Goal: Task Accomplishment & Management: Manage account settings

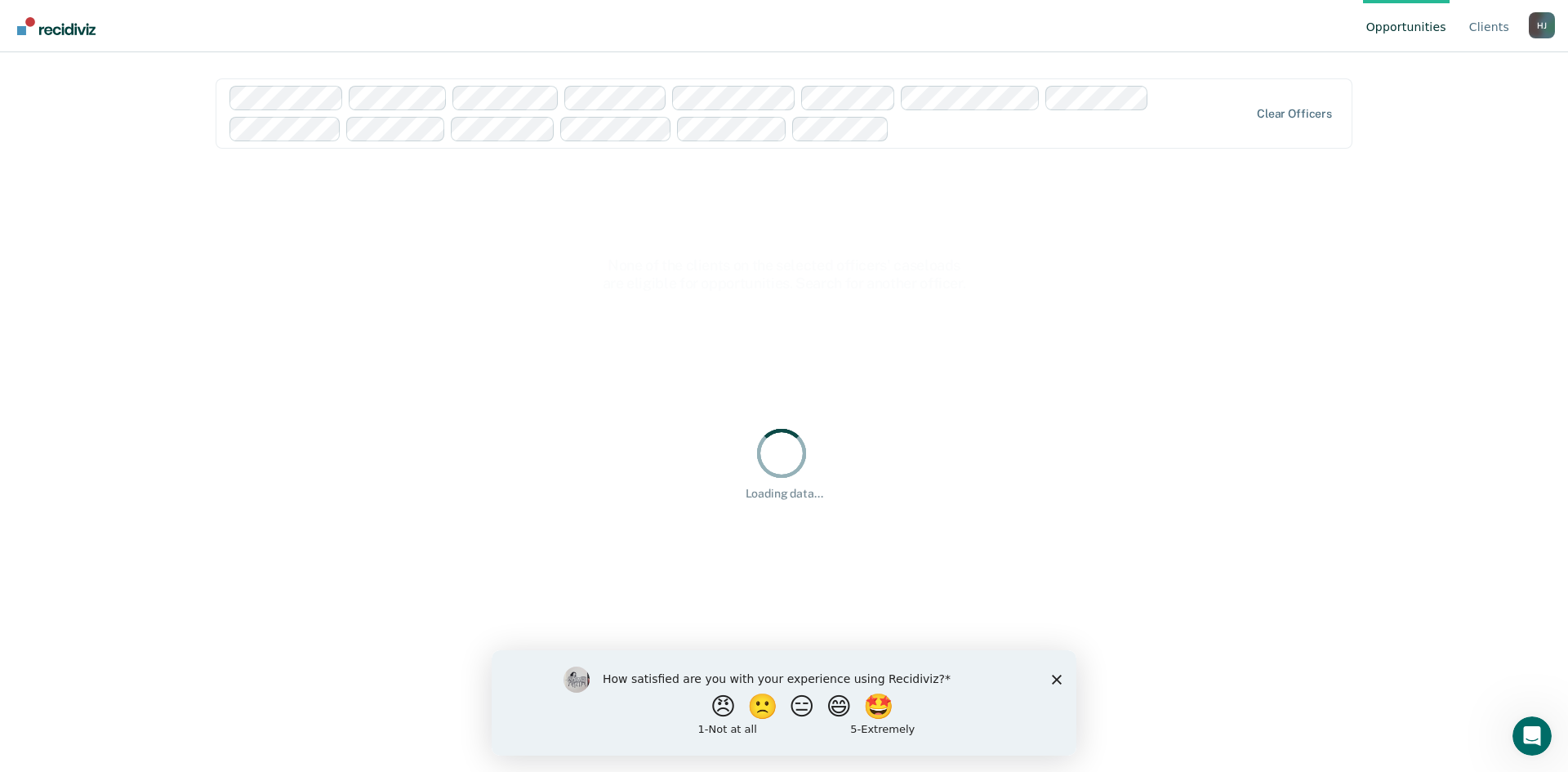
click at [1057, 681] on icon "Close survey" at bounding box center [1056, 679] width 10 height 10
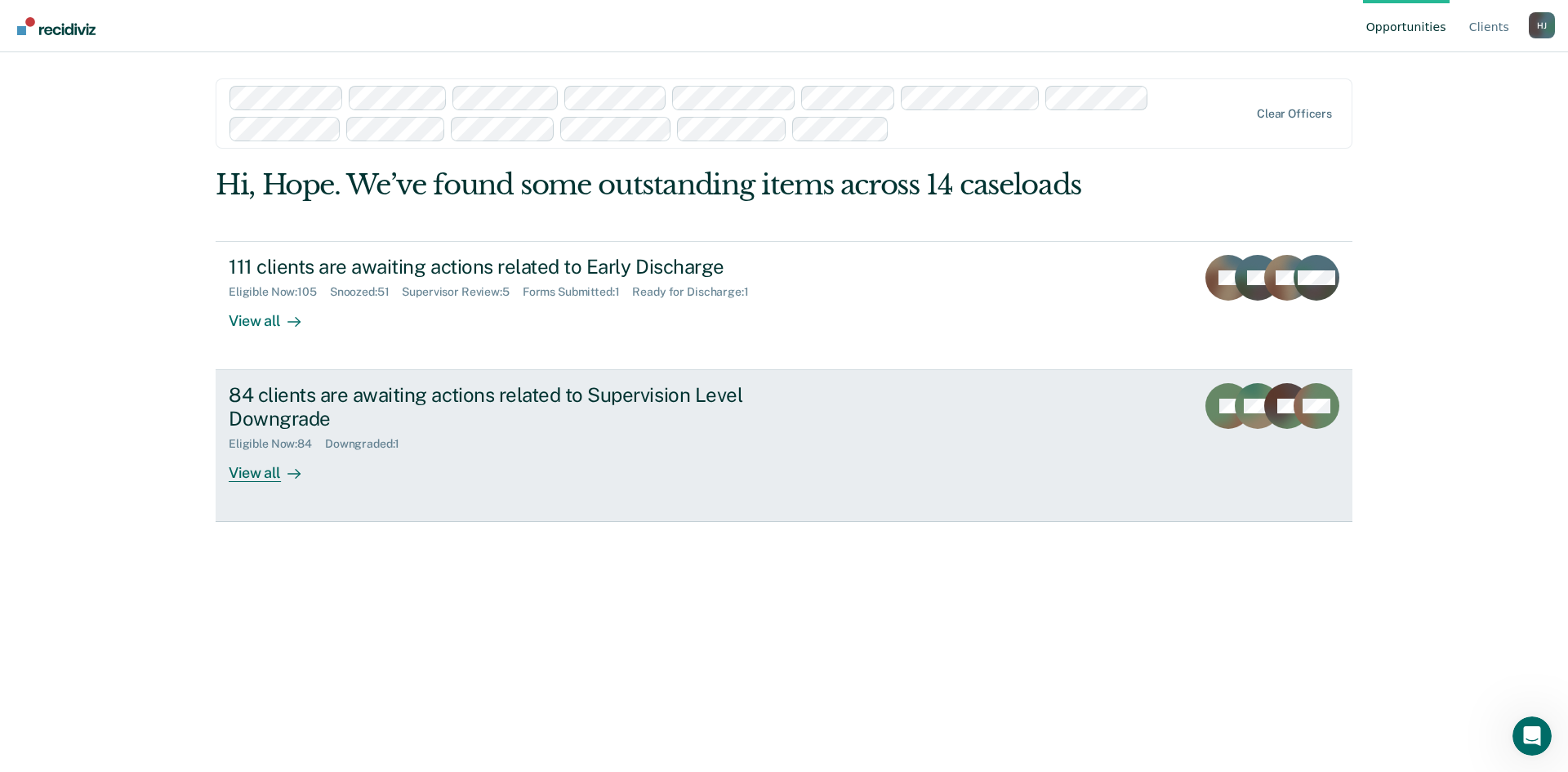
click at [288, 466] on div at bounding box center [290, 472] width 19 height 18
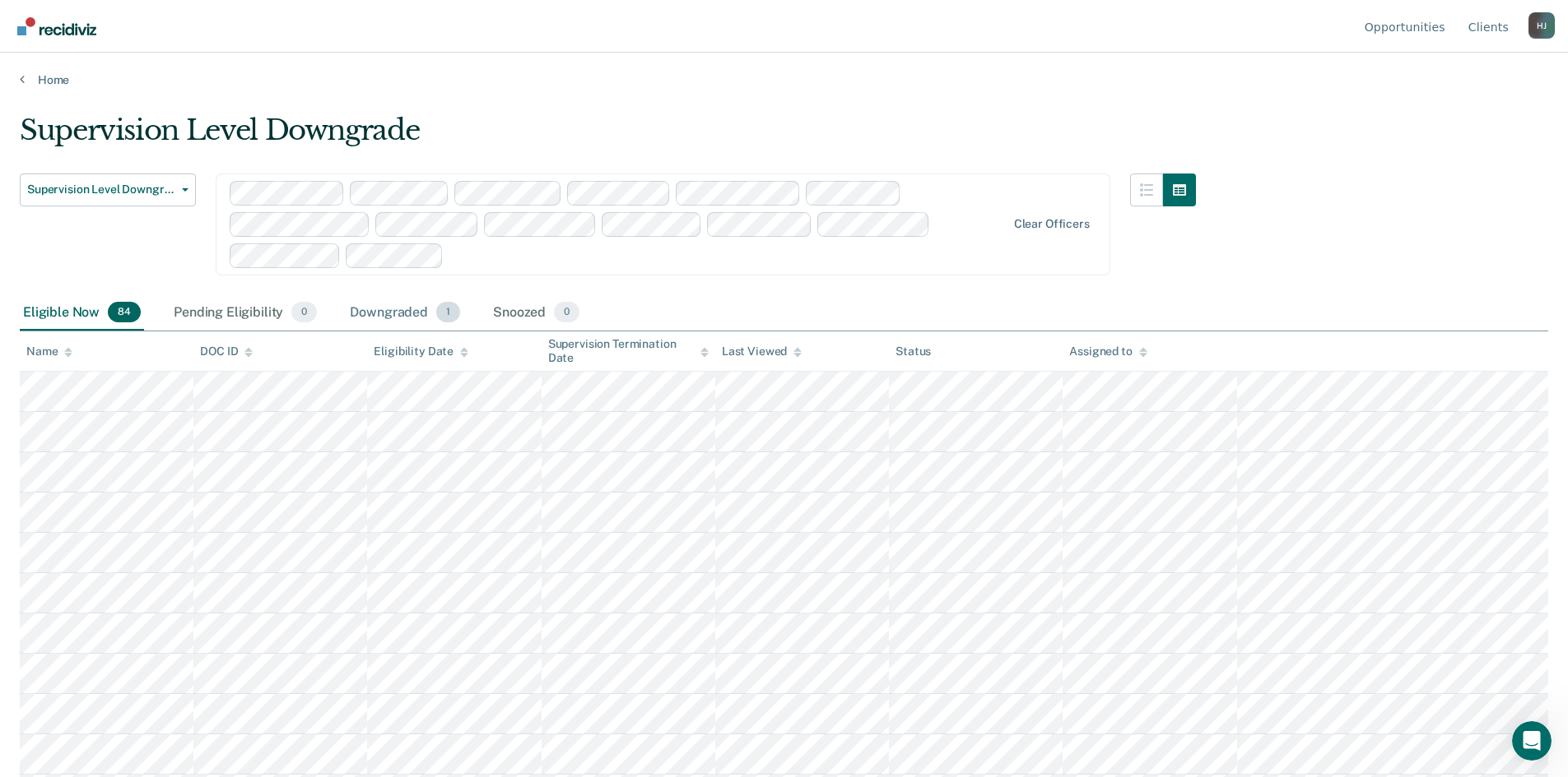
click at [387, 307] on div "Downgraded 1" at bounding box center [405, 313] width 117 height 36
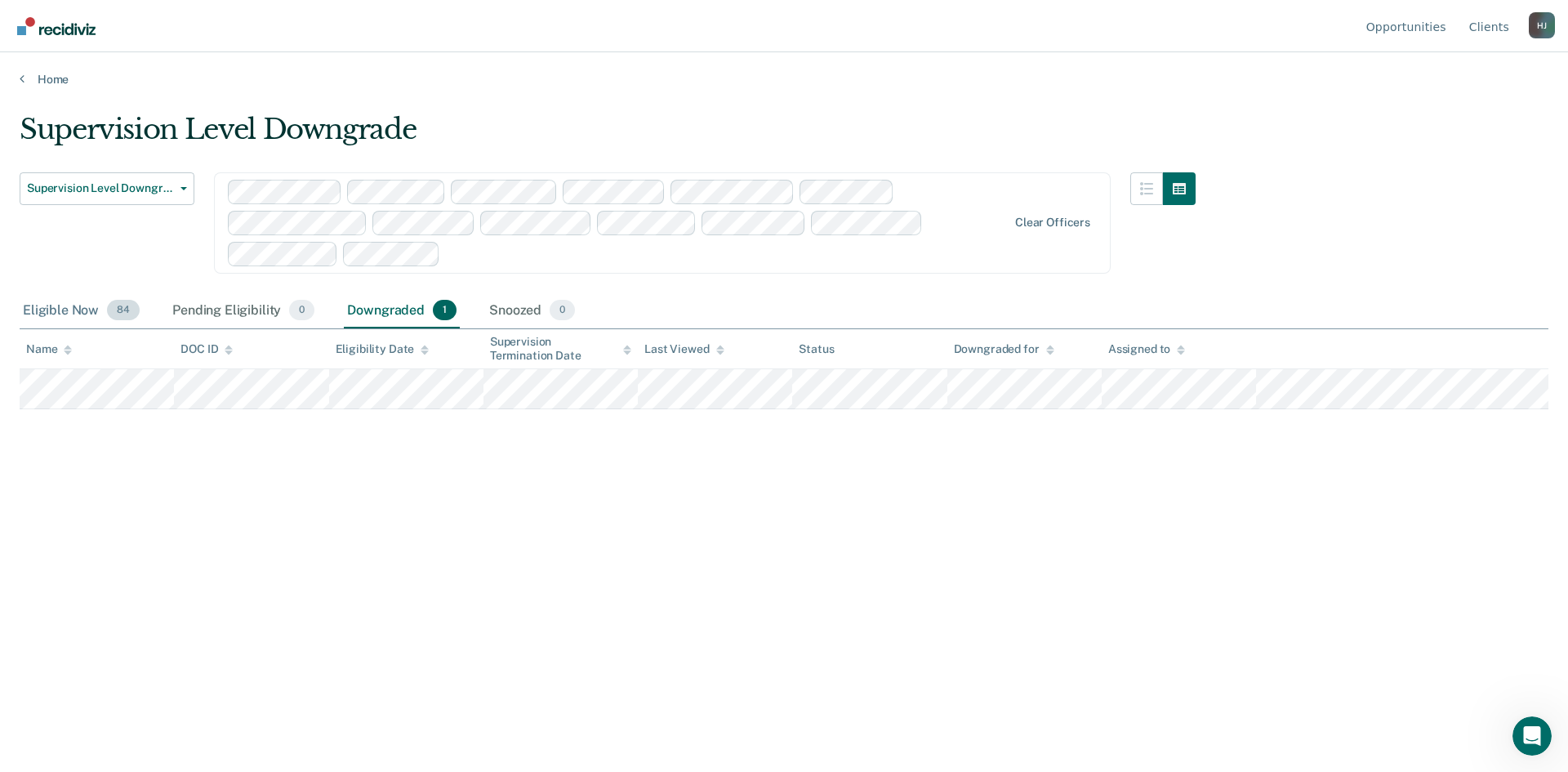
click at [73, 305] on div "Eligible Now 84" at bounding box center [81, 311] width 124 height 36
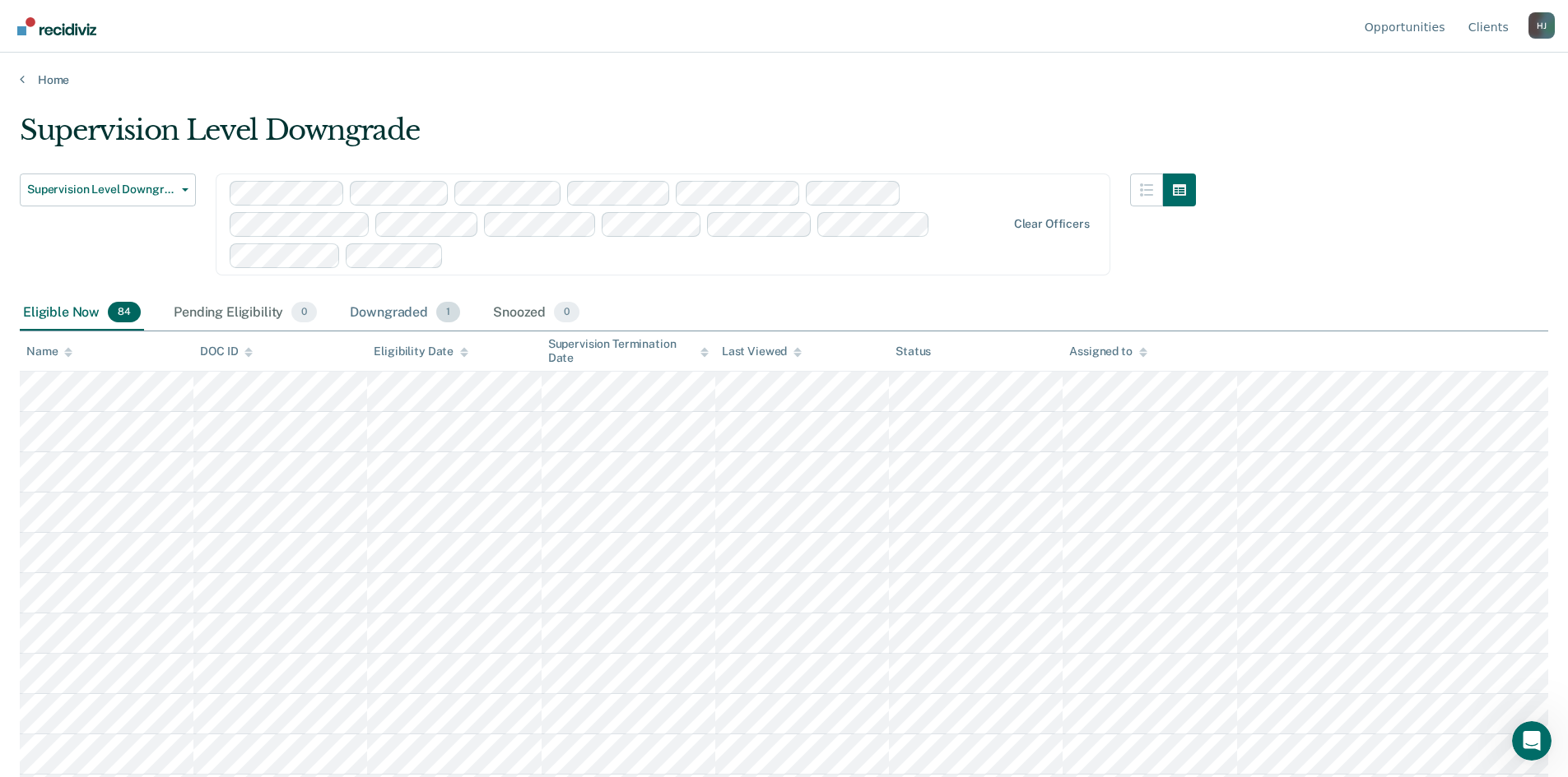
click at [388, 317] on div "Downgraded 1" at bounding box center [405, 313] width 117 height 36
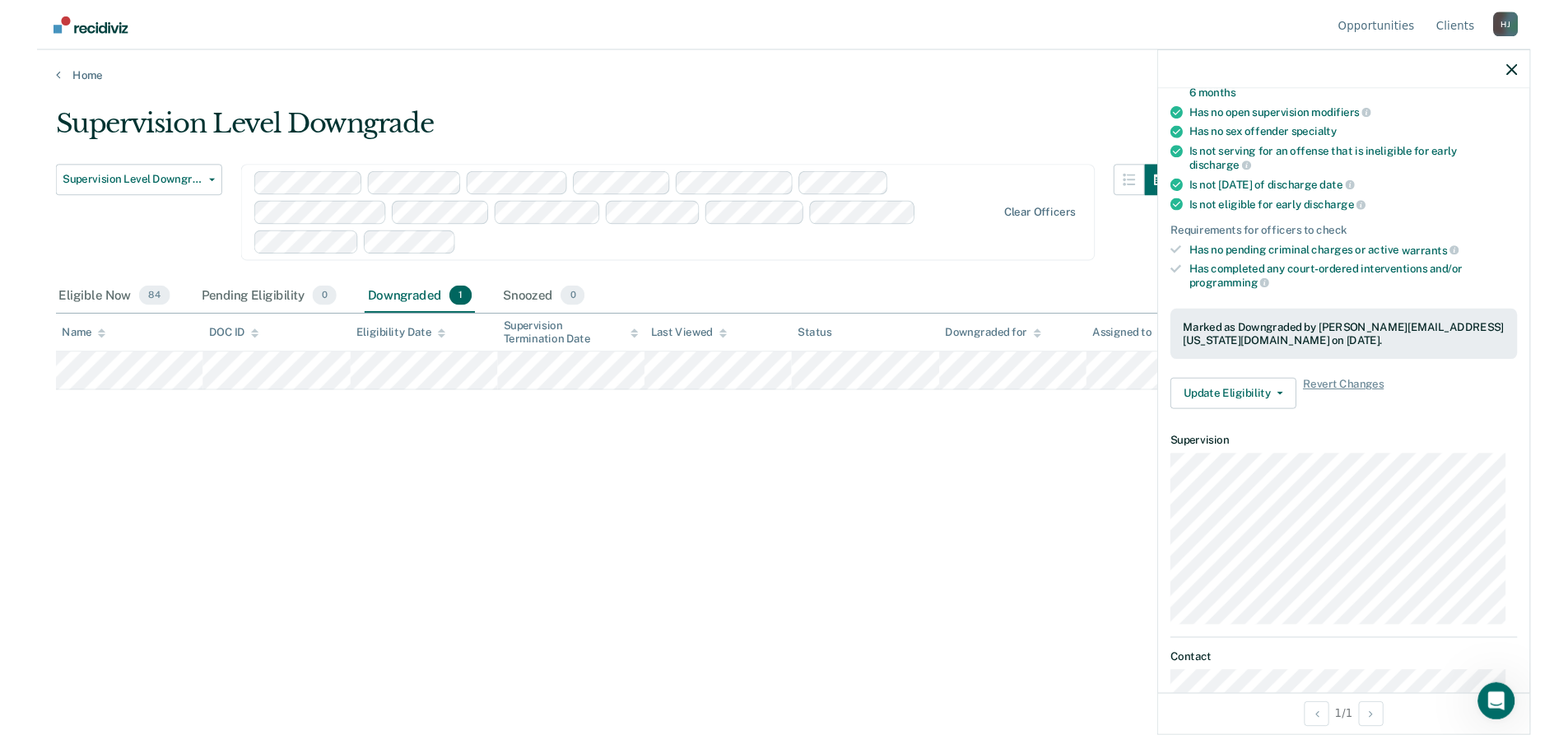
scroll to position [247, 0]
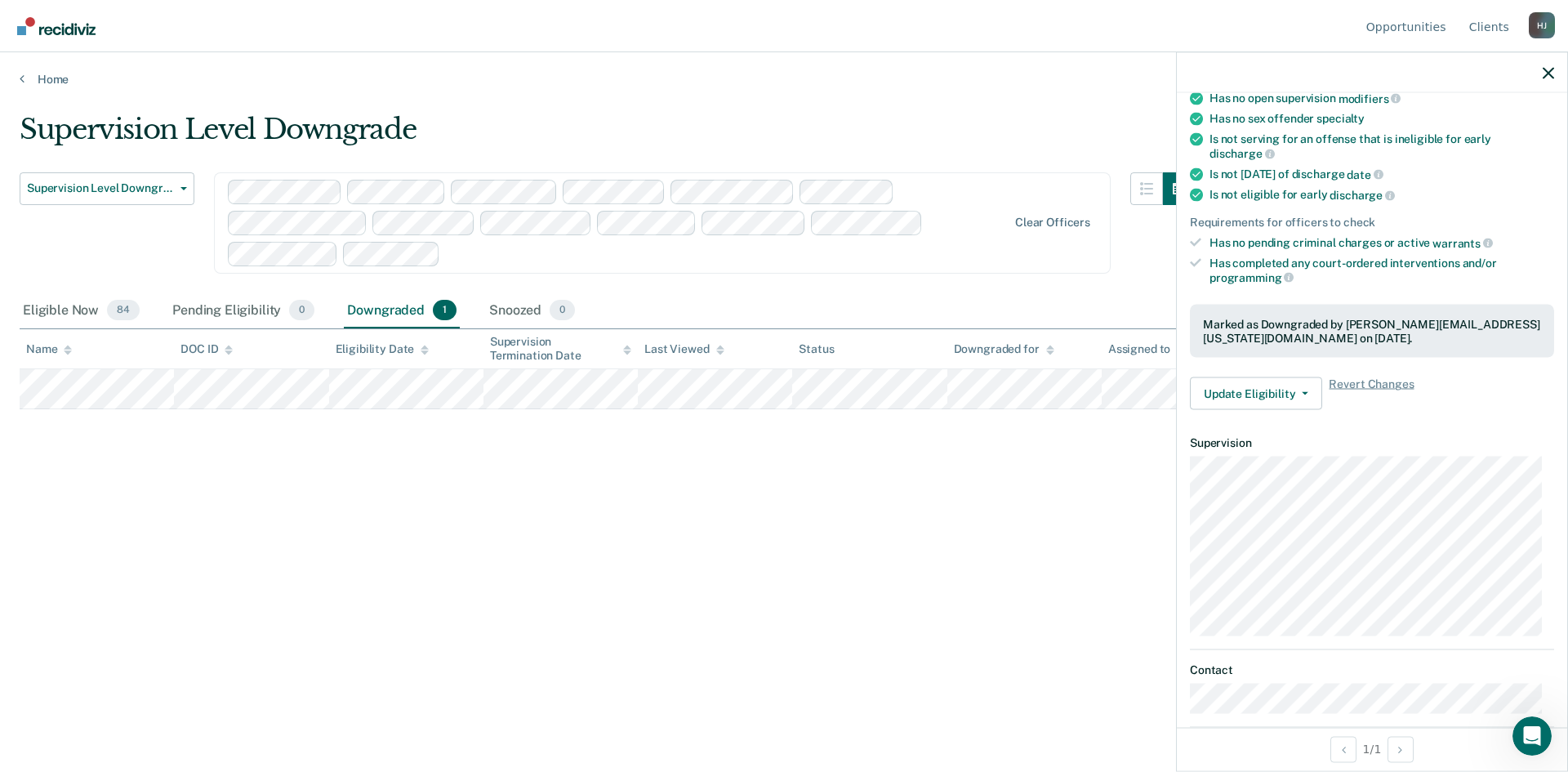
click at [1553, 64] on div at bounding box center [1373, 73] width 391 height 41
click at [1542, 70] on div at bounding box center [1373, 73] width 391 height 41
click at [1543, 74] on icon "button" at bounding box center [1549, 73] width 11 height 11
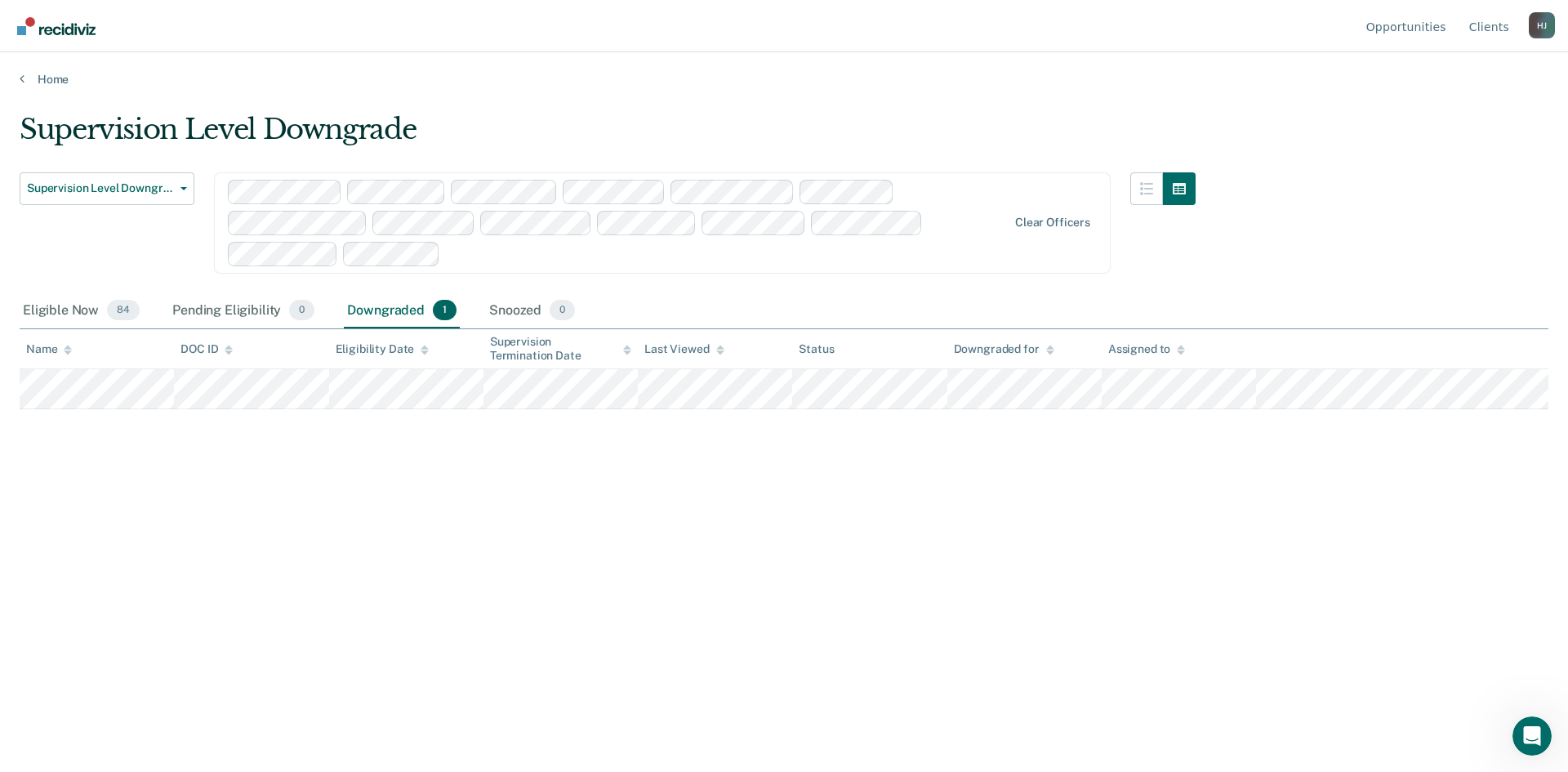
drag, startPoint x: 53, startPoint y: 309, endPoint x: 384, endPoint y: 292, distance: 331.4
click at [53, 309] on div "Eligible Now 84" at bounding box center [81, 311] width 124 height 36
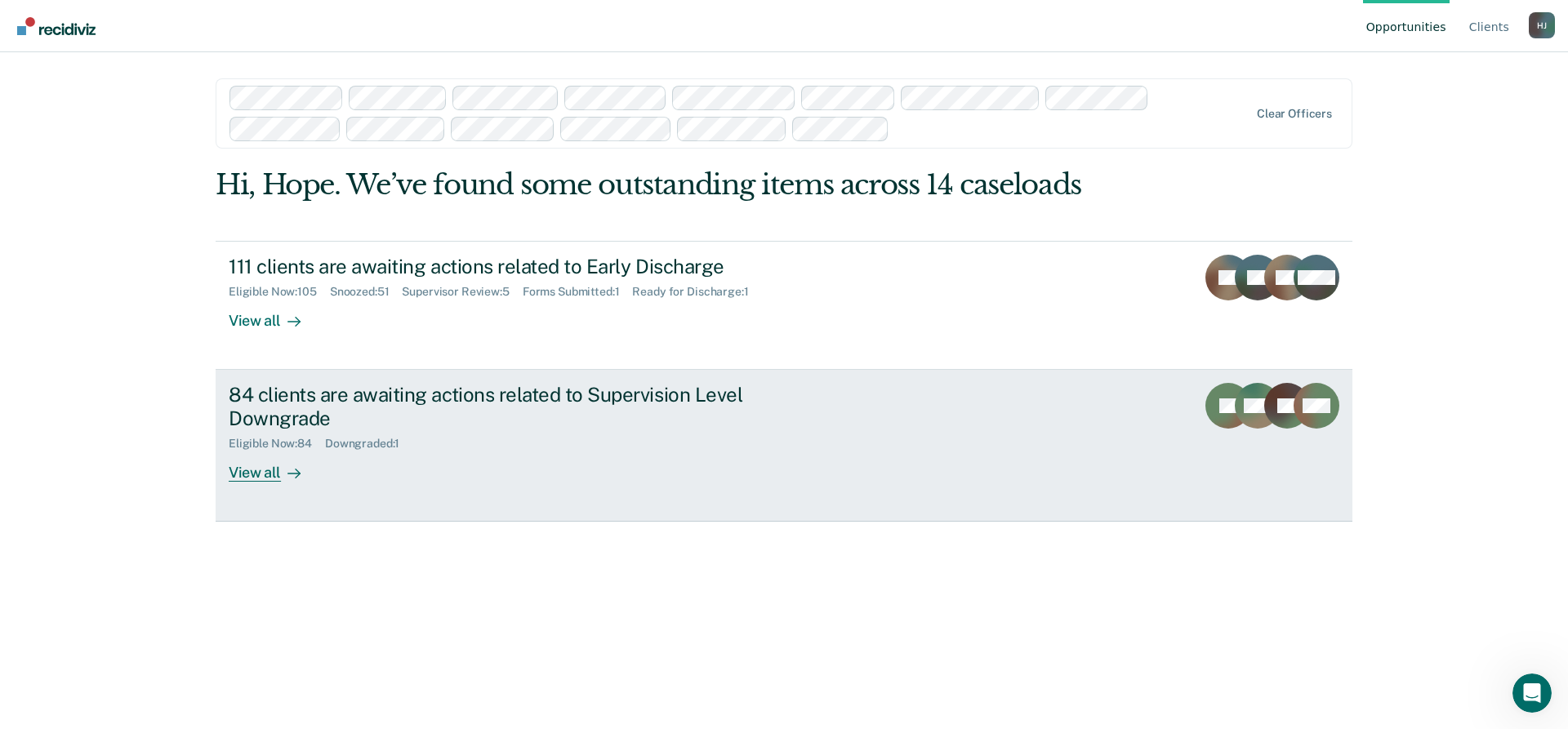
click at [266, 478] on div "View all" at bounding box center [274, 465] width 91 height 32
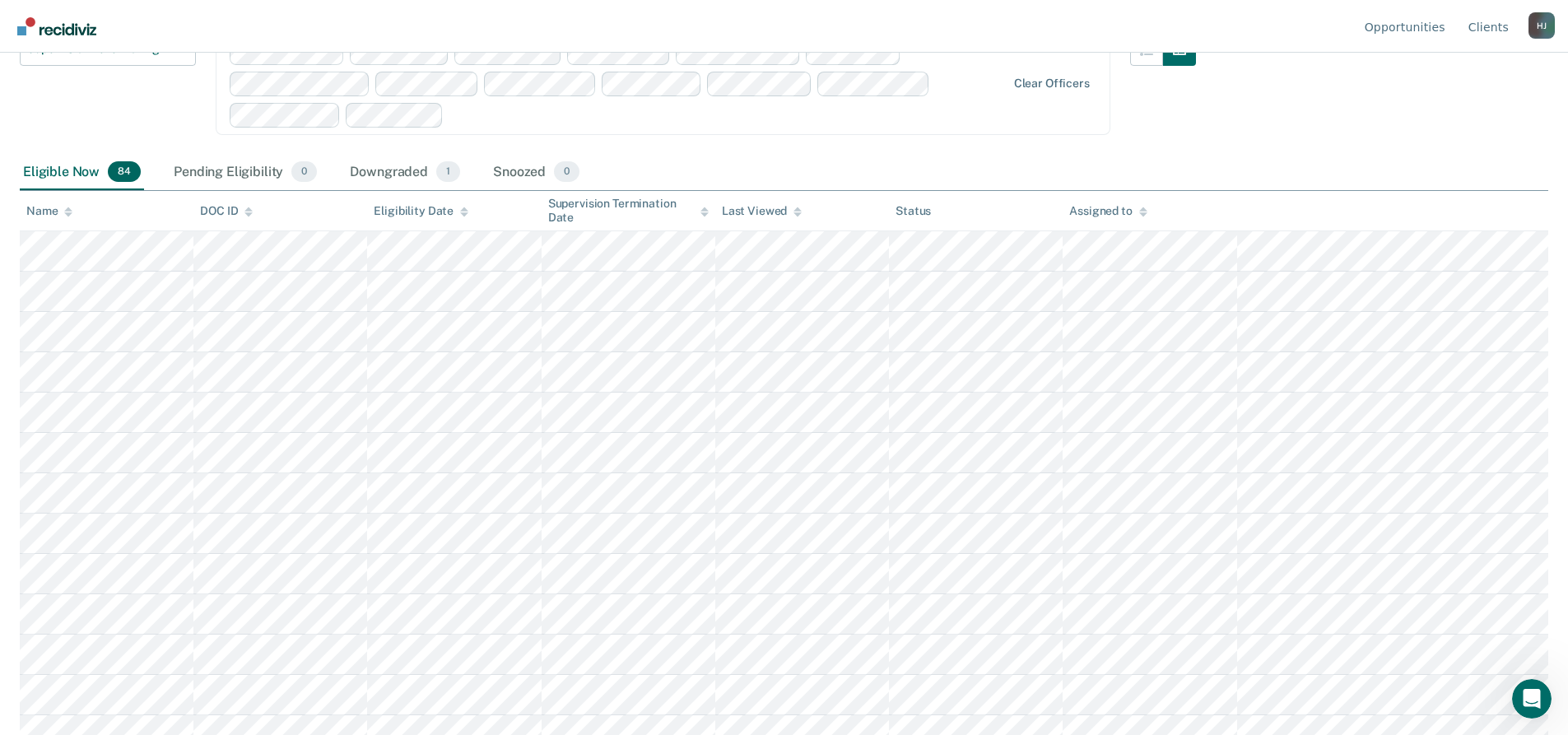
scroll to position [164, 0]
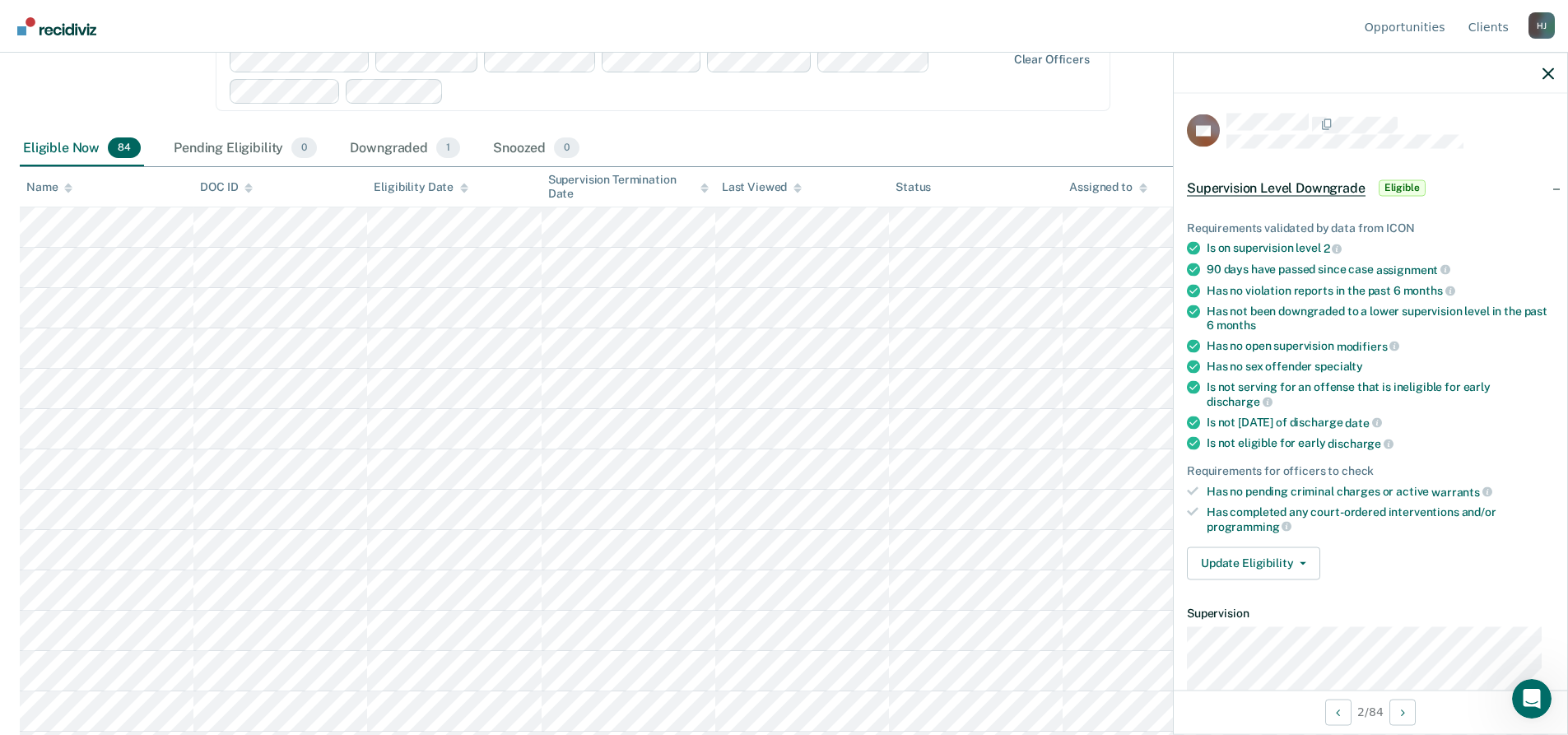
drag, startPoint x: 1030, startPoint y: 123, endPoint x: 1005, endPoint y: 90, distance: 41.4
click at [1005, 90] on div at bounding box center [727, 91] width 555 height 19
click at [1148, 97] on div at bounding box center [1163, 70] width 66 height 122
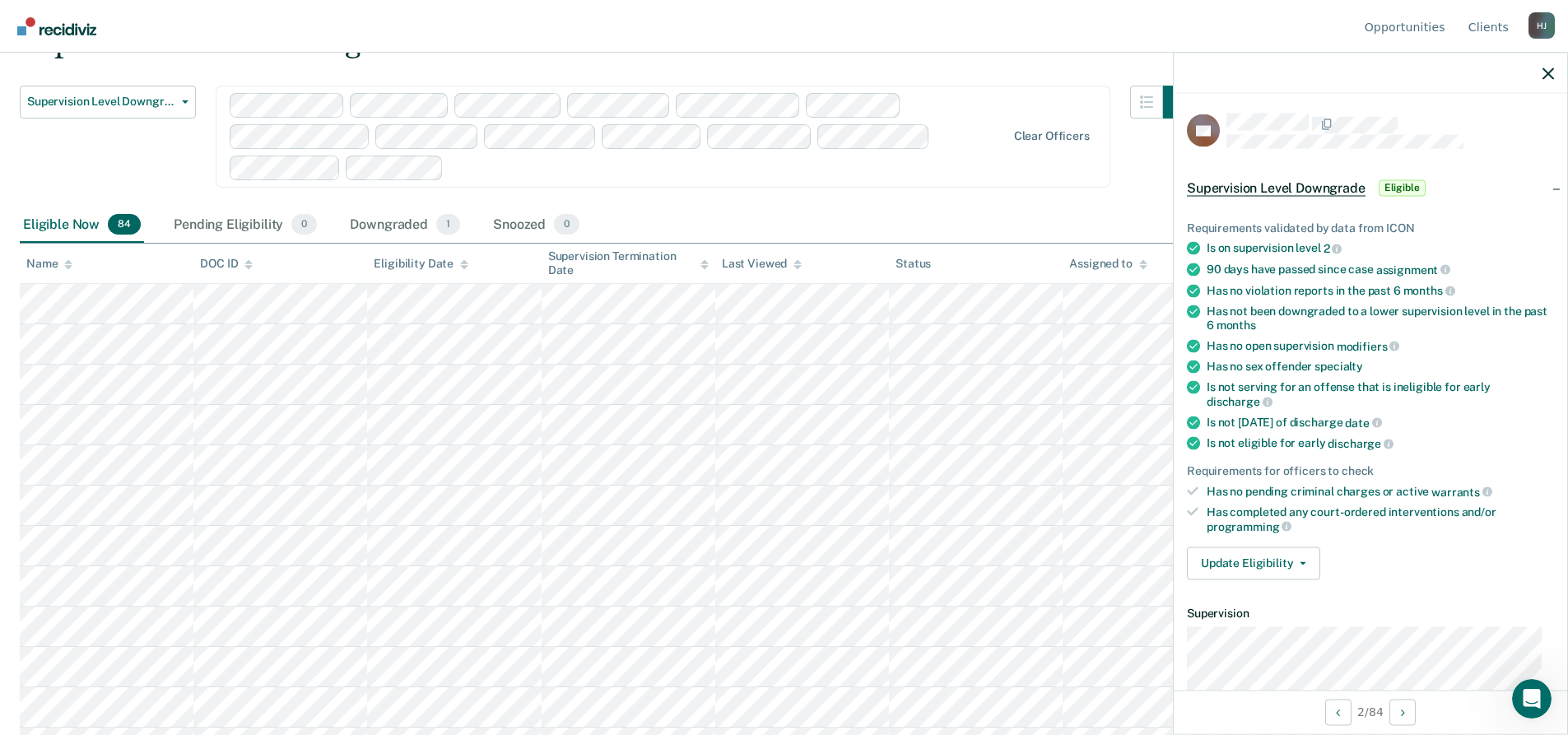
scroll to position [0, 0]
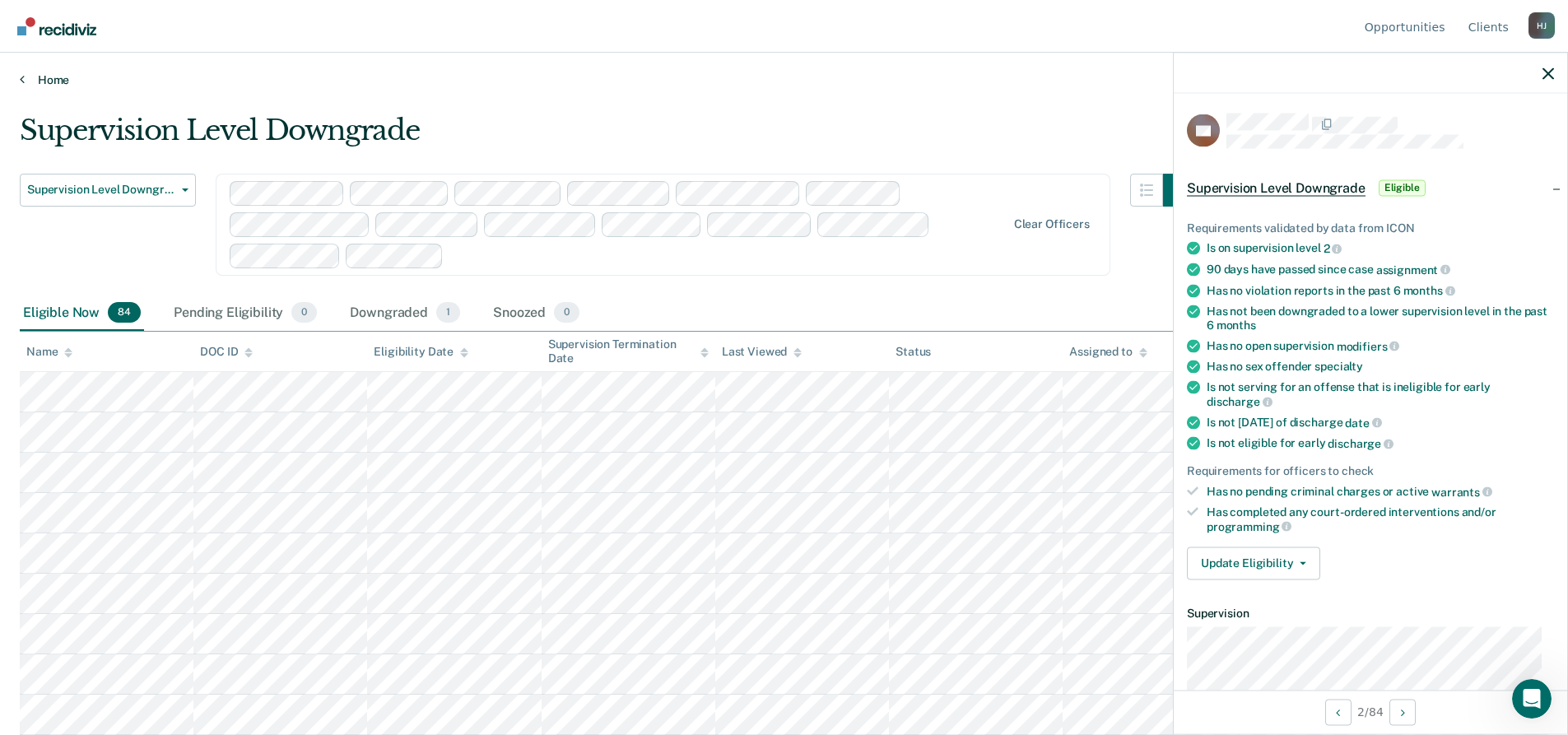
click at [45, 84] on link "Home" at bounding box center [784, 80] width 1529 height 15
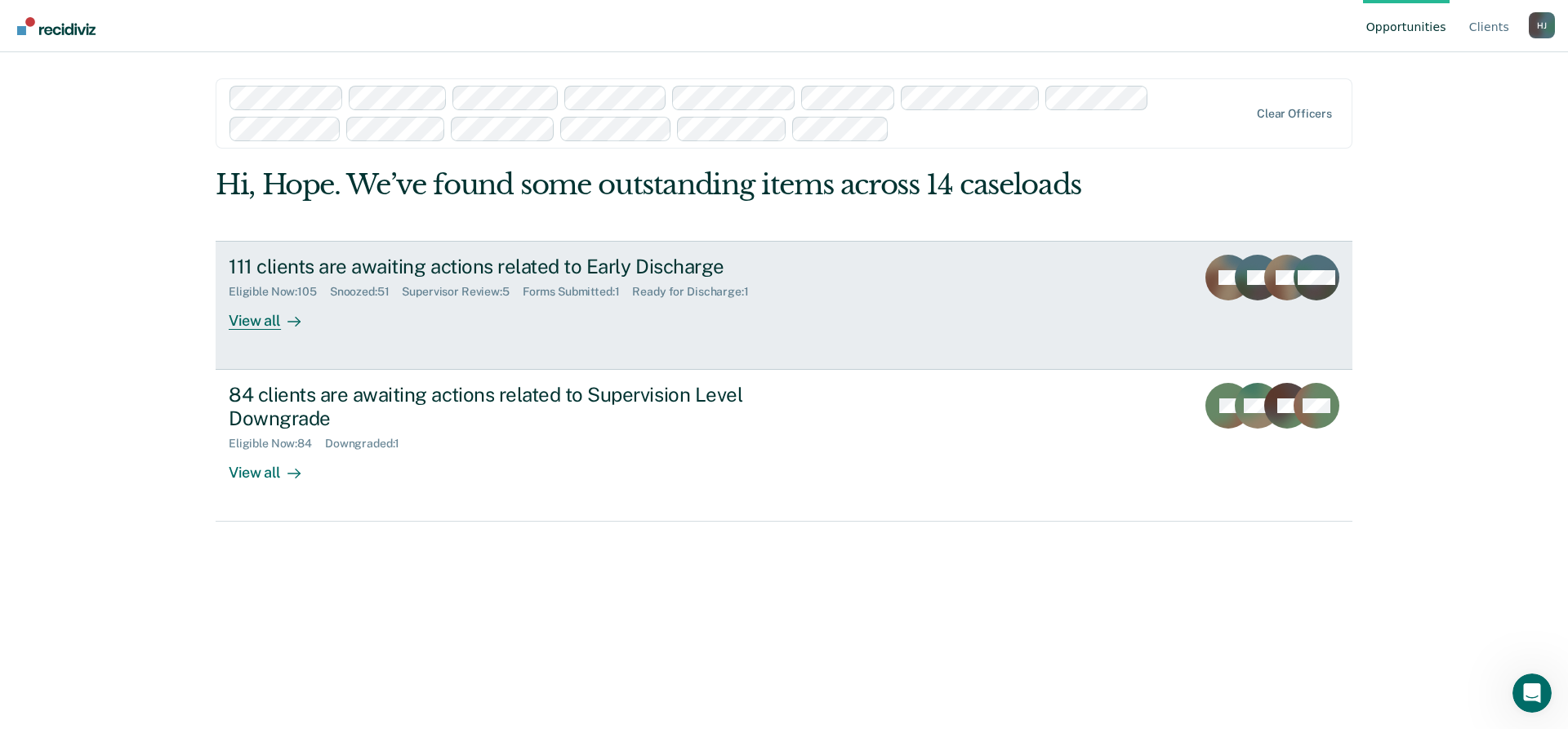
click at [277, 319] on div "View all" at bounding box center [274, 313] width 91 height 32
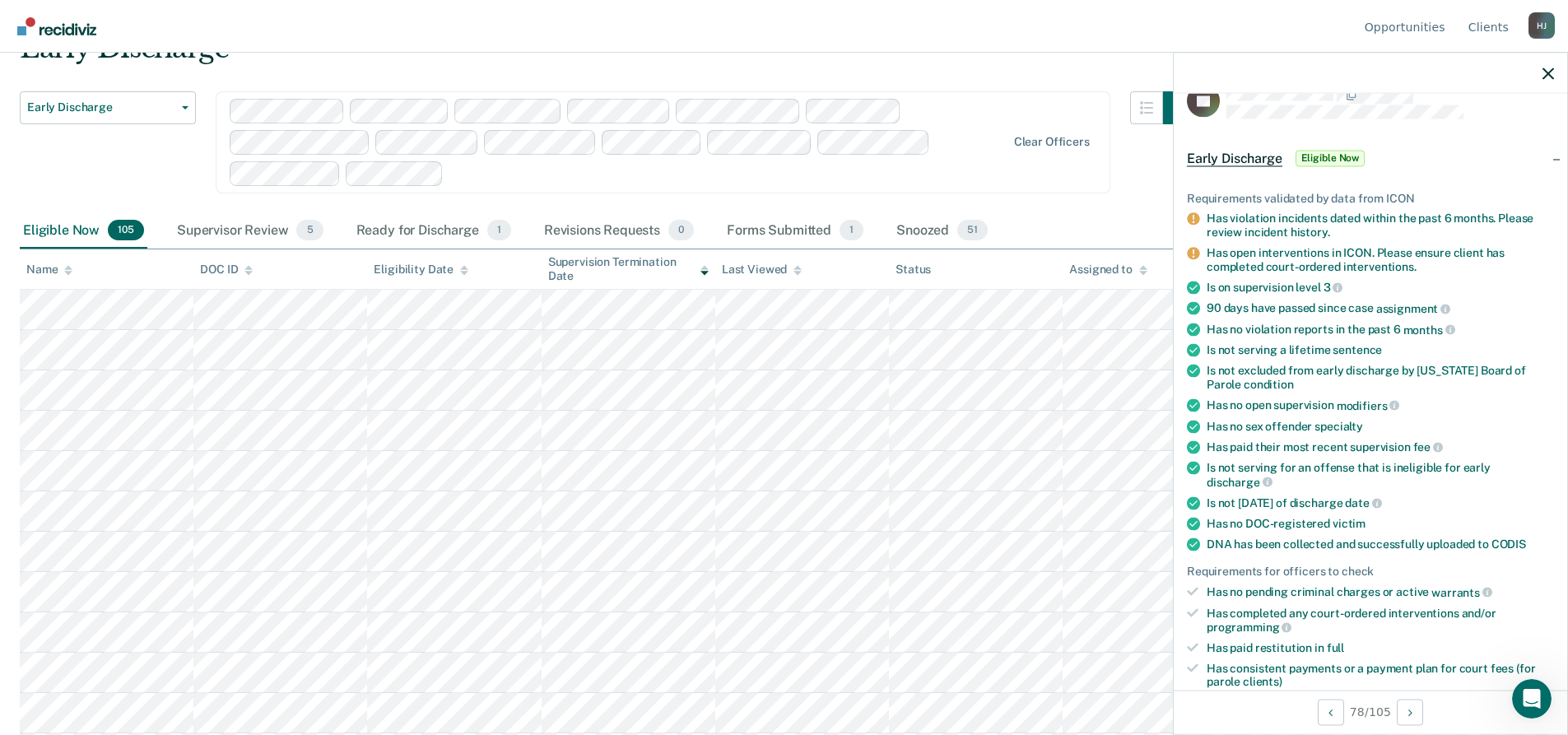
scroll to position [67, 0]
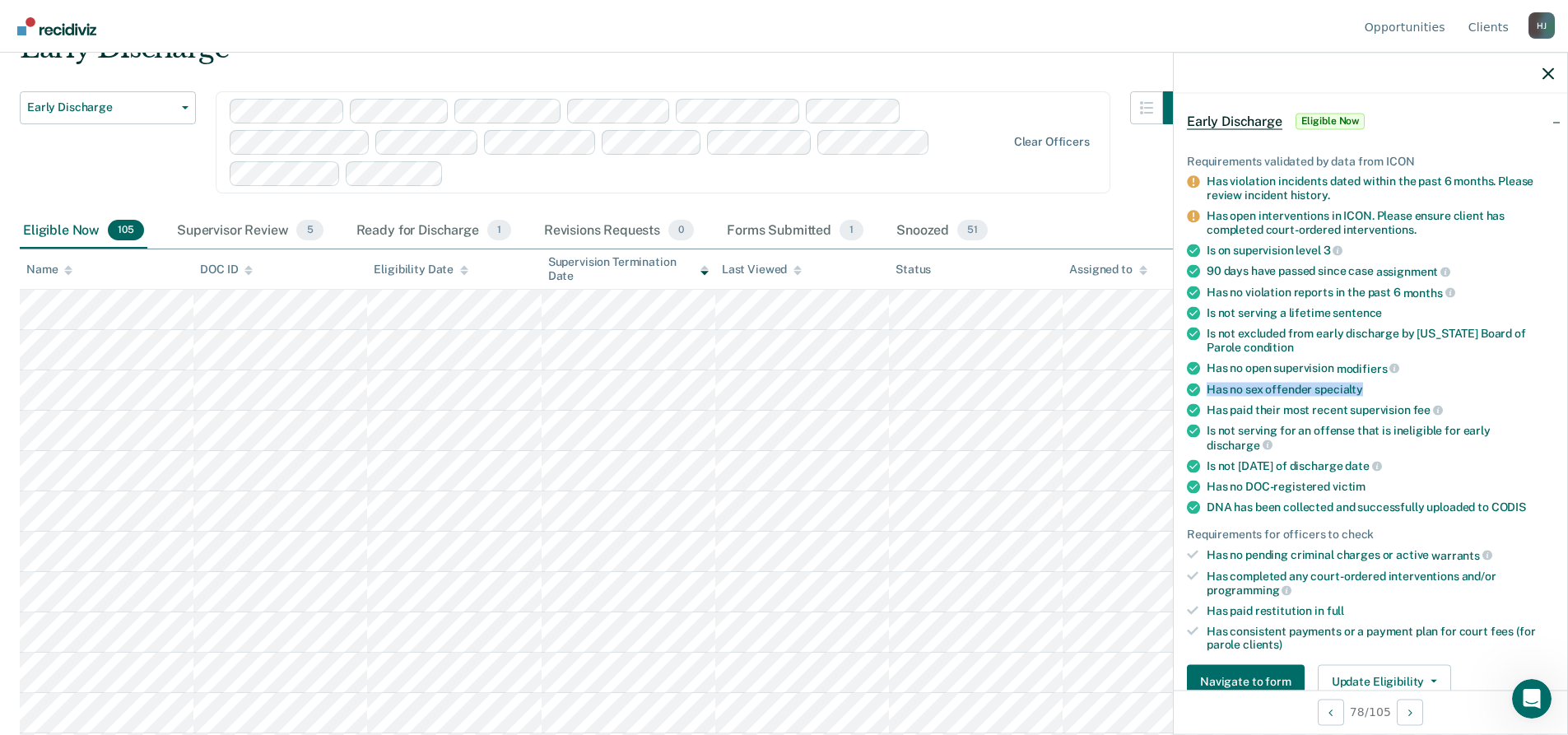
drag, startPoint x: 1386, startPoint y: 384, endPoint x: 1196, endPoint y: 379, distance: 190.1
click at [1196, 379] on ul "Requirements validated by data from ICON Has violation incidents dated within t…" at bounding box center [1370, 403] width 367 height 498
click at [1442, 352] on div "Is not excluded from early discharge by [US_STATE] Board of Parole condition" at bounding box center [1380, 341] width 347 height 28
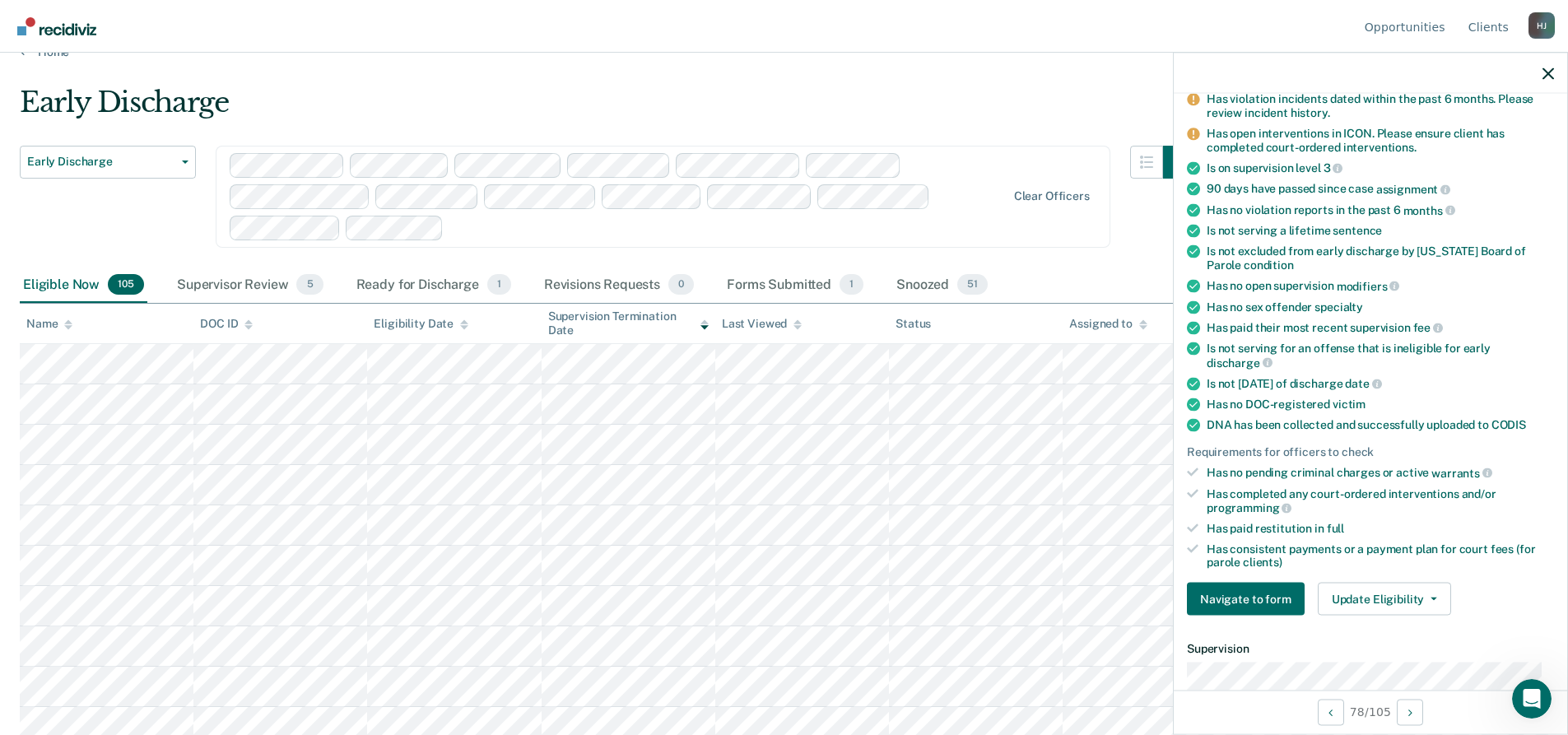
scroll to position [0, 0]
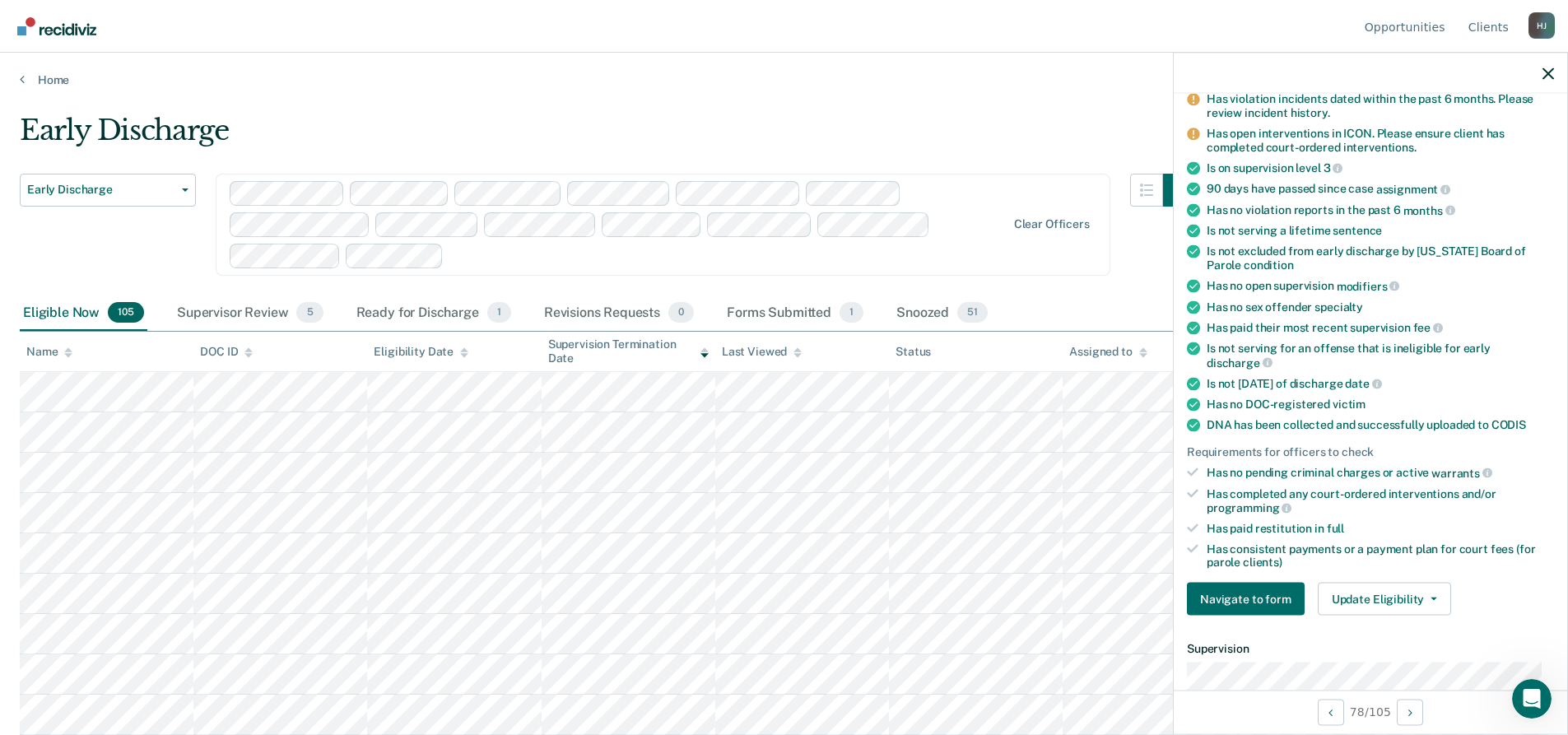
click at [45, 69] on div "Home" at bounding box center [784, 70] width 1568 height 34
click at [44, 78] on link "Home" at bounding box center [784, 80] width 1529 height 15
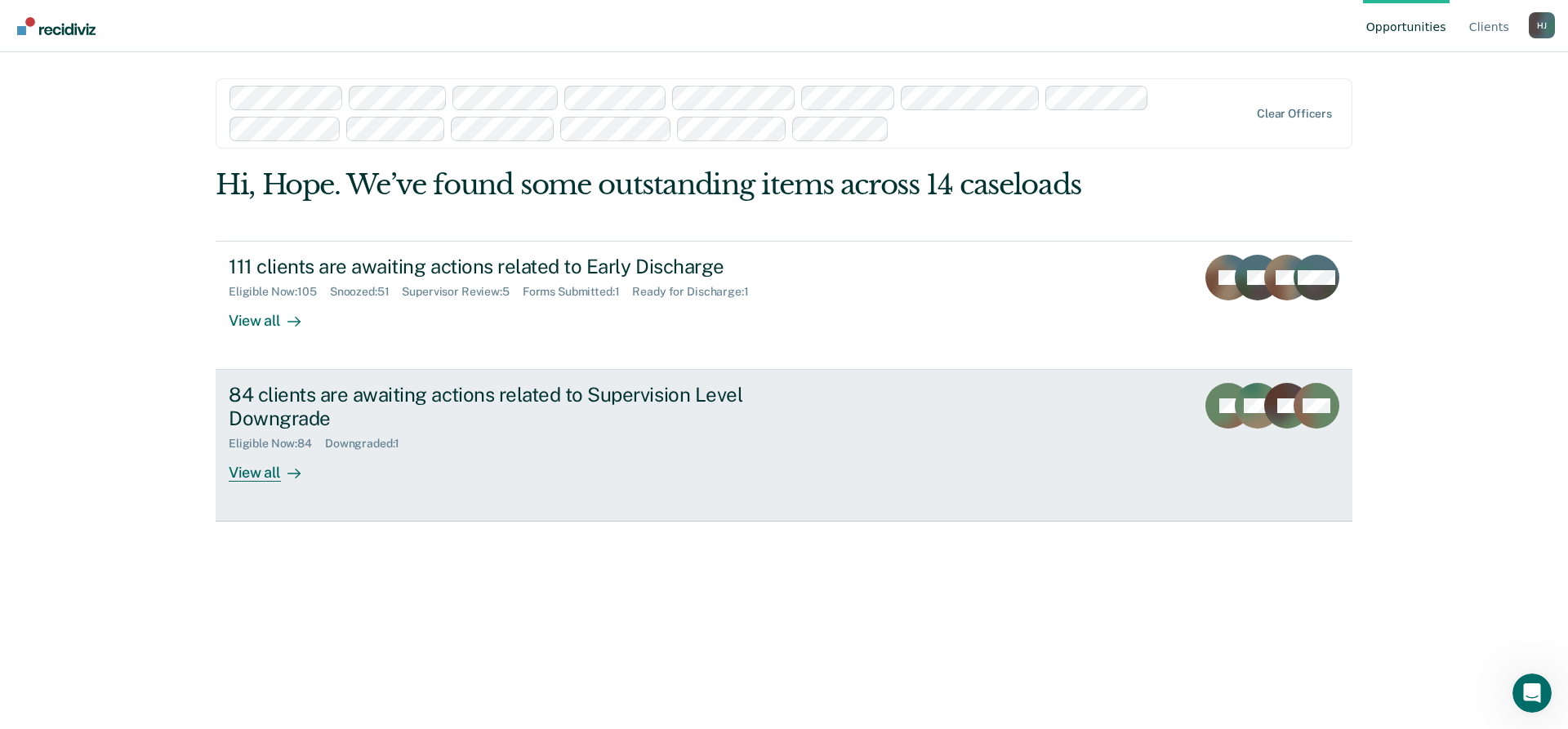
click at [253, 483] on link "84 clients are awaiting actions related to Supervision Level Downgrade Eligible…" at bounding box center [784, 445] width 1137 height 152
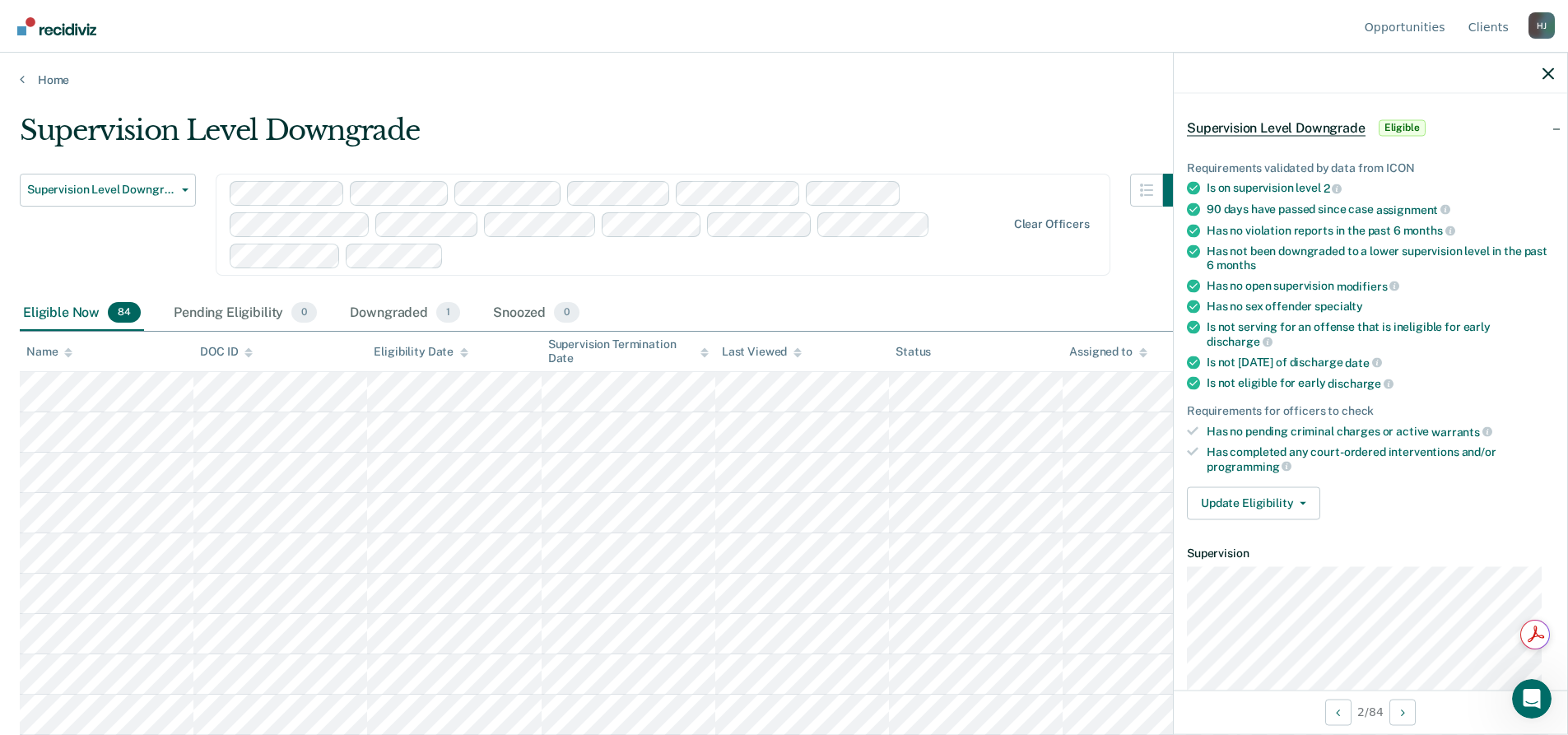
scroll to position [164, 0]
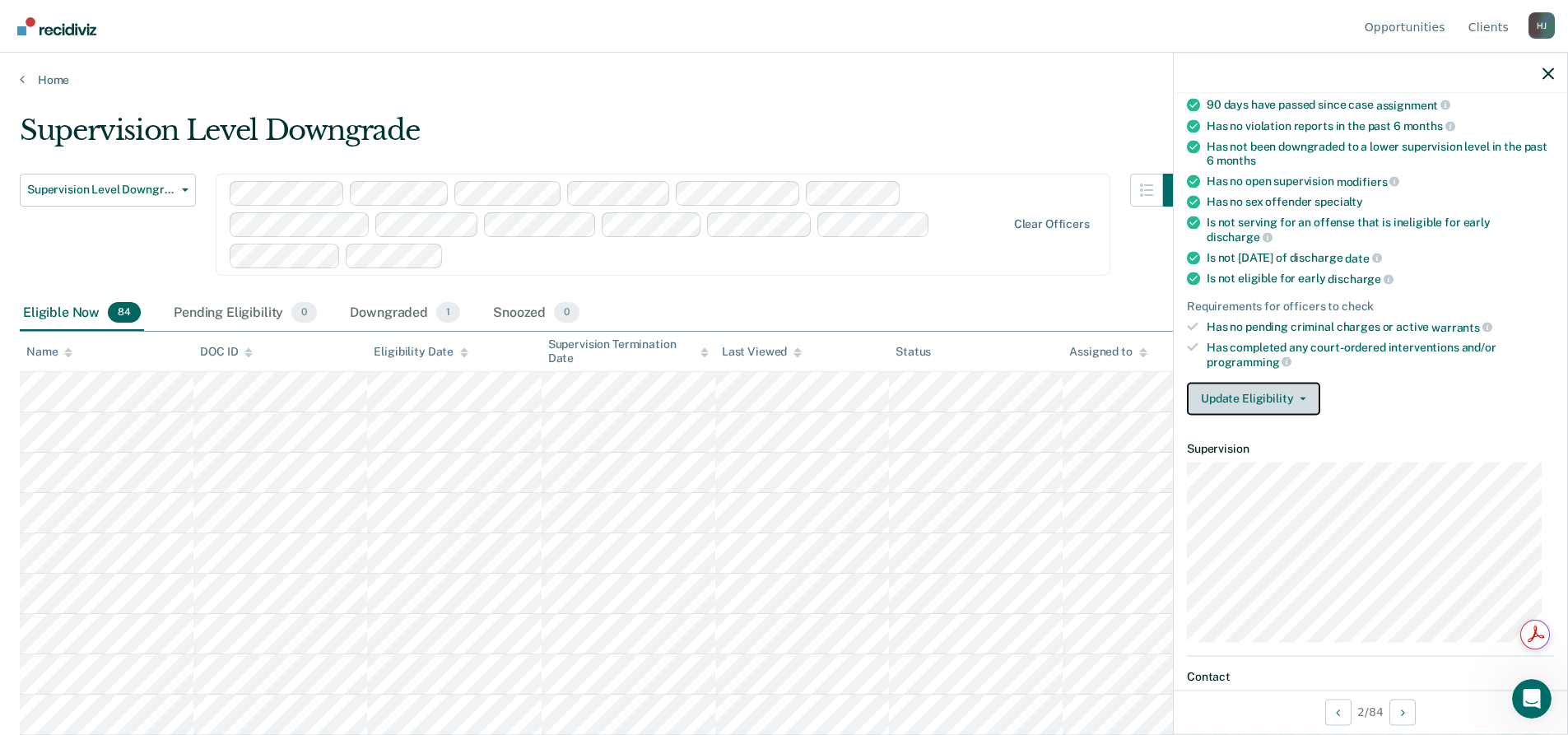
click at [1287, 397] on button "Update Eligibility" at bounding box center [1254, 398] width 134 height 33
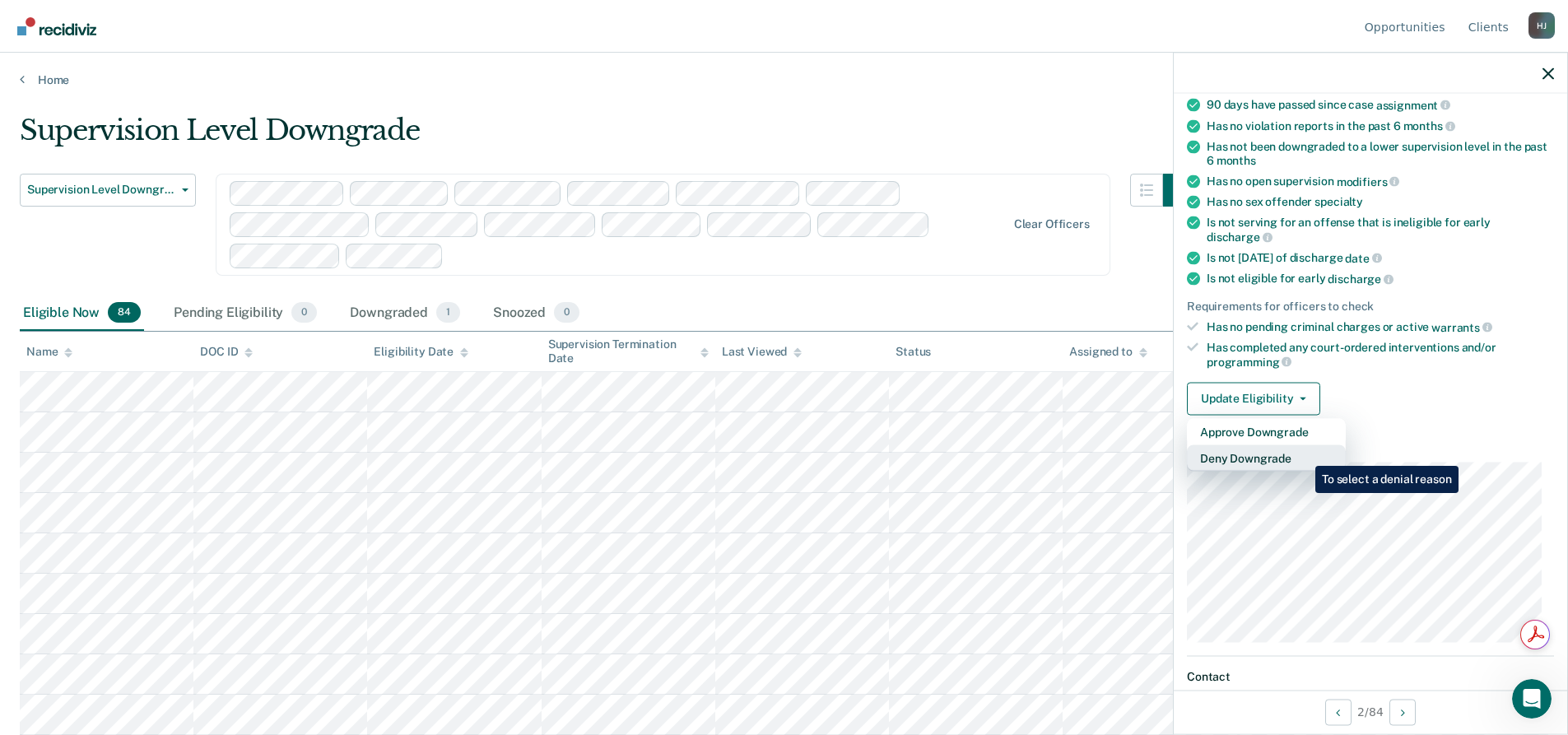
click at [1303, 453] on button "Deny Downgrade" at bounding box center [1266, 458] width 159 height 26
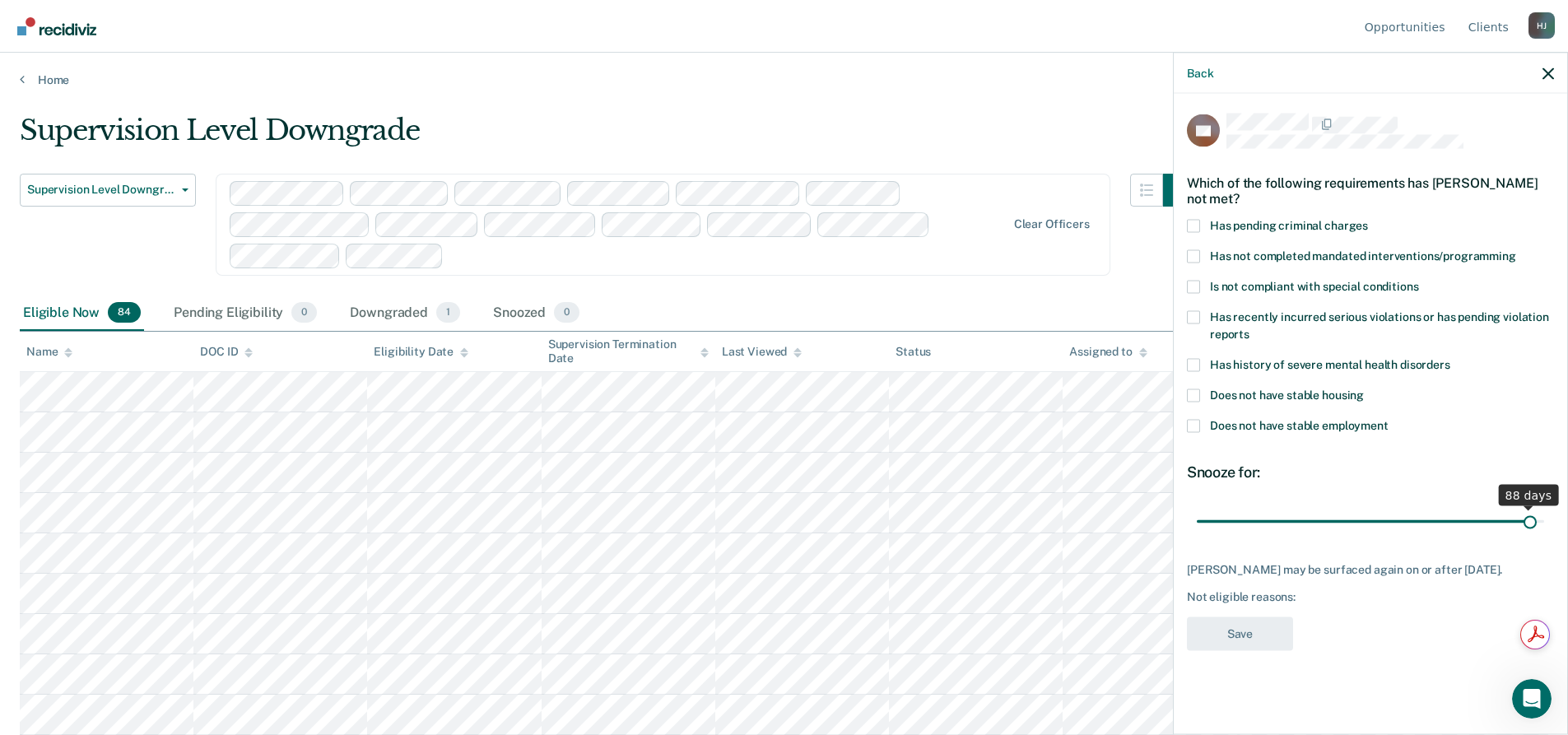
drag, startPoint x: 1315, startPoint y: 520, endPoint x: 1532, endPoint y: 538, distance: 217.7
click at [1532, 536] on input "range" at bounding box center [1370, 521] width 347 height 29
drag, startPoint x: 1529, startPoint y: 522, endPoint x: 1548, endPoint y: 521, distance: 19.0
type input "90"
click at [1544, 521] on input "range" at bounding box center [1370, 521] width 347 height 29
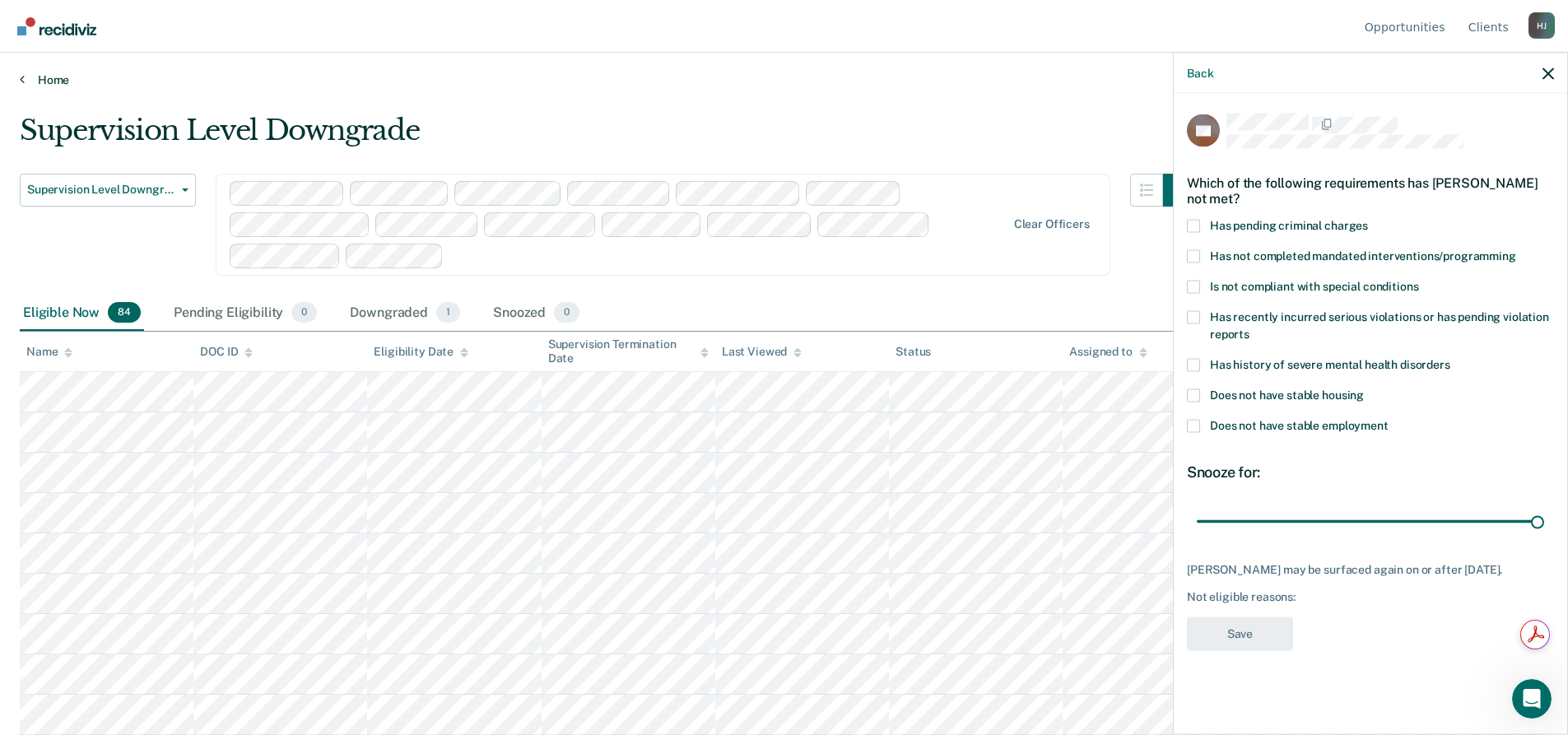
click at [59, 74] on link "Home" at bounding box center [784, 80] width 1529 height 15
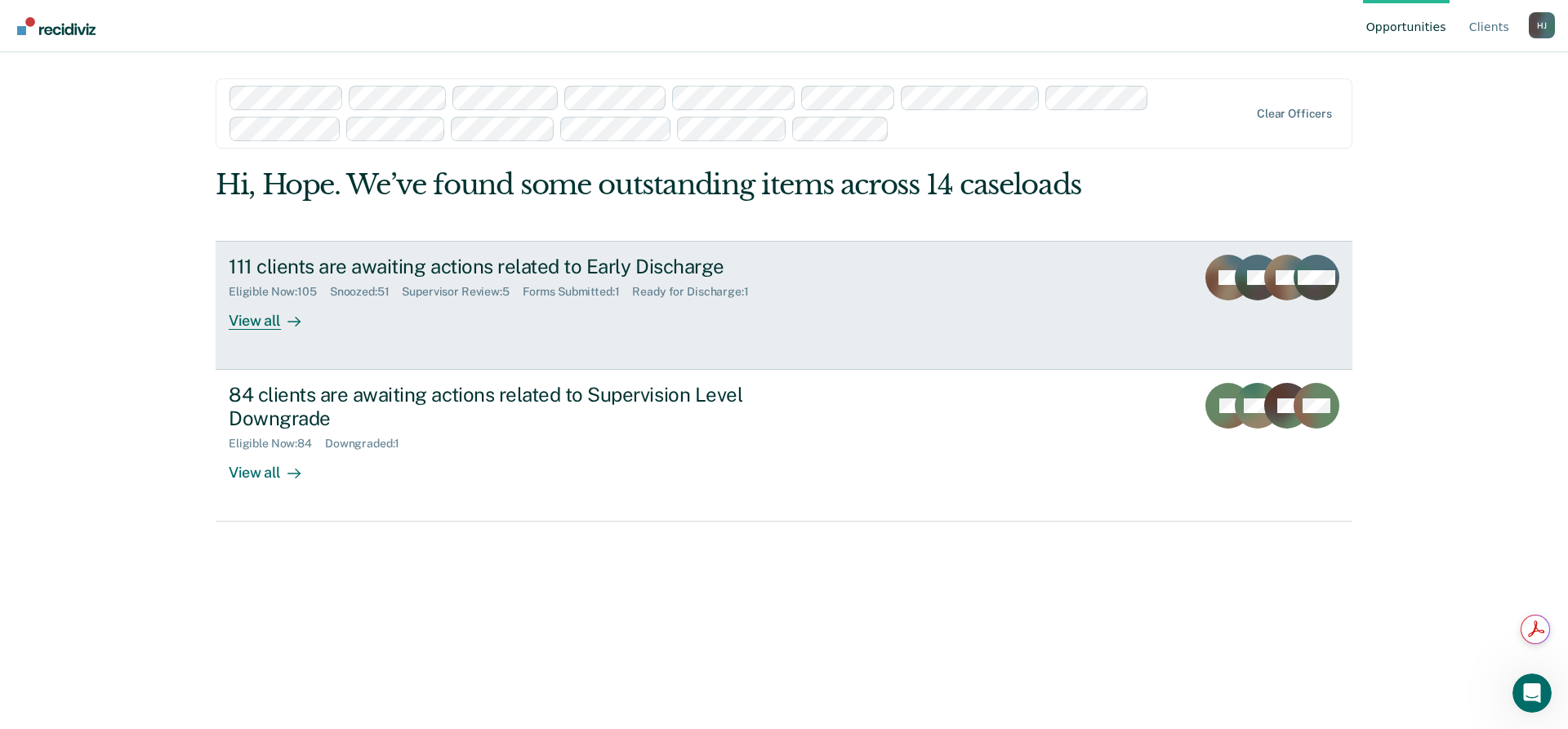
click at [313, 276] on div "111 clients are awaiting actions related to Early Discharge" at bounding box center [515, 266] width 573 height 24
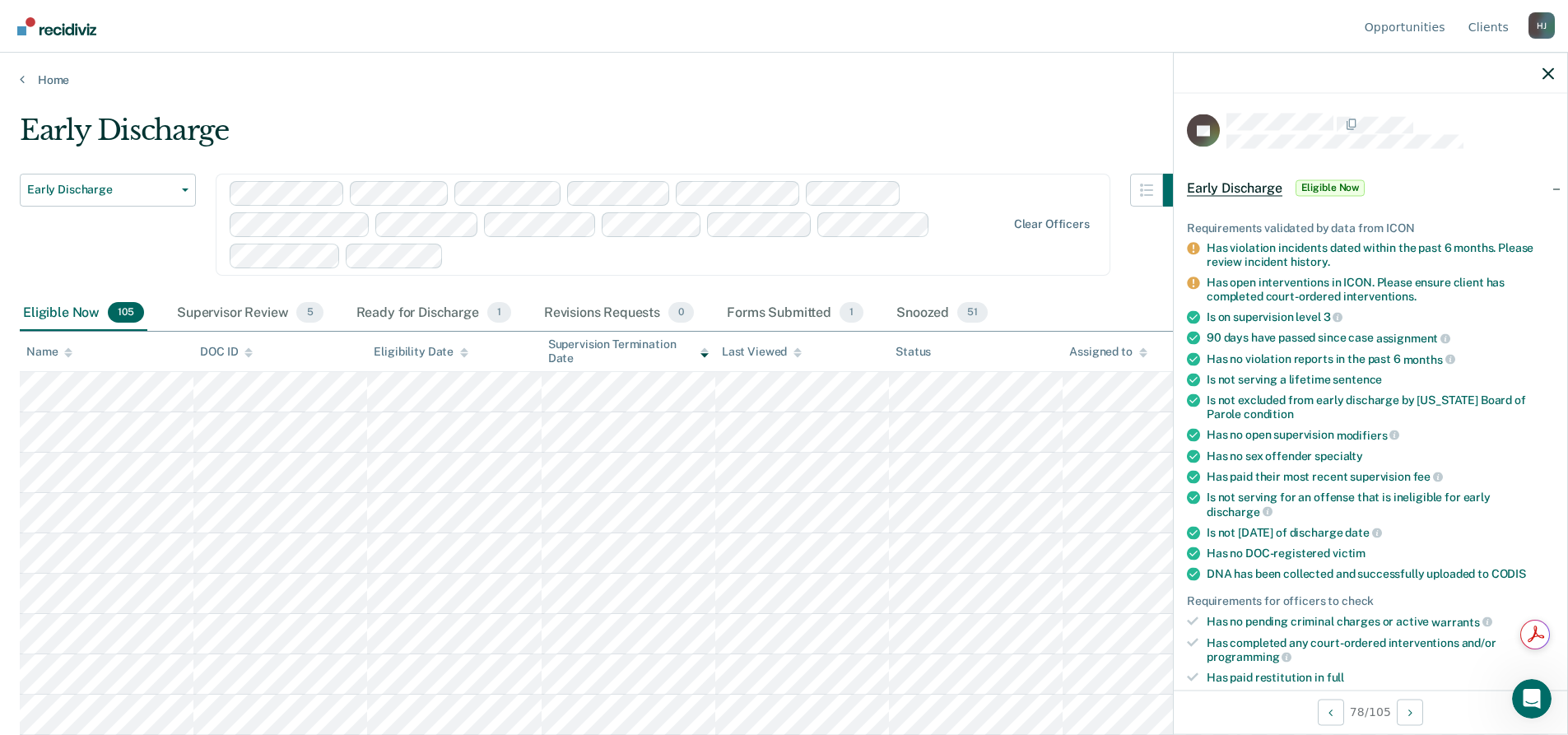
scroll to position [494, 0]
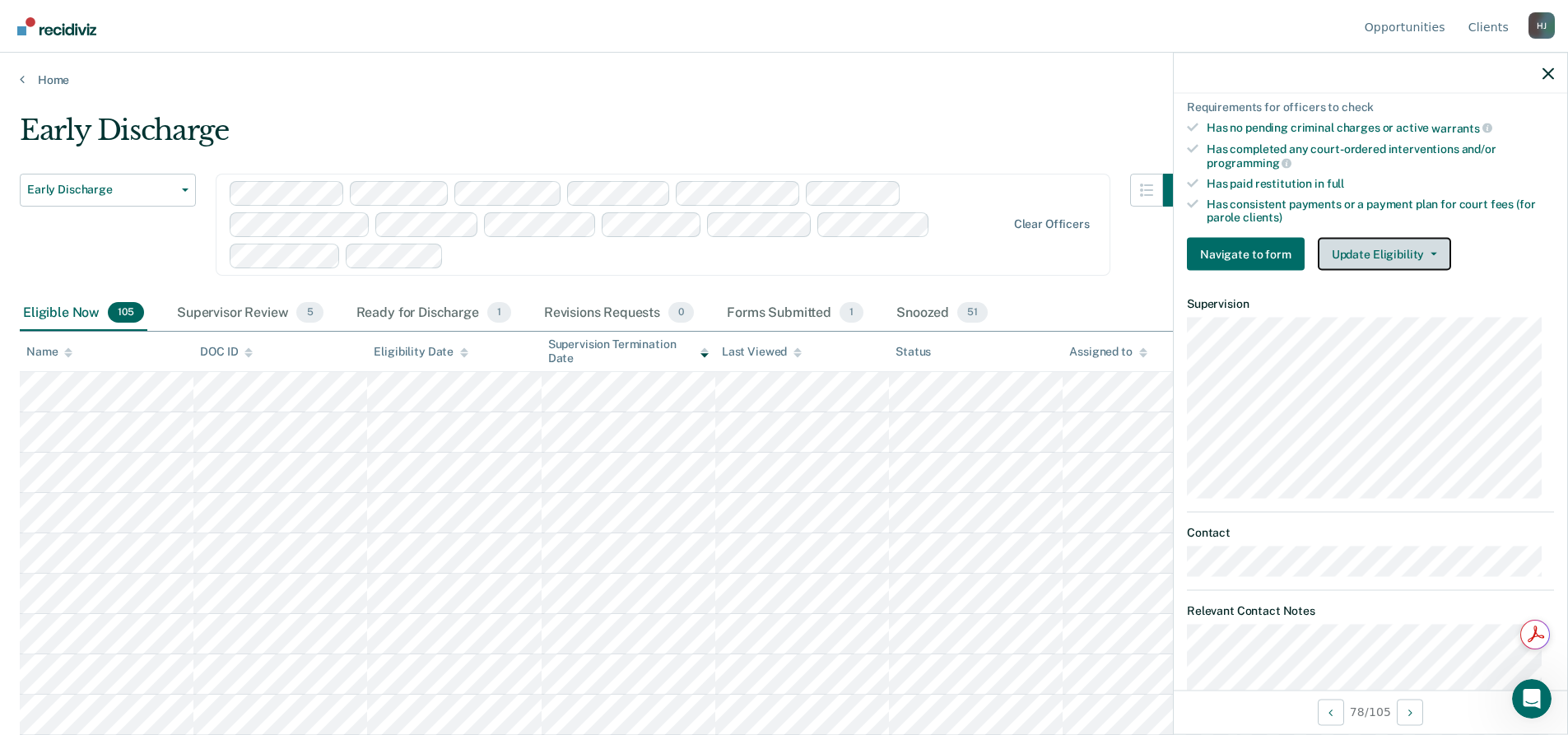
click at [1372, 256] on button "Update Eligibility" at bounding box center [1385, 254] width 134 height 33
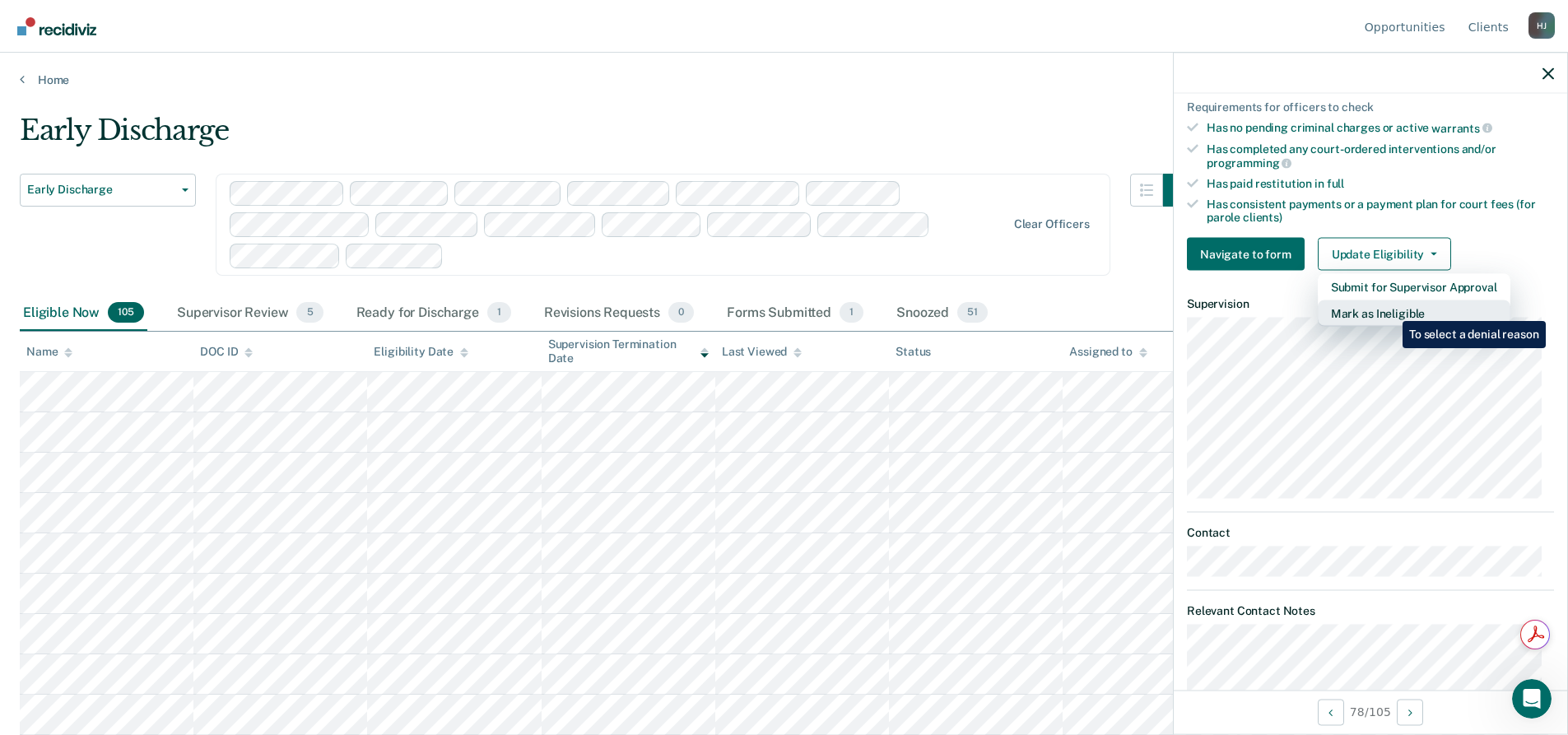
click at [1391, 308] on button "Mark as Ineligible" at bounding box center [1414, 313] width 192 height 26
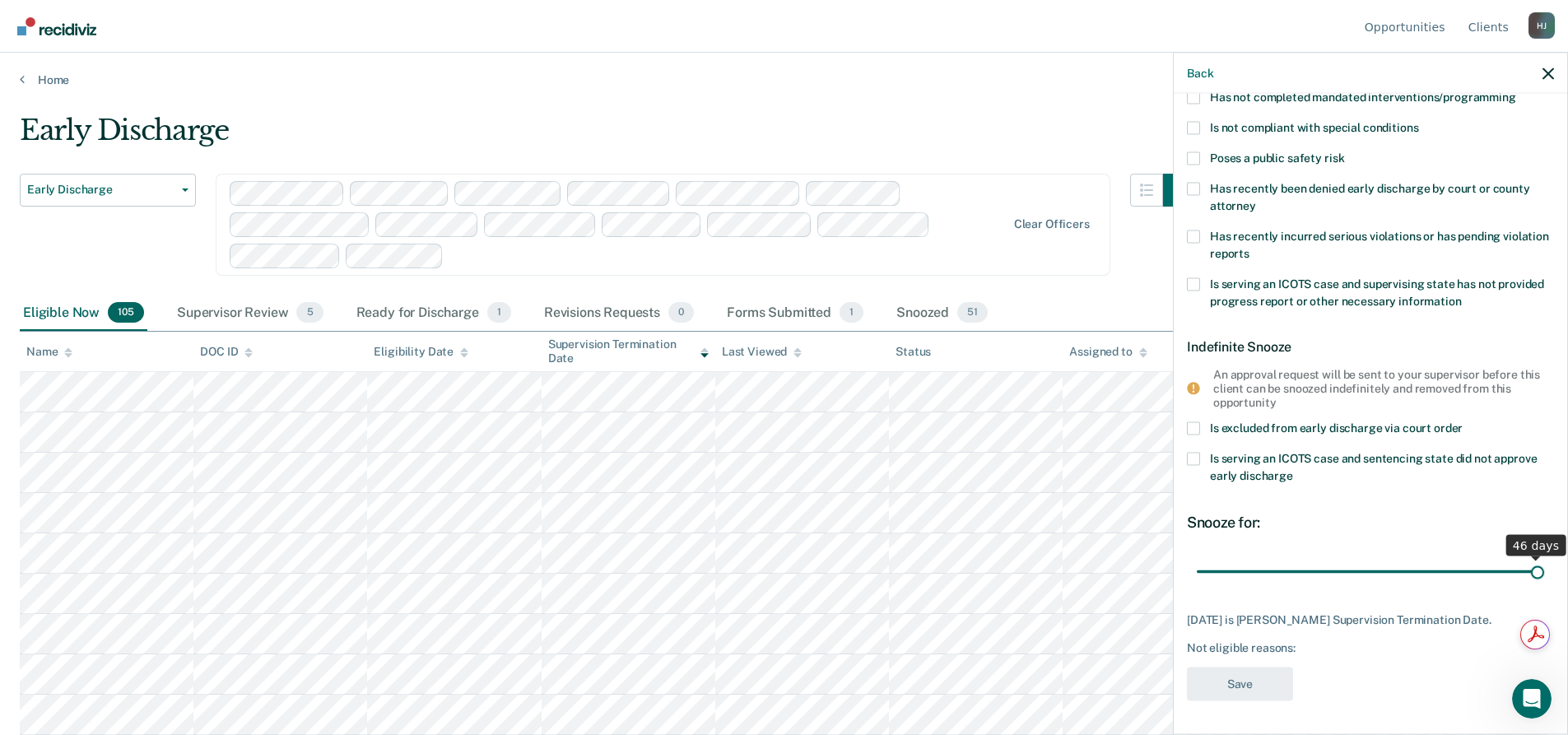
drag, startPoint x: 1408, startPoint y: 558, endPoint x: 1534, endPoint y: 557, distance: 126.0
type input "46"
click at [1534, 558] on input "range" at bounding box center [1370, 571] width 347 height 29
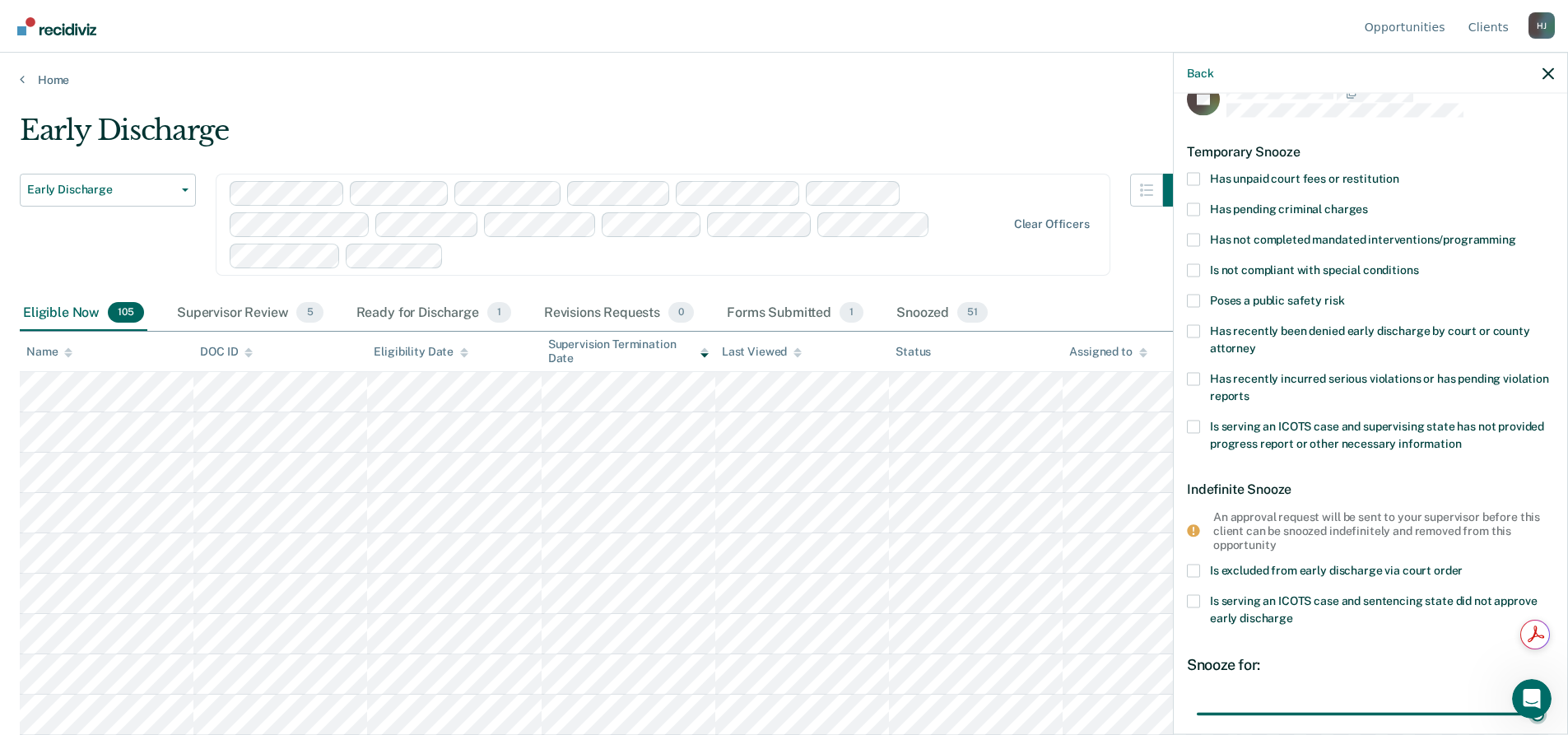
scroll to position [20, 0]
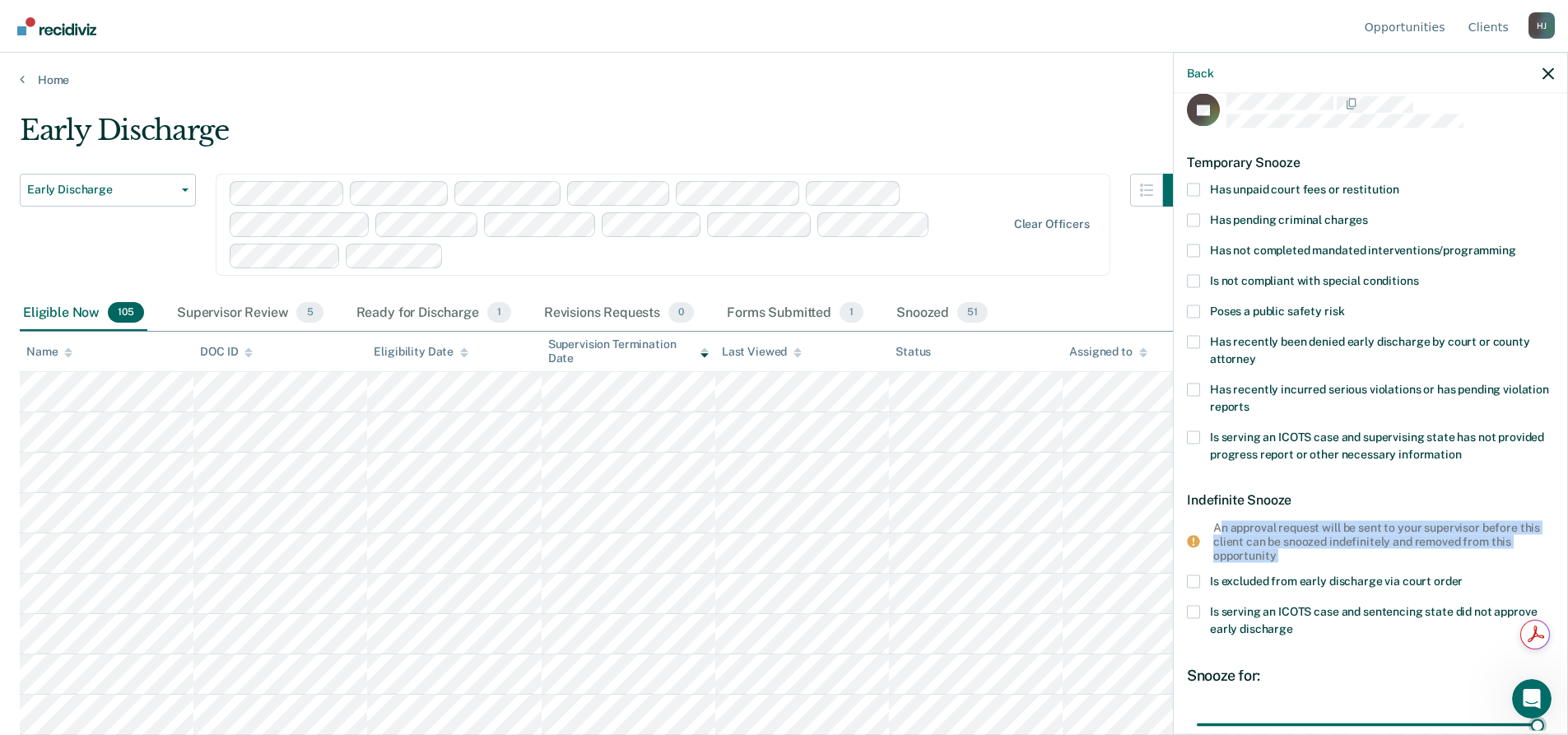
drag, startPoint x: 1222, startPoint y: 519, endPoint x: 1392, endPoint y: 570, distance: 177.5
click at [1392, 570] on div "JG Temporary Snooze Has unpaid court fees or restitution Has pending criminal c…" at bounding box center [1370, 479] width 367 height 771
click at [1398, 567] on div "JG Temporary Snooze Has unpaid court fees or restitution Has pending criminal c…" at bounding box center [1370, 479] width 367 height 771
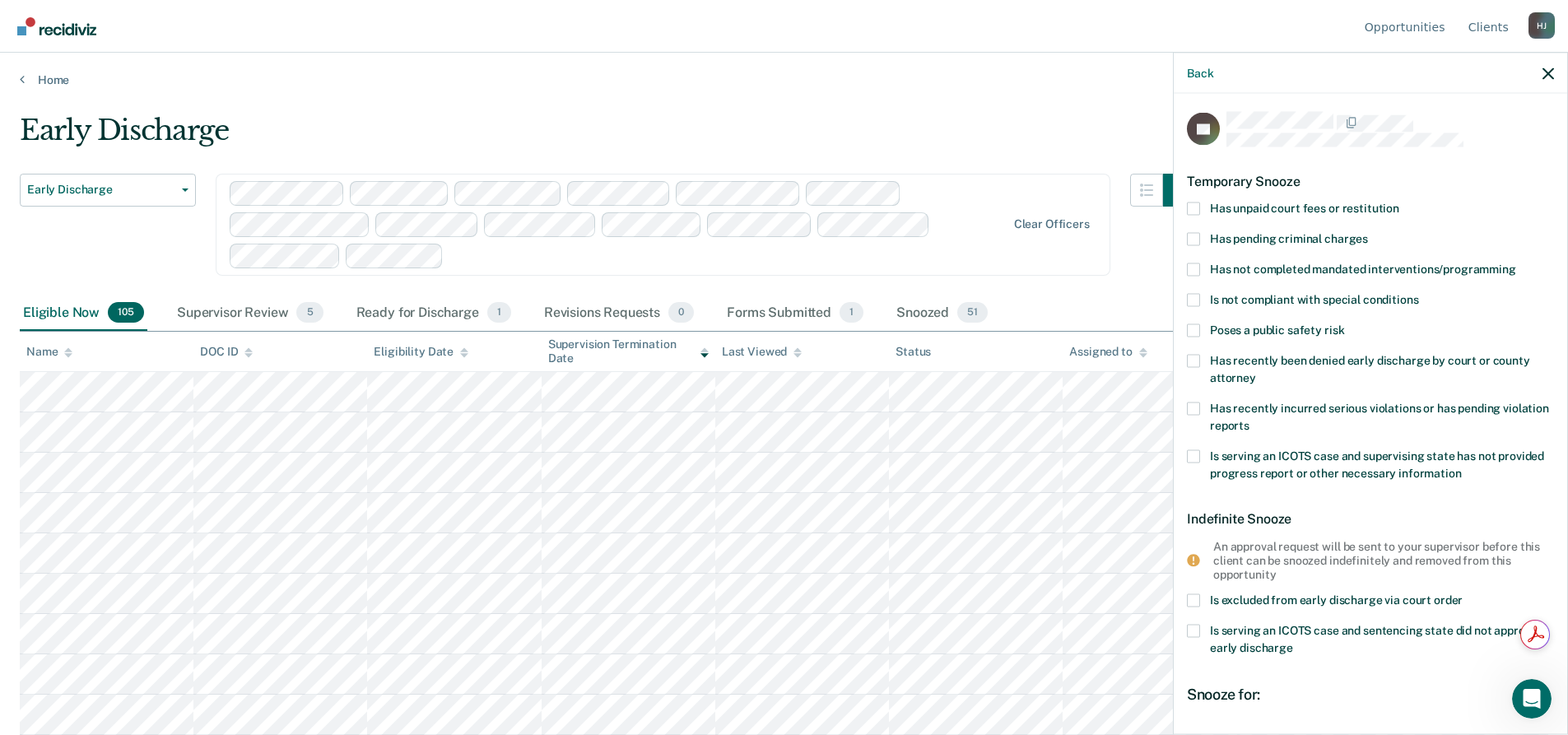
scroll to position [0, 0]
click at [1202, 234] on label "Has pending criminal charges" at bounding box center [1370, 243] width 367 height 18
click at [1368, 234] on input "Has pending criminal charges" at bounding box center [1368, 234] width 0 height 0
click at [1546, 77] on icon "button" at bounding box center [1548, 73] width 11 height 11
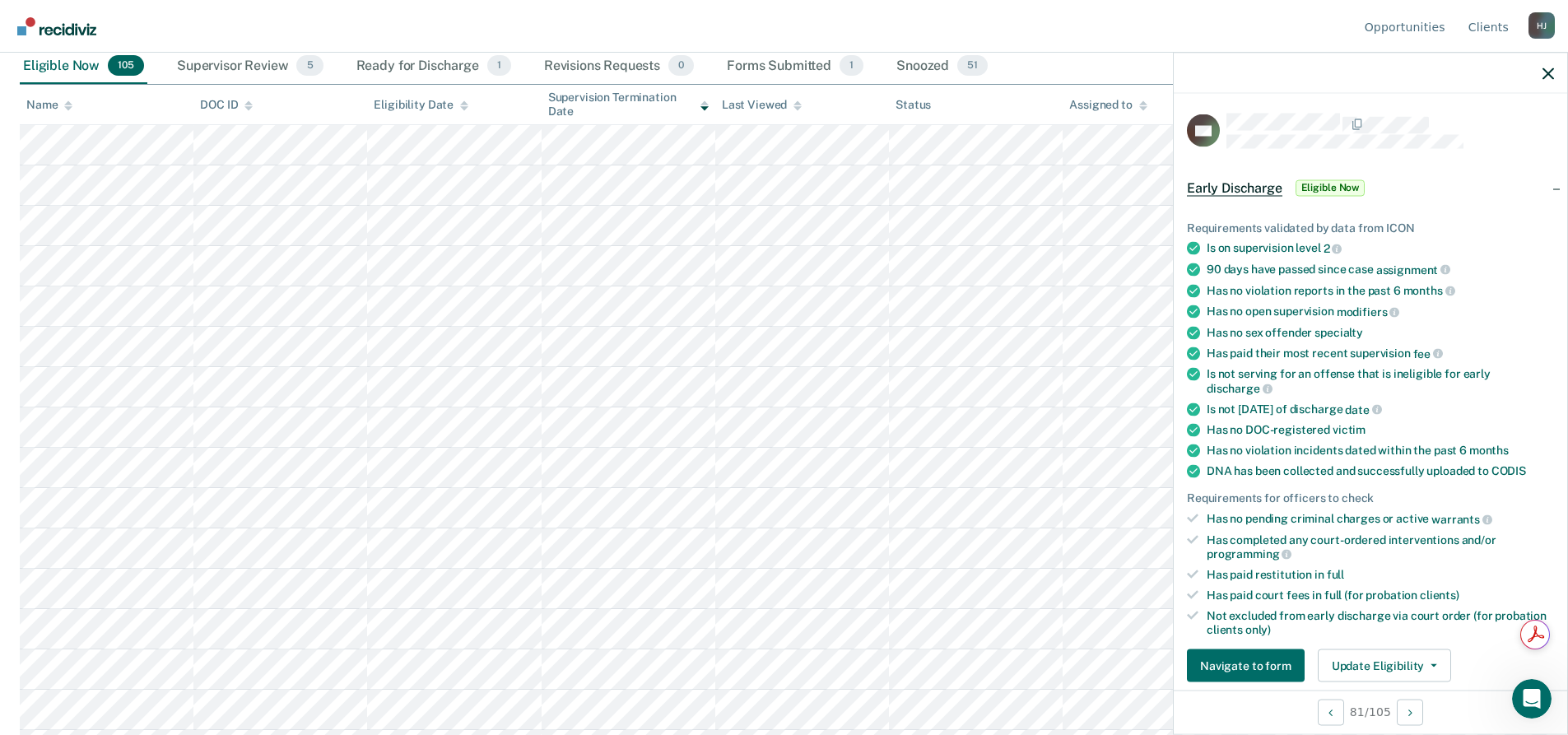
scroll to position [329, 0]
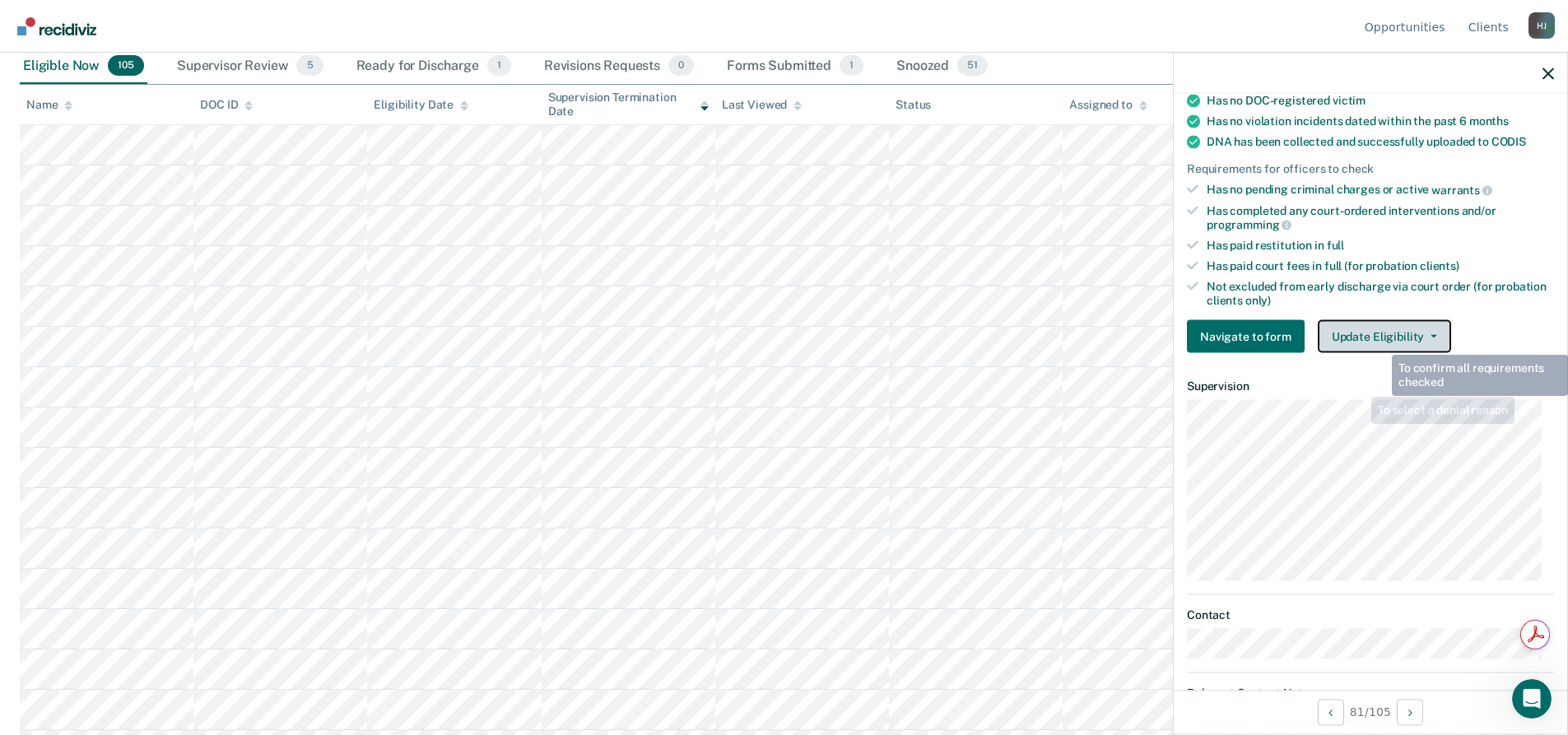
click at [1382, 330] on button "Update Eligibility" at bounding box center [1385, 336] width 134 height 33
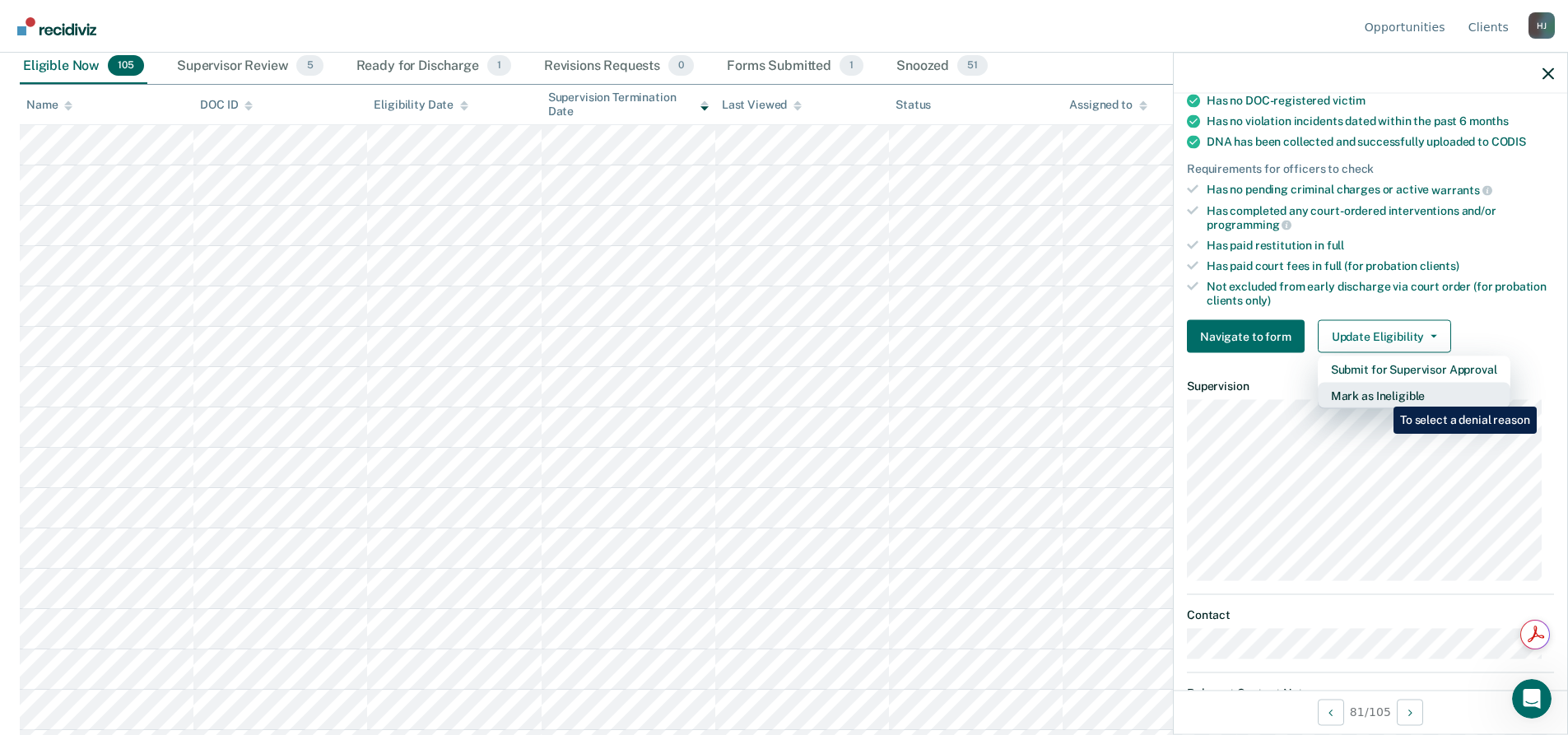
click at [1381, 394] on button "Mark as Ineligible" at bounding box center [1414, 396] width 192 height 26
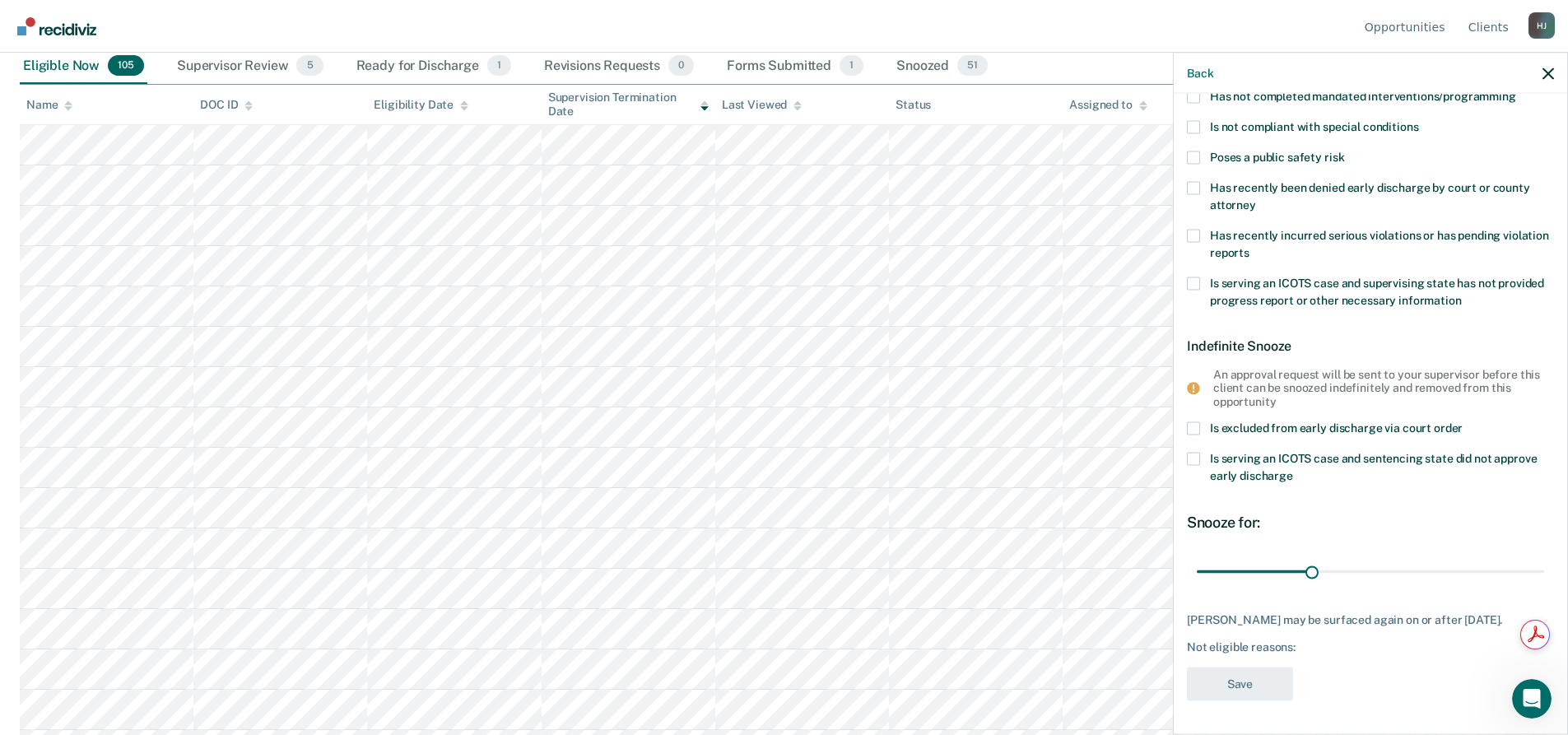
scroll to position [185, 0]
drag, startPoint x: 1312, startPoint y: 554, endPoint x: 1541, endPoint y: 565, distance: 229.3
type input "90"
click at [1543, 575] on input "range" at bounding box center [1370, 571] width 347 height 29
click at [1549, 71] on icon "button" at bounding box center [1548, 73] width 11 height 11
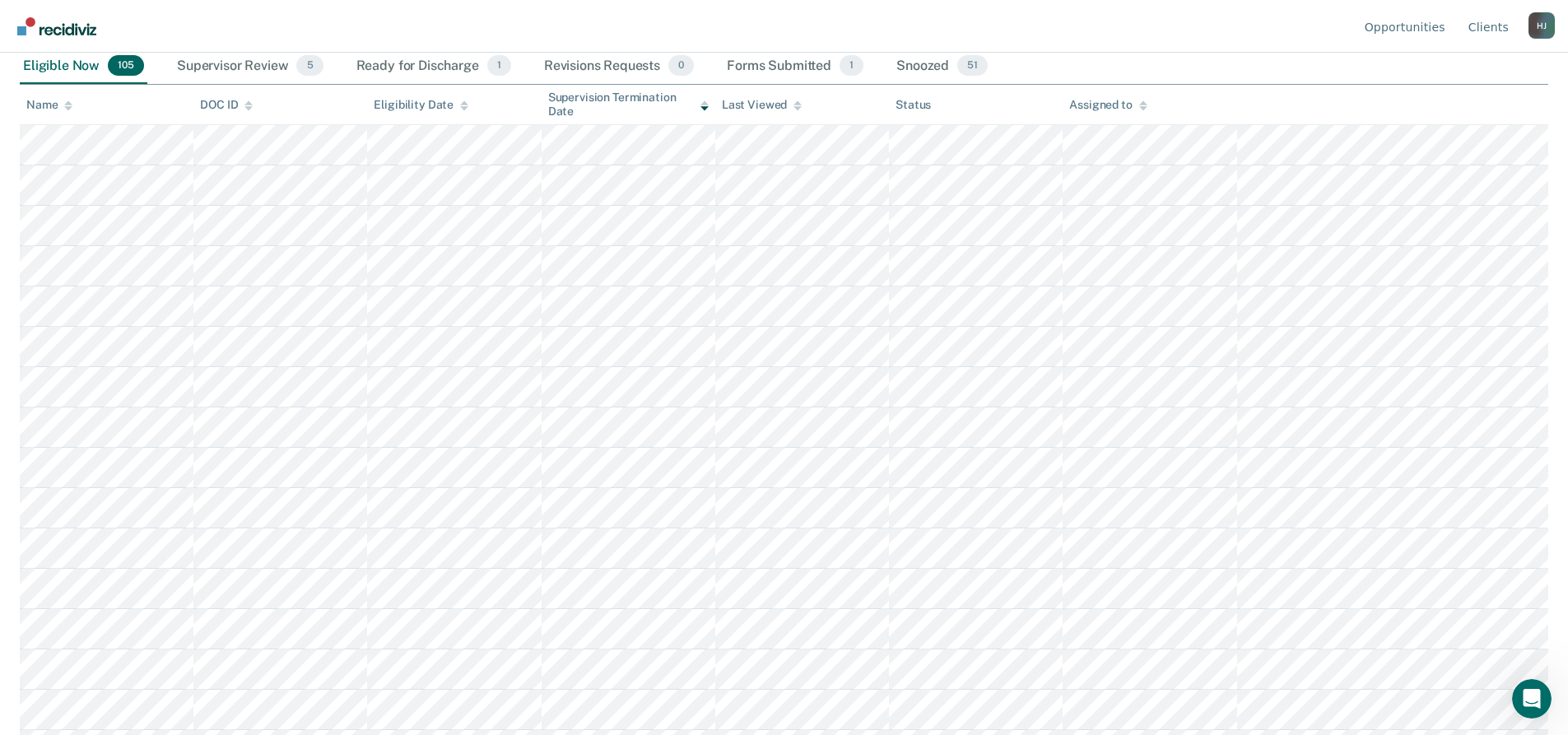
scroll to position [0, 0]
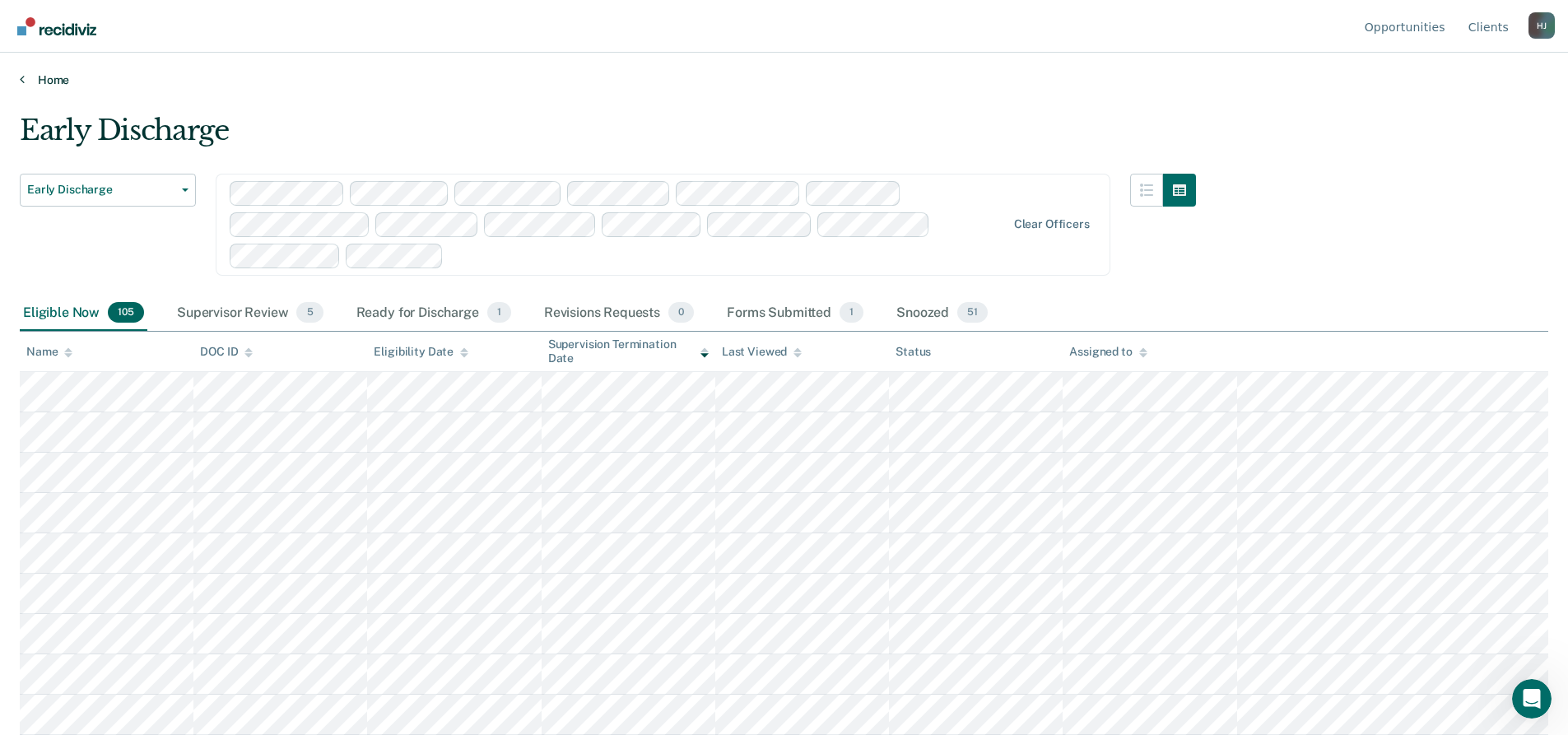
click at [41, 83] on link "Home" at bounding box center [784, 80] width 1529 height 15
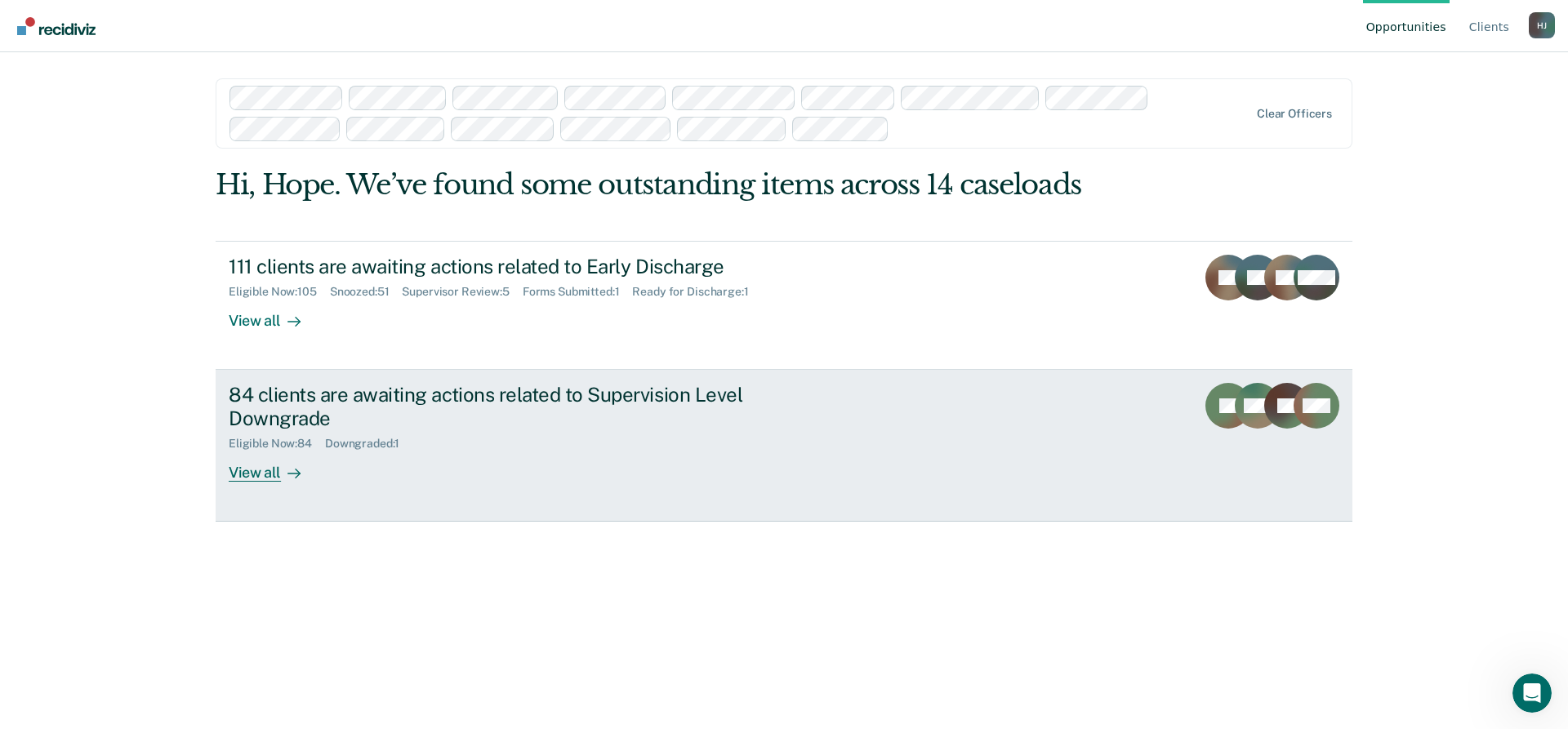
click at [253, 476] on div "View all" at bounding box center [274, 465] width 91 height 32
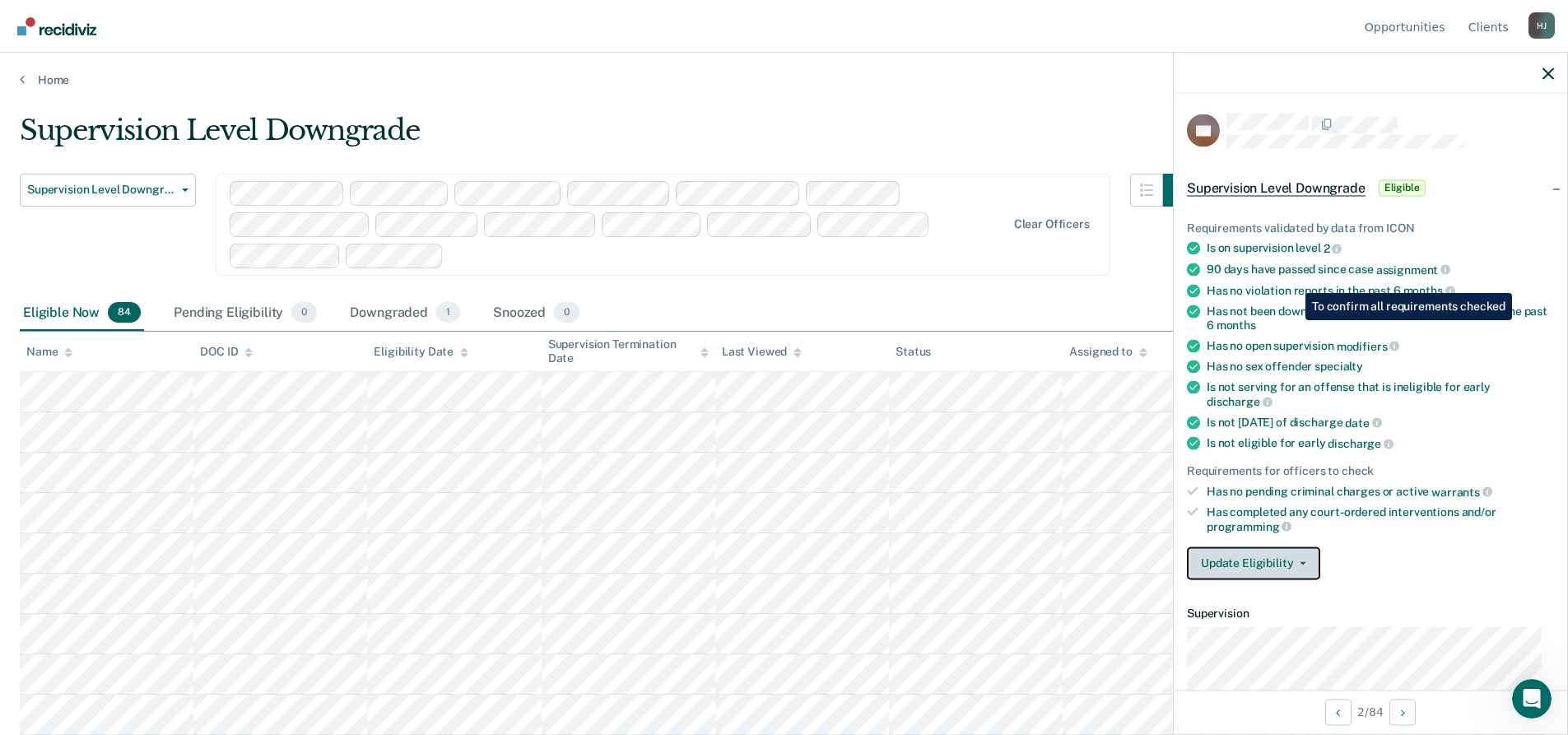
click at [1300, 561] on icon "button" at bounding box center [1302, 563] width 7 height 4
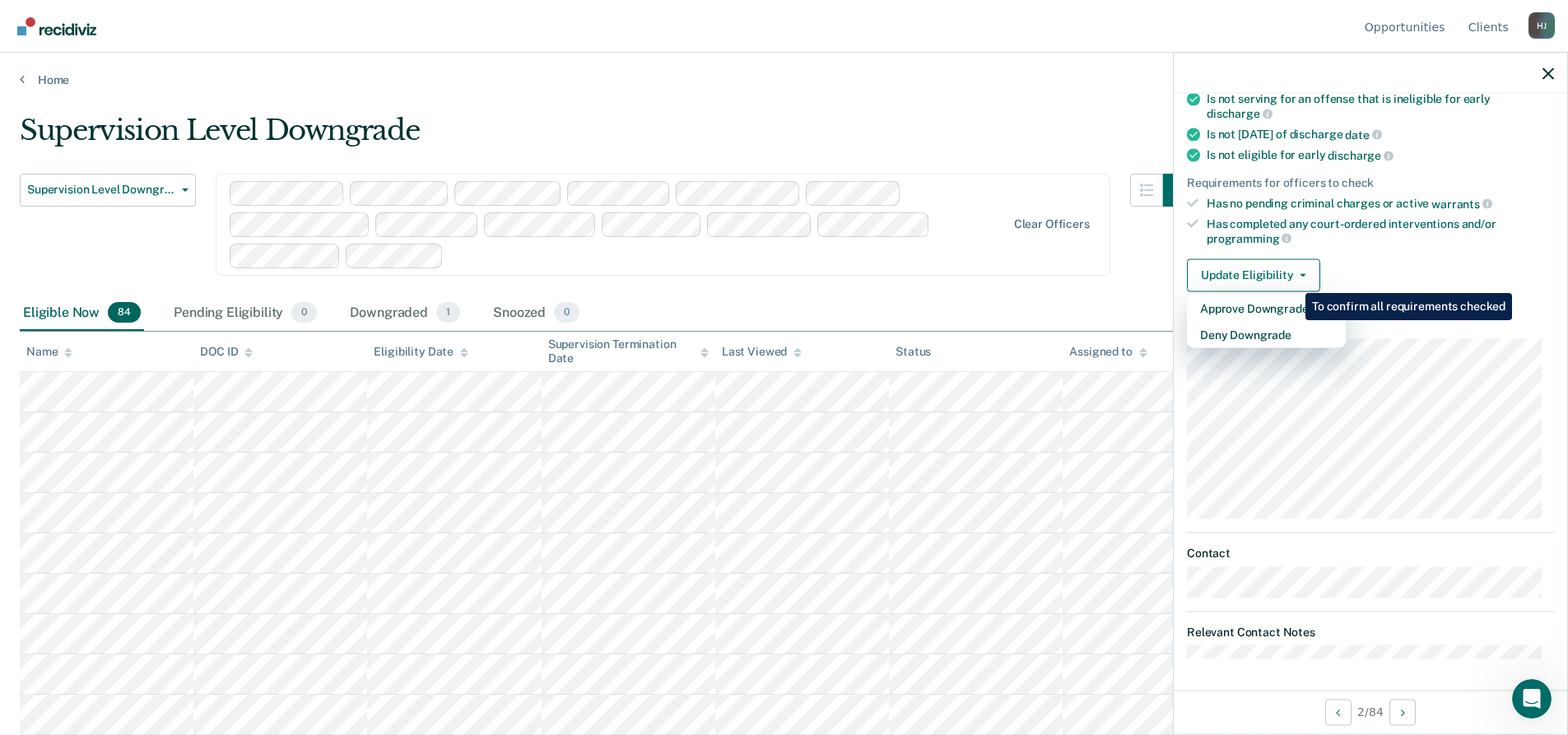
click at [1352, 246] on div "Requirements validated by data from ICON Is on supervision level 2 90 days have…" at bounding box center [1371, 105] width 394 height 399
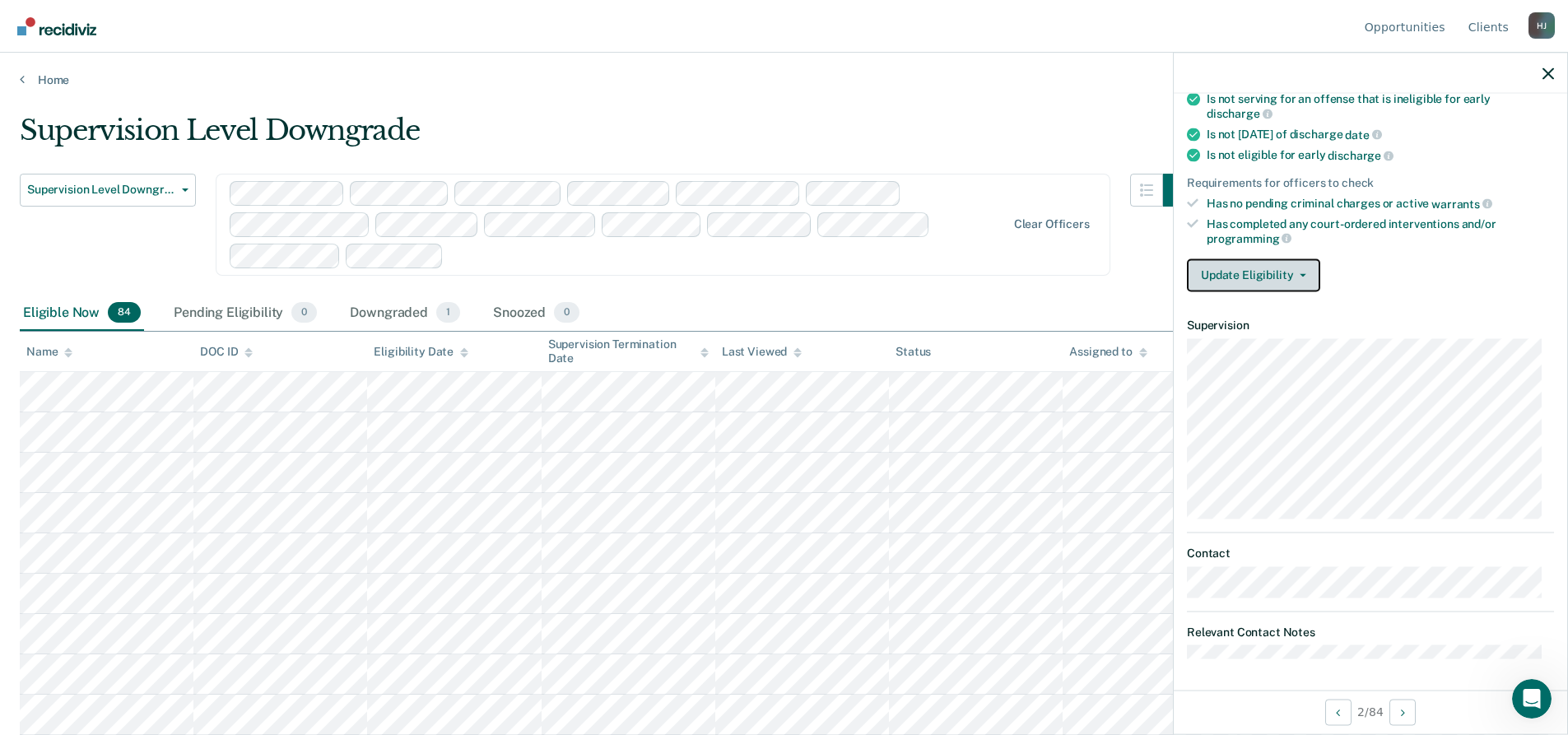
click at [1309, 264] on button "Update Eligibility" at bounding box center [1254, 274] width 134 height 33
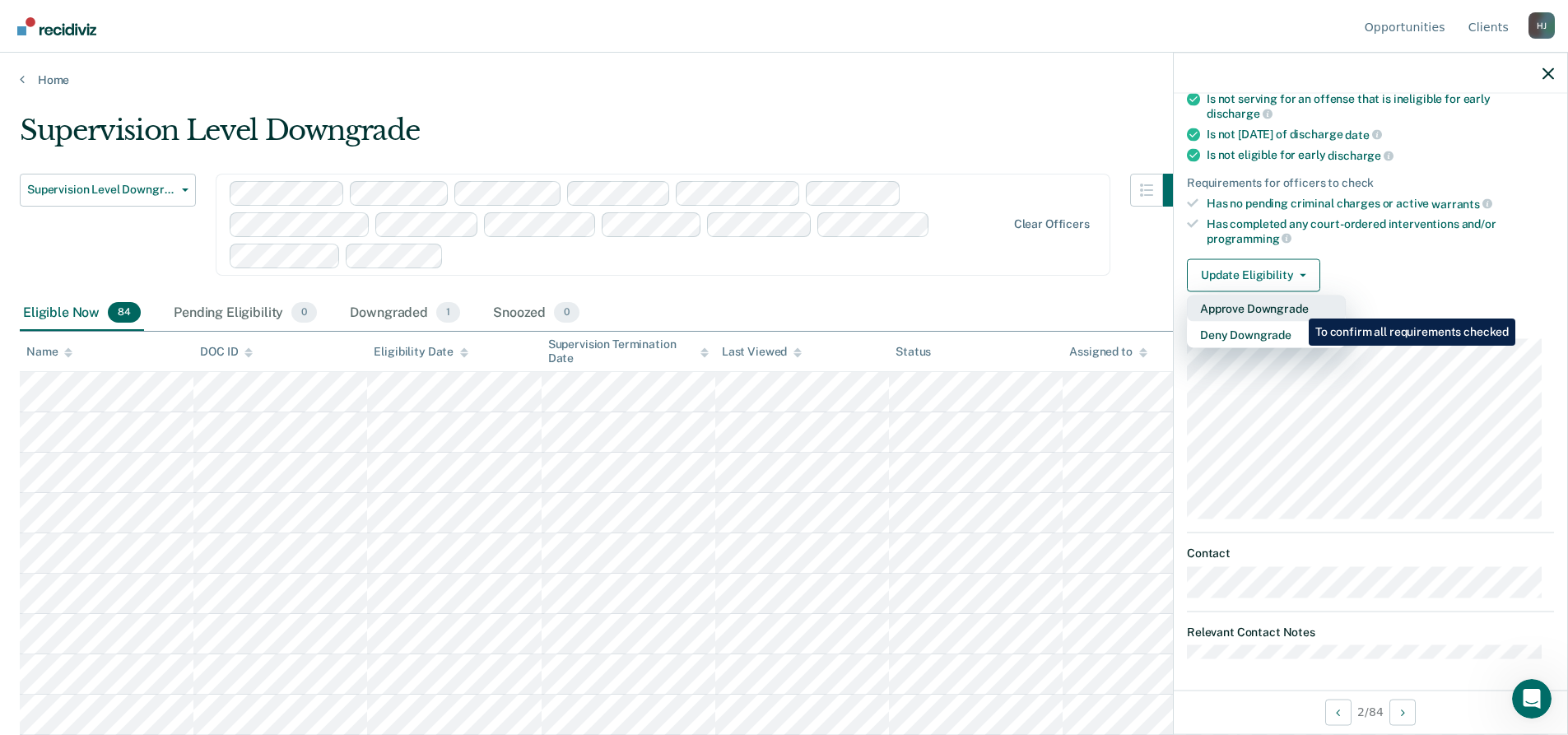
click at [1297, 307] on button "Approve Downgrade" at bounding box center [1266, 308] width 159 height 26
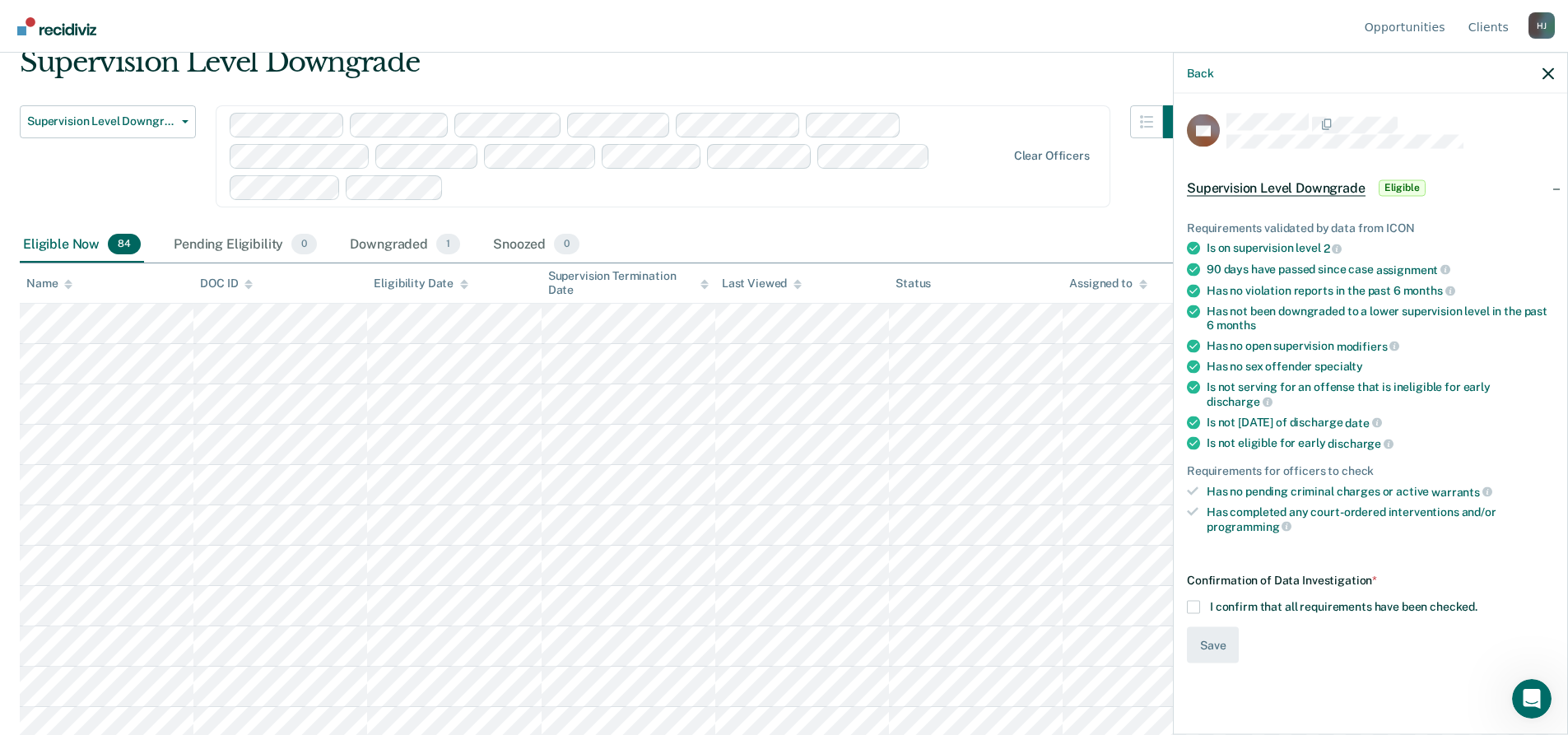
scroll to position [0, 0]
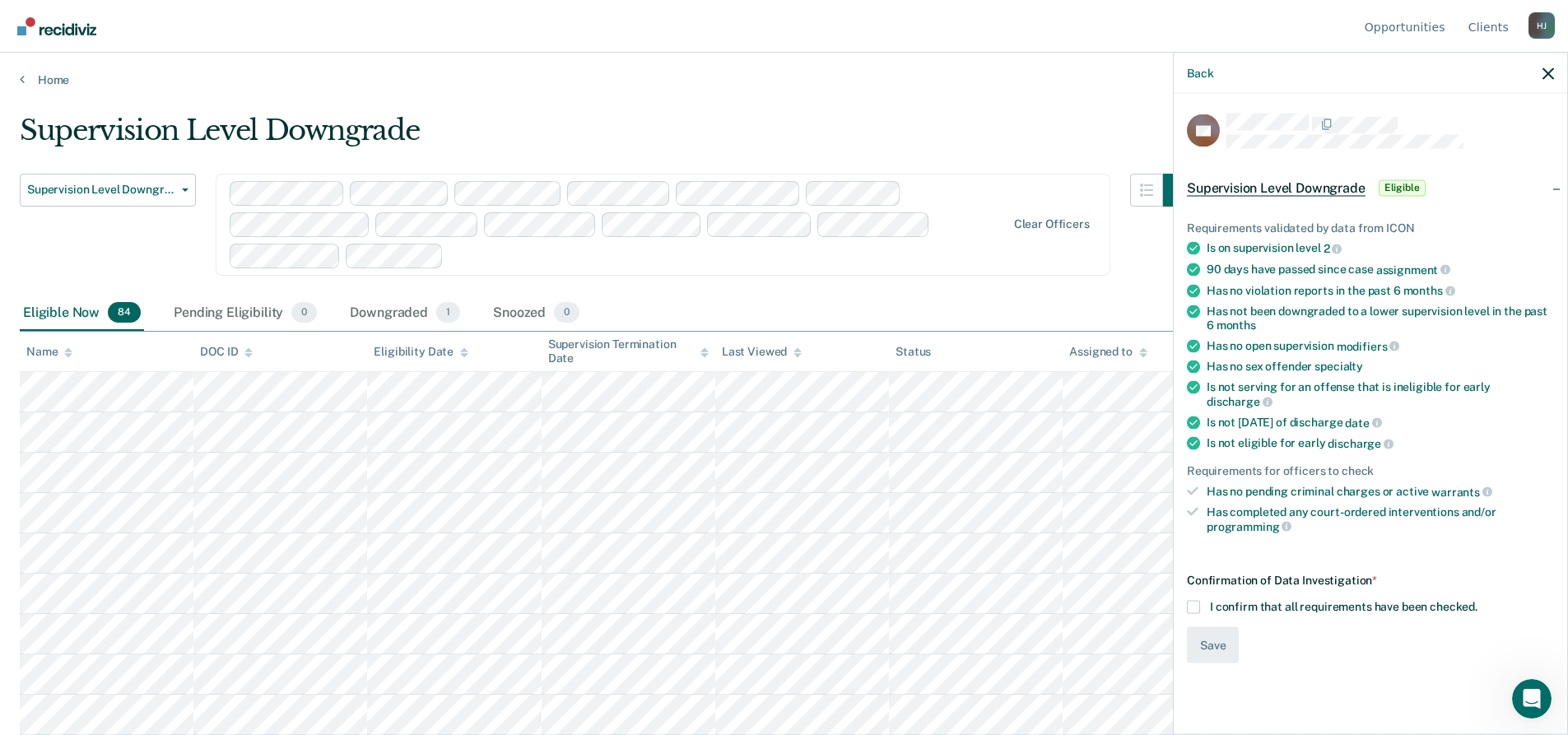
click at [1534, 86] on div "Back" at bounding box center [1371, 73] width 394 height 41
click at [1561, 69] on div "Back" at bounding box center [1371, 73] width 394 height 41
drag, startPoint x: 1555, startPoint y: 73, endPoint x: 1547, endPoint y: 72, distance: 8.1
click at [1555, 73] on div "Back" at bounding box center [1371, 73] width 394 height 41
click at [1549, 77] on icon "button" at bounding box center [1548, 73] width 11 height 11
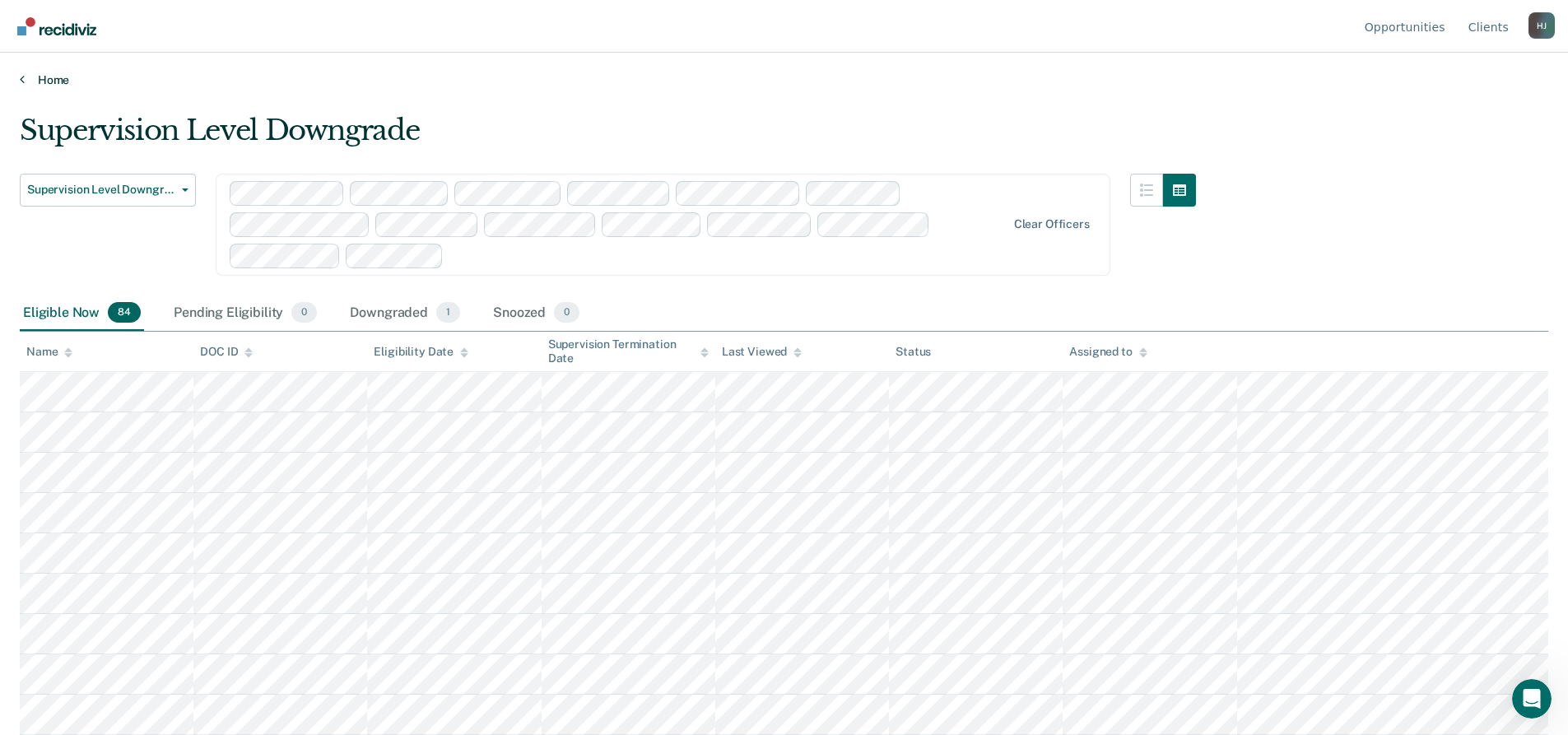
click at [46, 76] on link "Home" at bounding box center [784, 80] width 1529 height 15
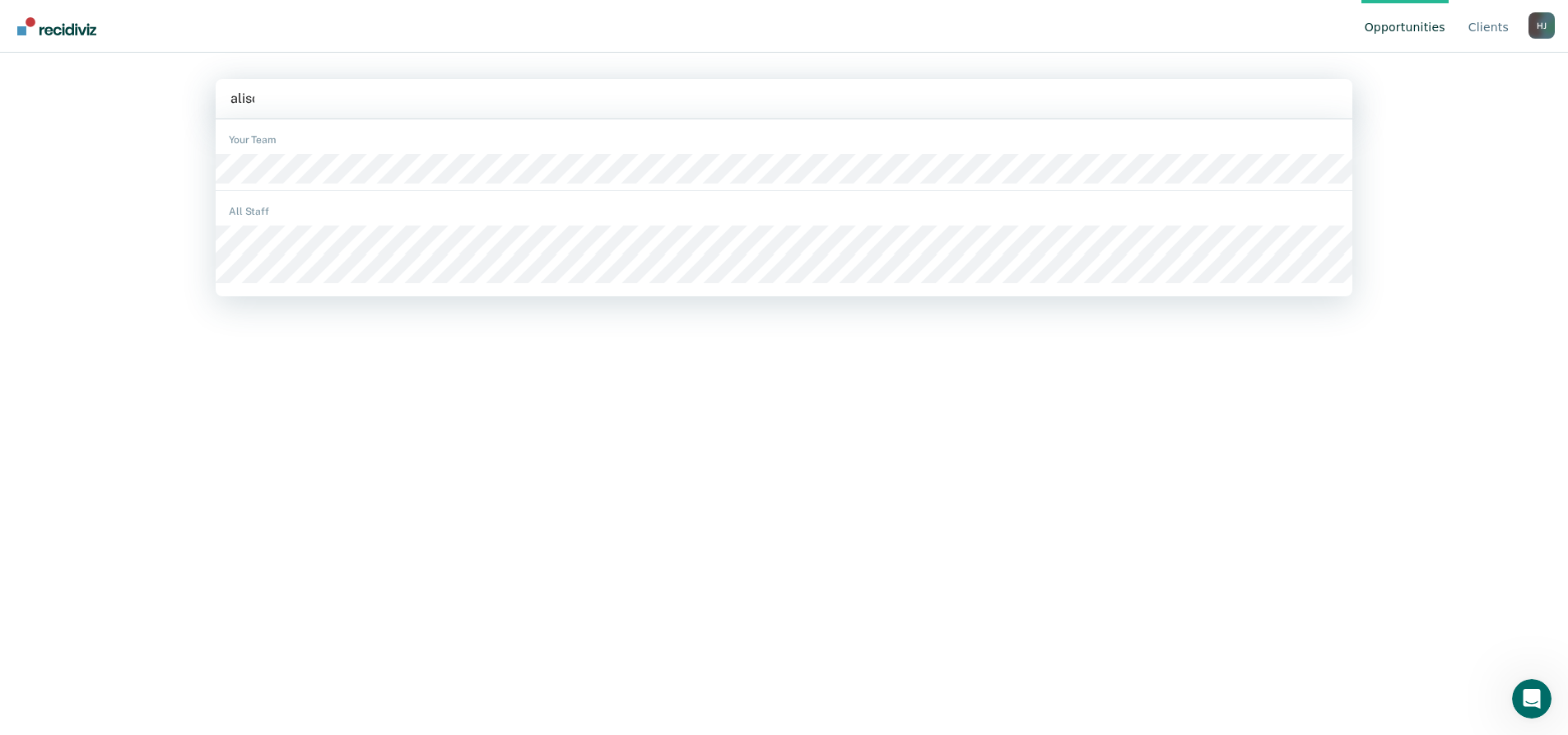
type input "[PERSON_NAME]"
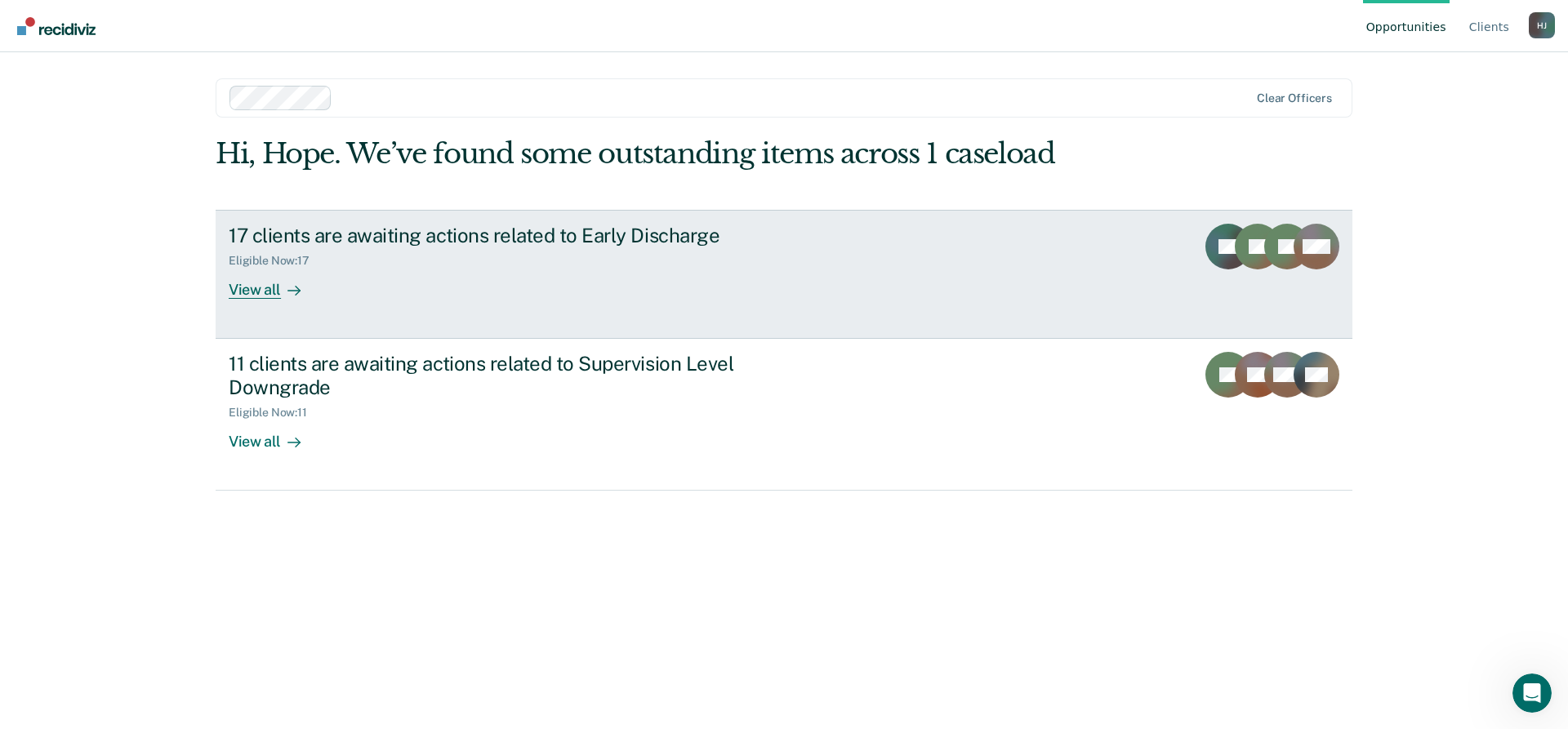
click at [242, 292] on div "View all" at bounding box center [274, 283] width 91 height 32
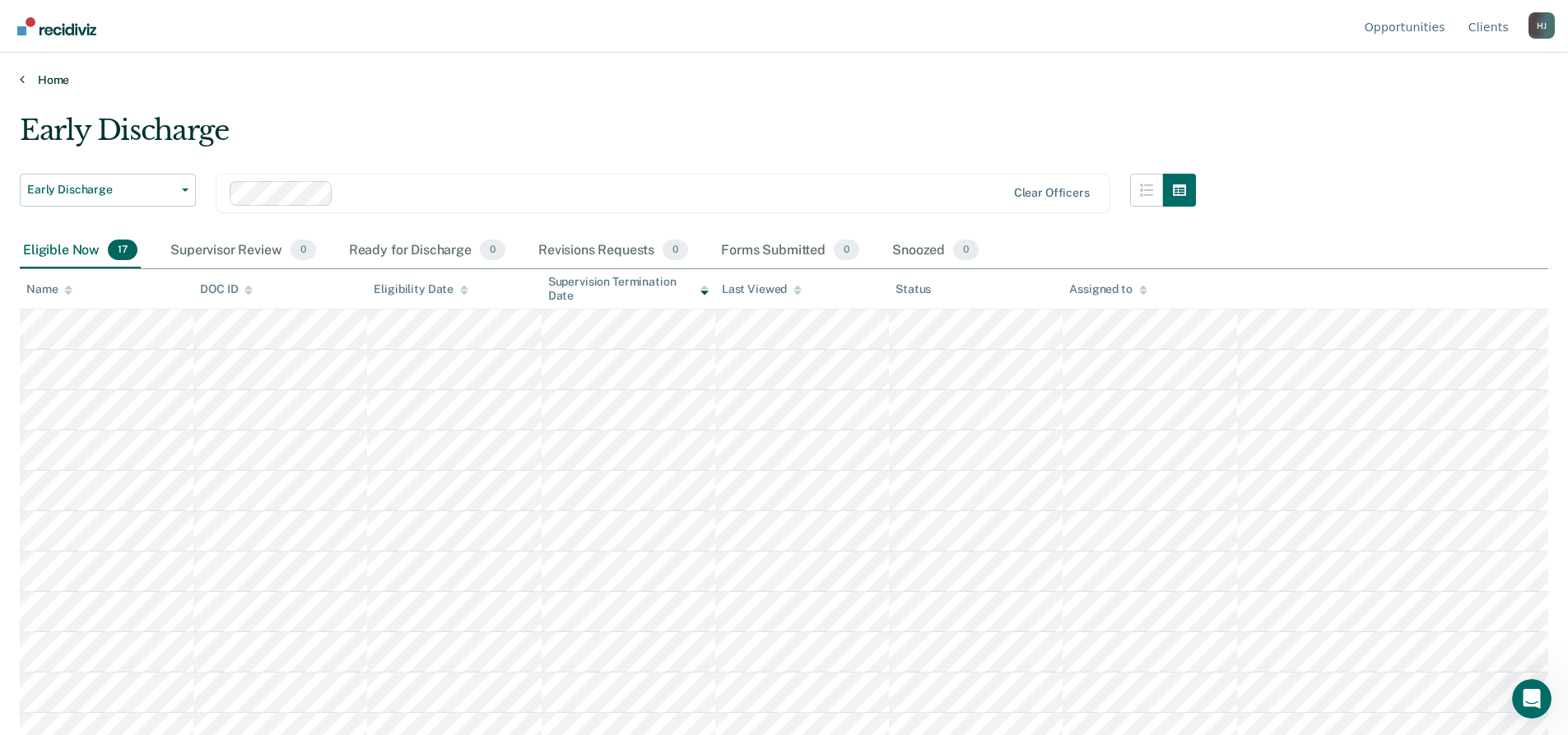
click at [35, 80] on link "Home" at bounding box center [784, 80] width 1529 height 15
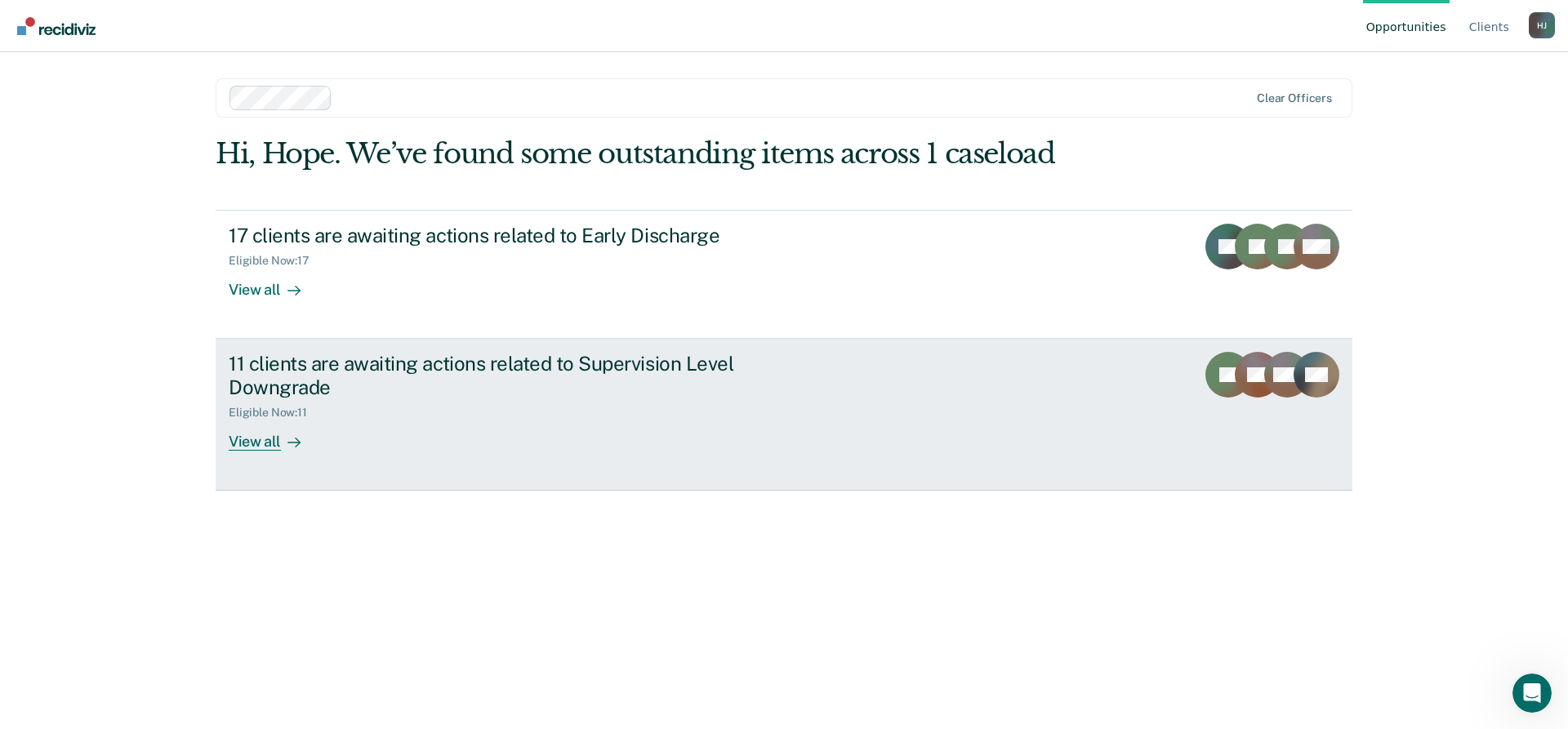
click at [268, 441] on div "View all" at bounding box center [274, 435] width 91 height 32
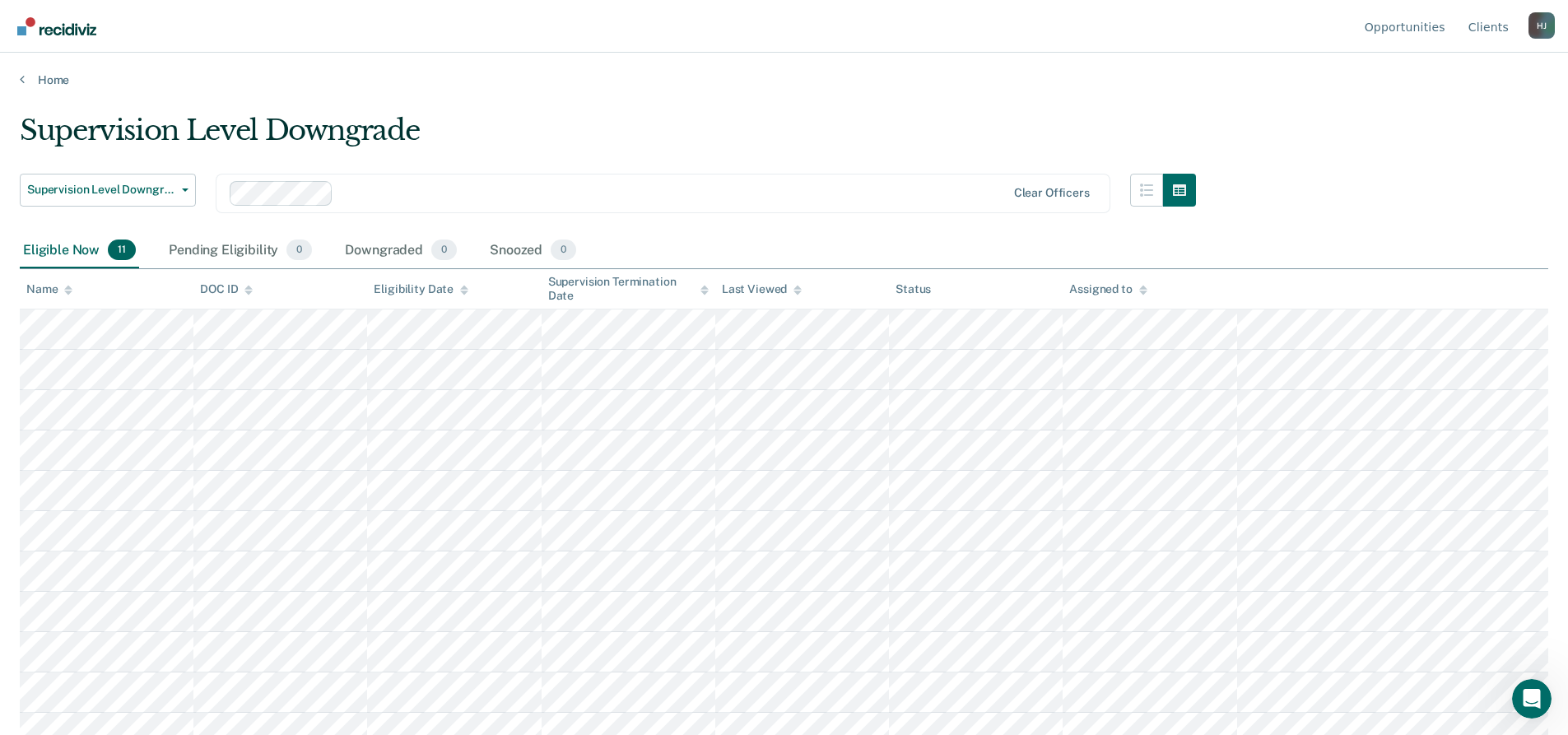
scroll to position [18, 0]
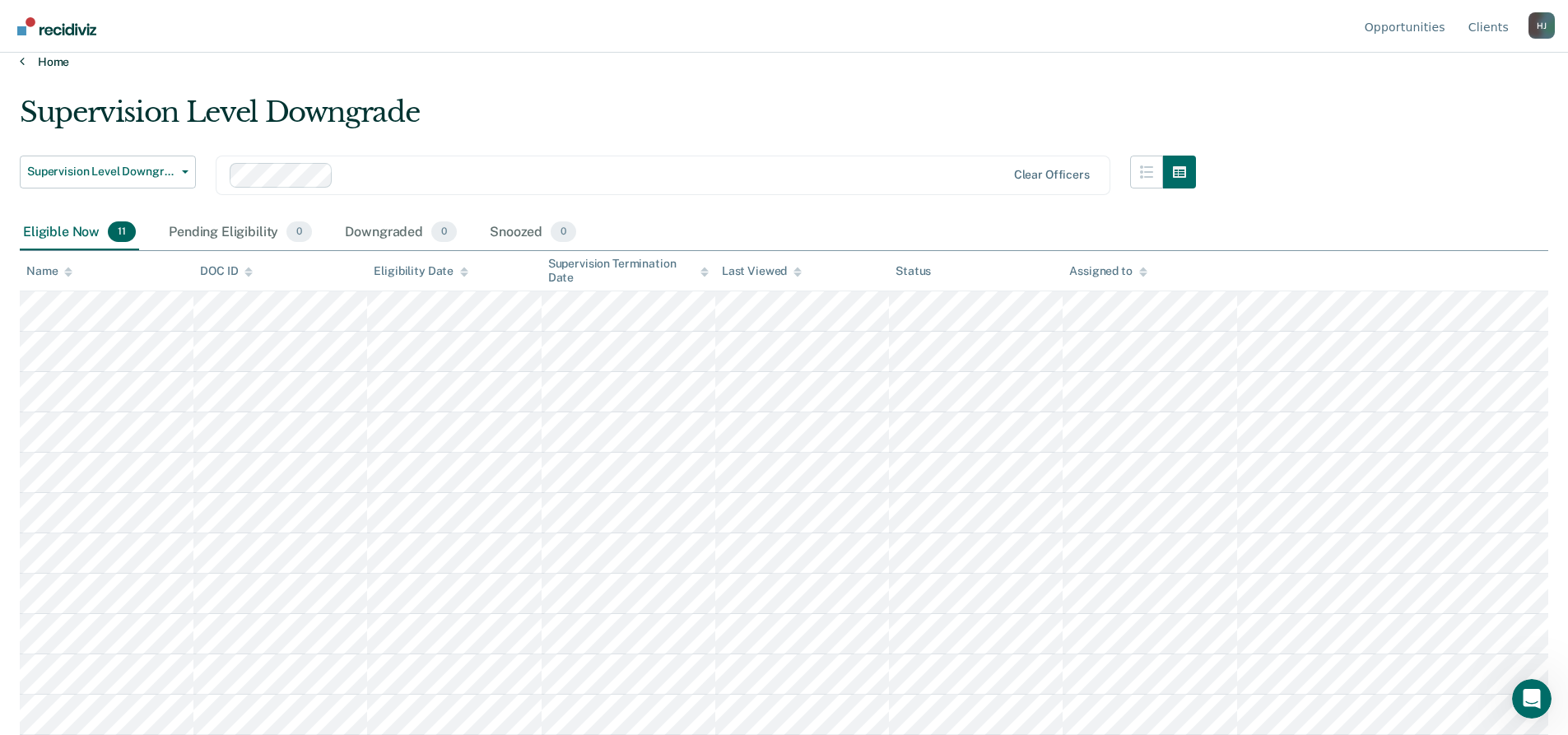
click at [58, 65] on link "Home" at bounding box center [784, 61] width 1529 height 15
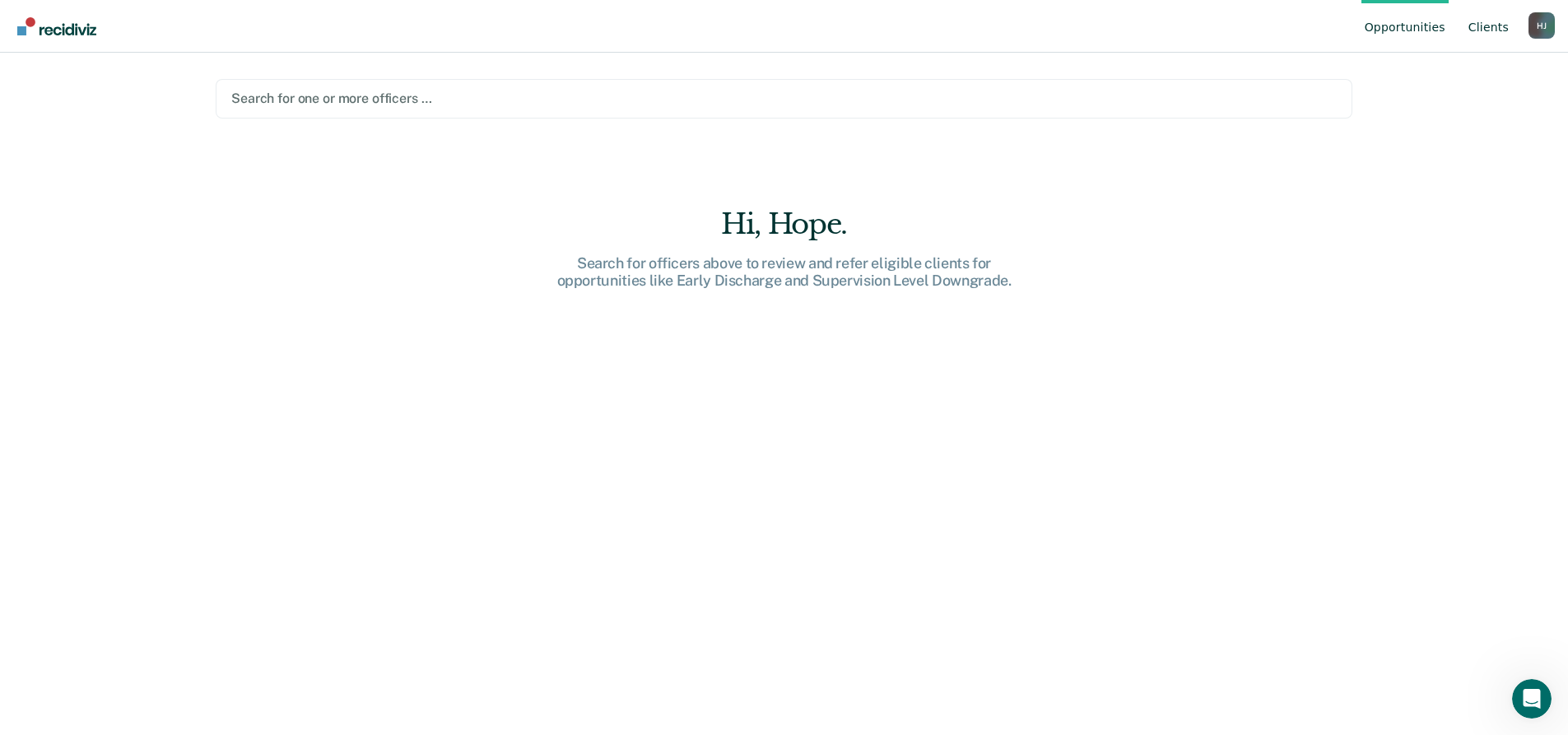
click at [1485, 31] on link "Client s" at bounding box center [1488, 26] width 47 height 53
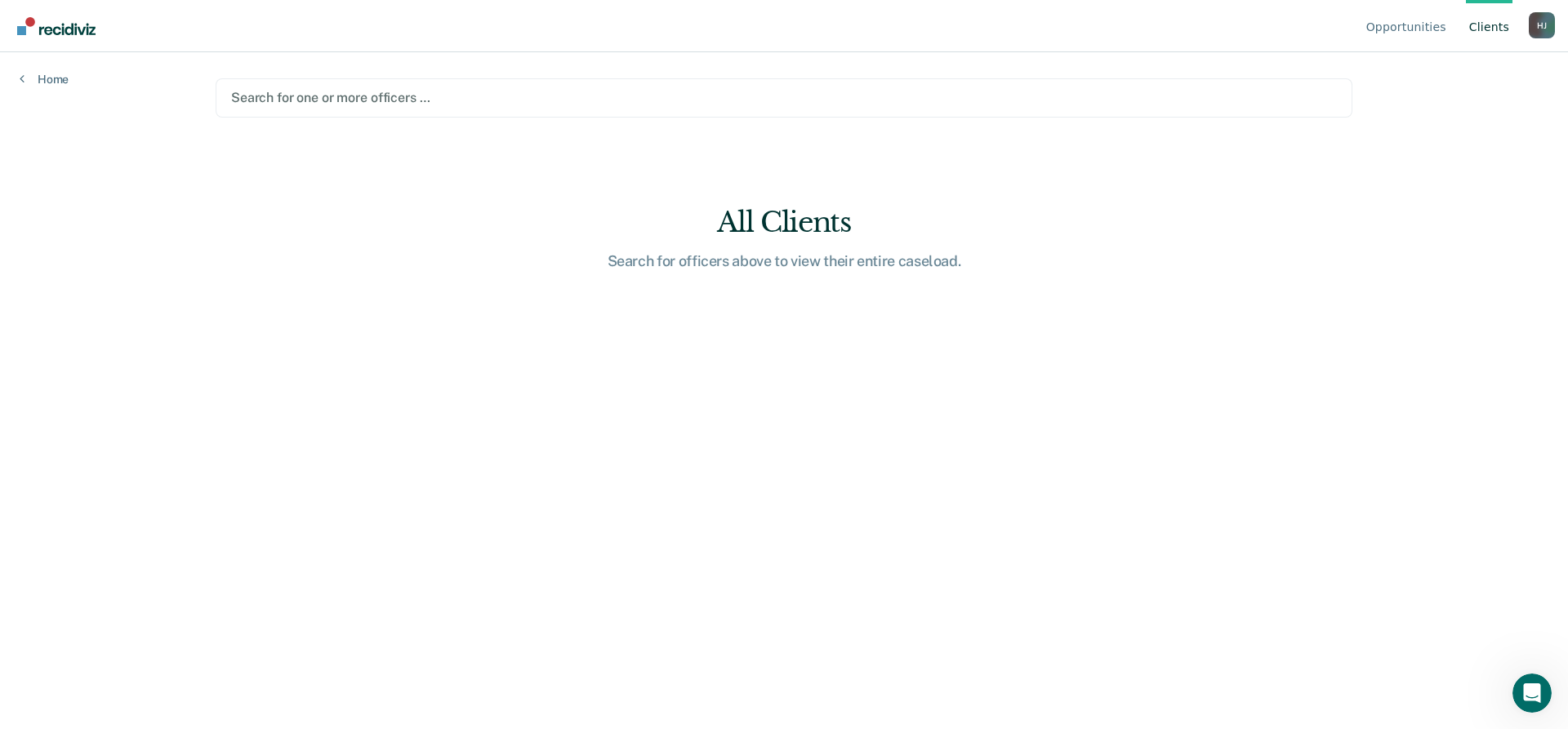
click at [1541, 20] on div "H J" at bounding box center [1542, 25] width 26 height 26
click at [1452, 73] on link "Profile" at bounding box center [1477, 76] width 105 height 14
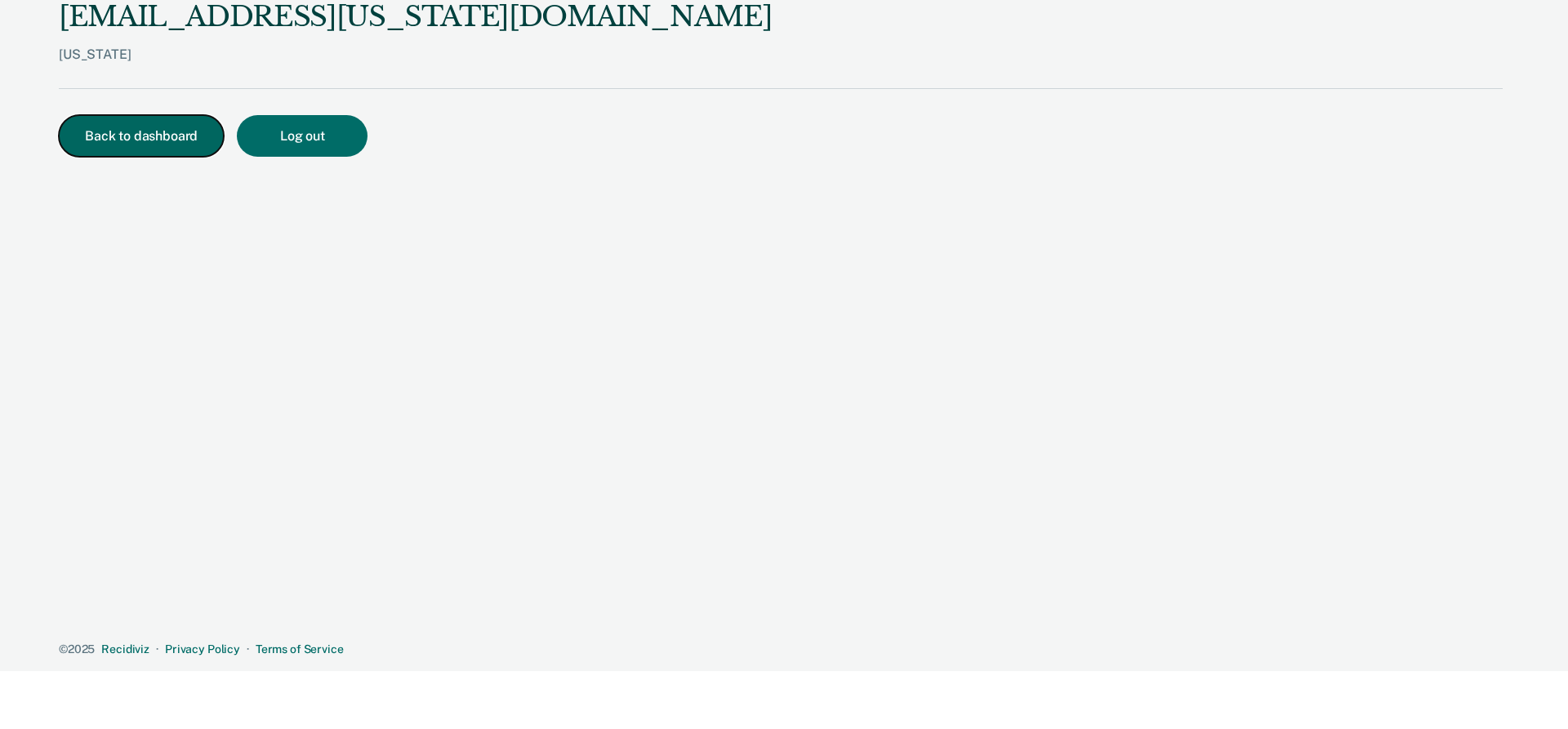
click at [101, 141] on button "Back to dashboard" at bounding box center [141, 135] width 165 height 41
click at [147, 139] on button "Back to dashboard" at bounding box center [141, 135] width 165 height 41
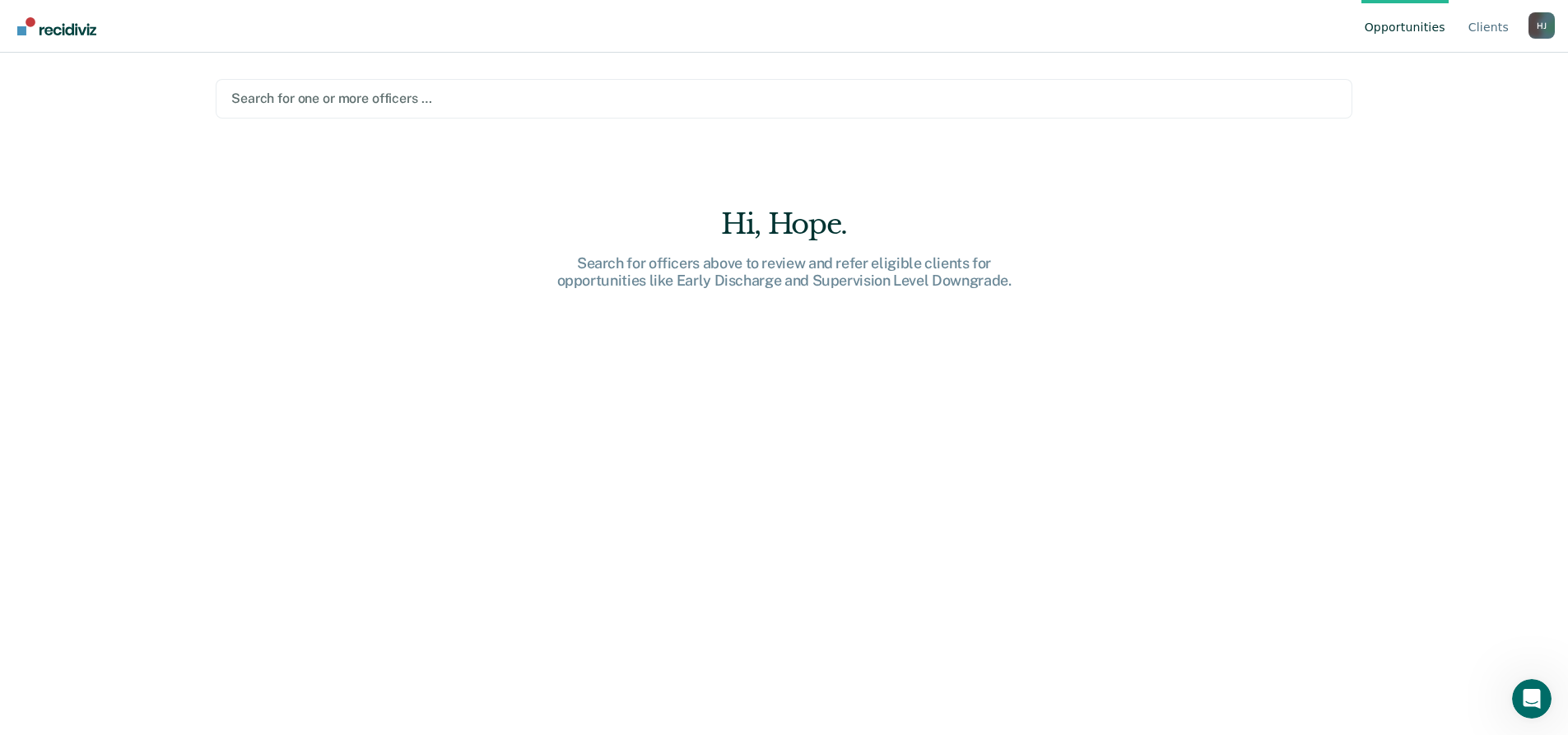
click at [415, 103] on div at bounding box center [784, 98] width 1105 height 19
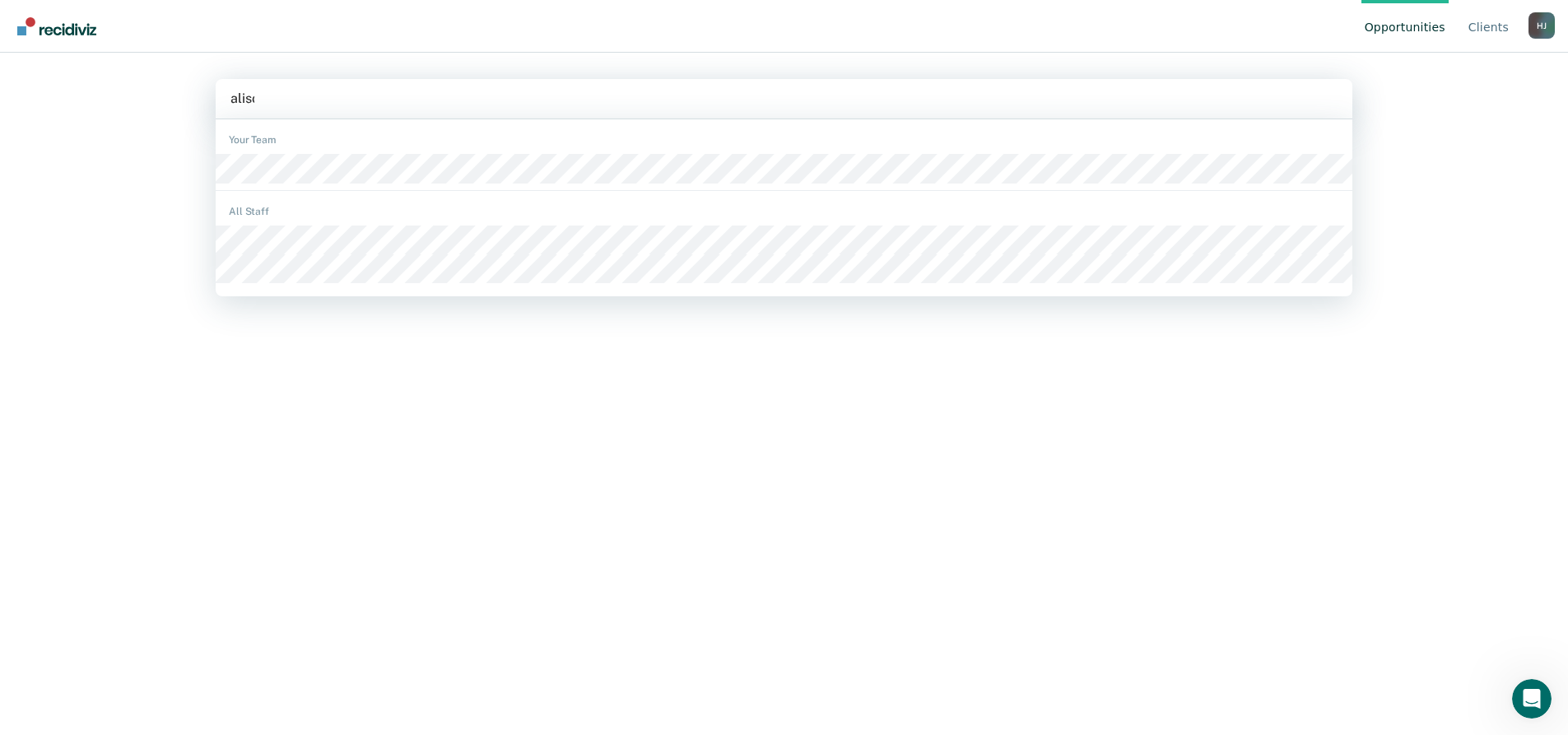
type input "[PERSON_NAME]"
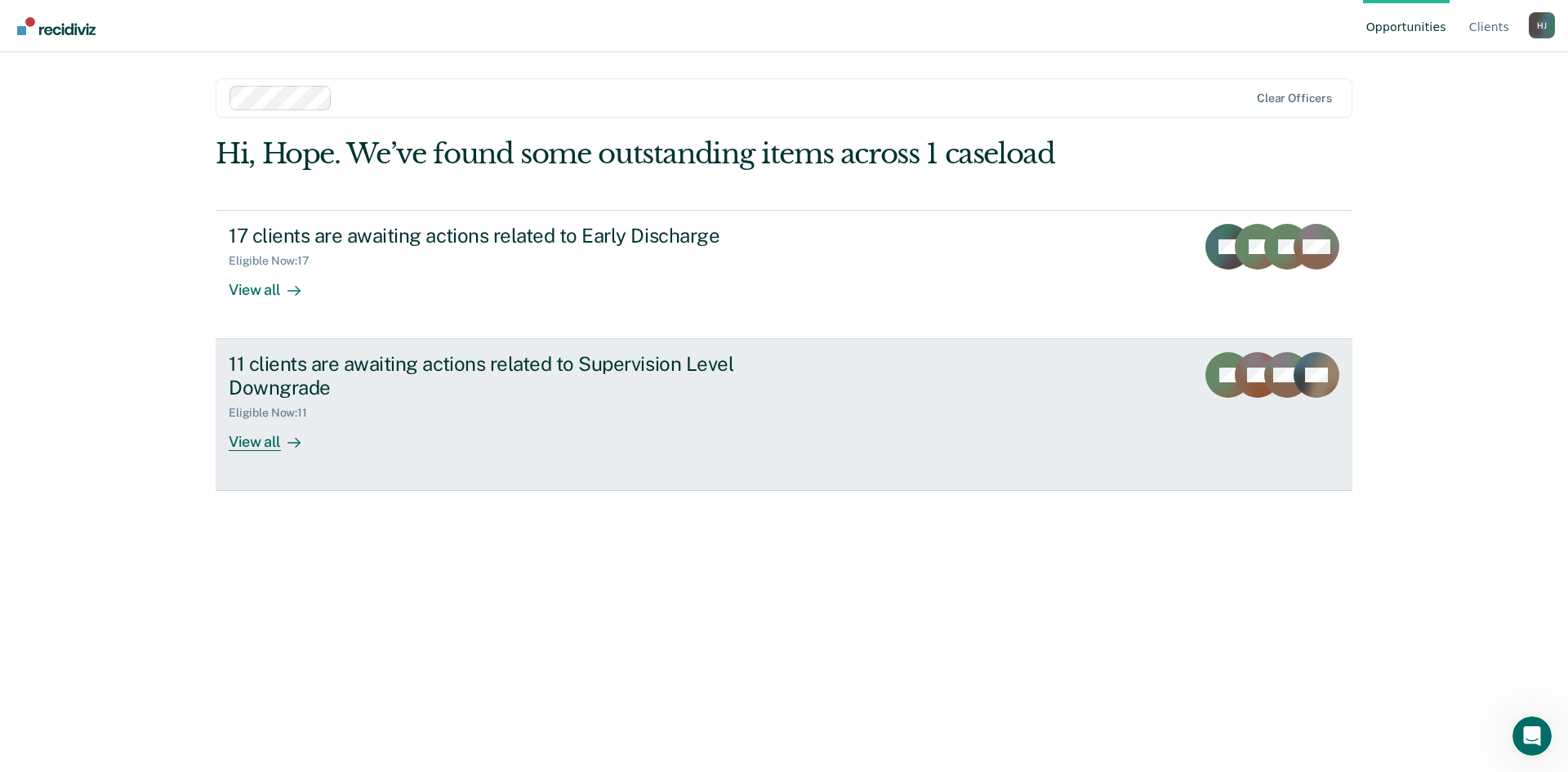
click at [273, 437] on div "View all" at bounding box center [274, 435] width 91 height 32
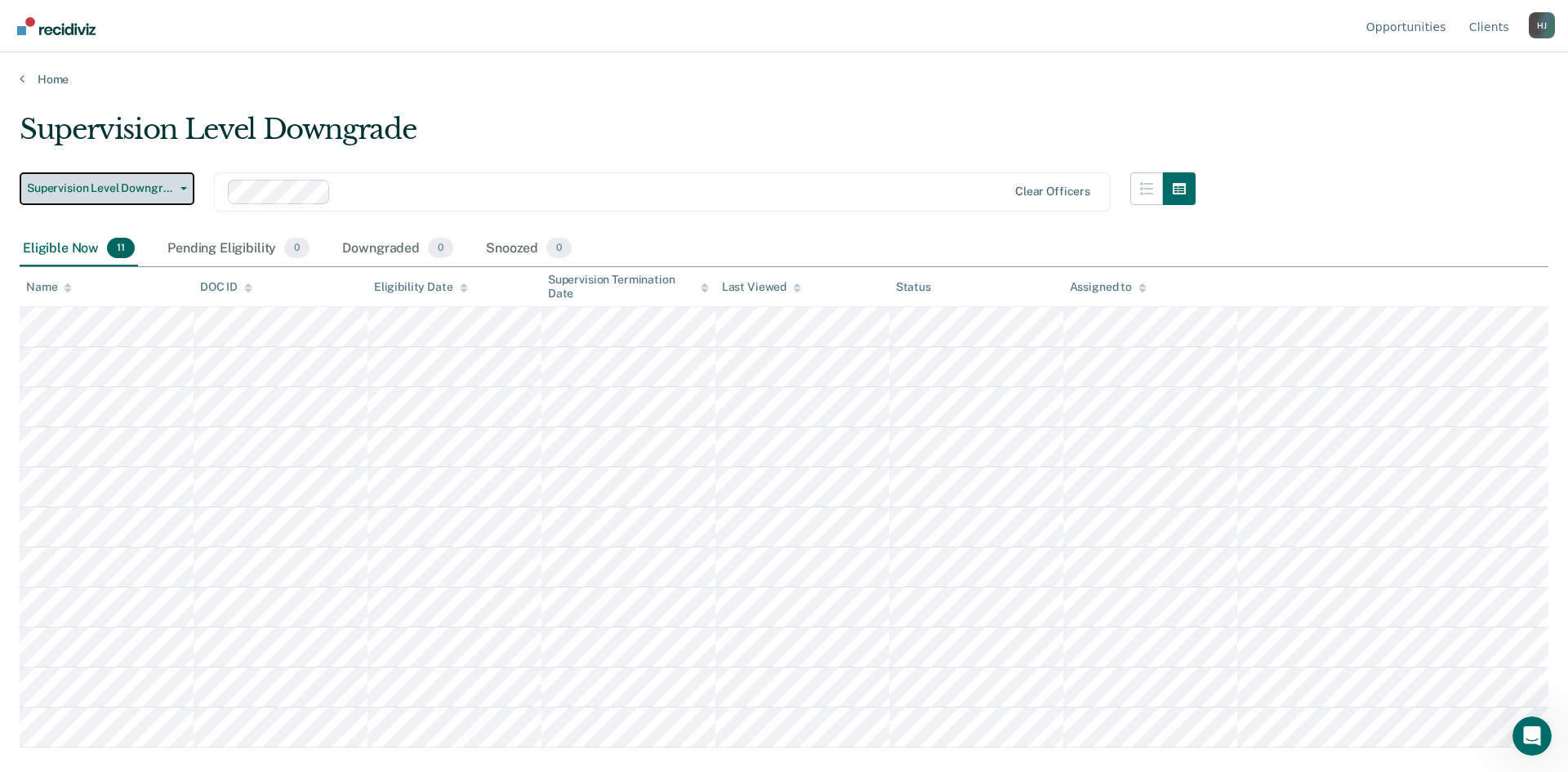
click at [140, 194] on span "Supervision Level Downgrade" at bounding box center [100, 188] width 147 height 14
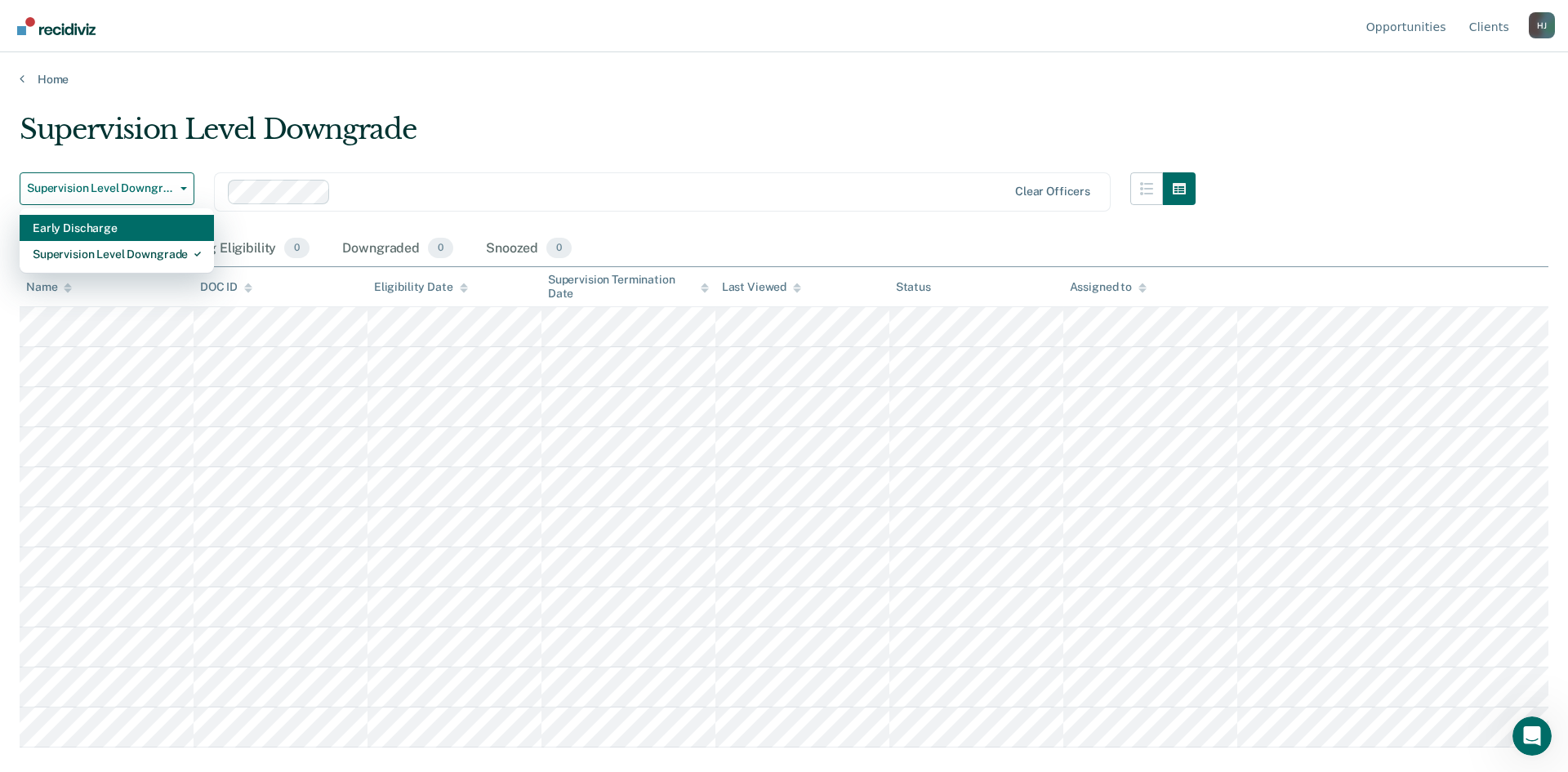
click at [132, 232] on div "Early Discharge" at bounding box center [116, 228] width 169 height 26
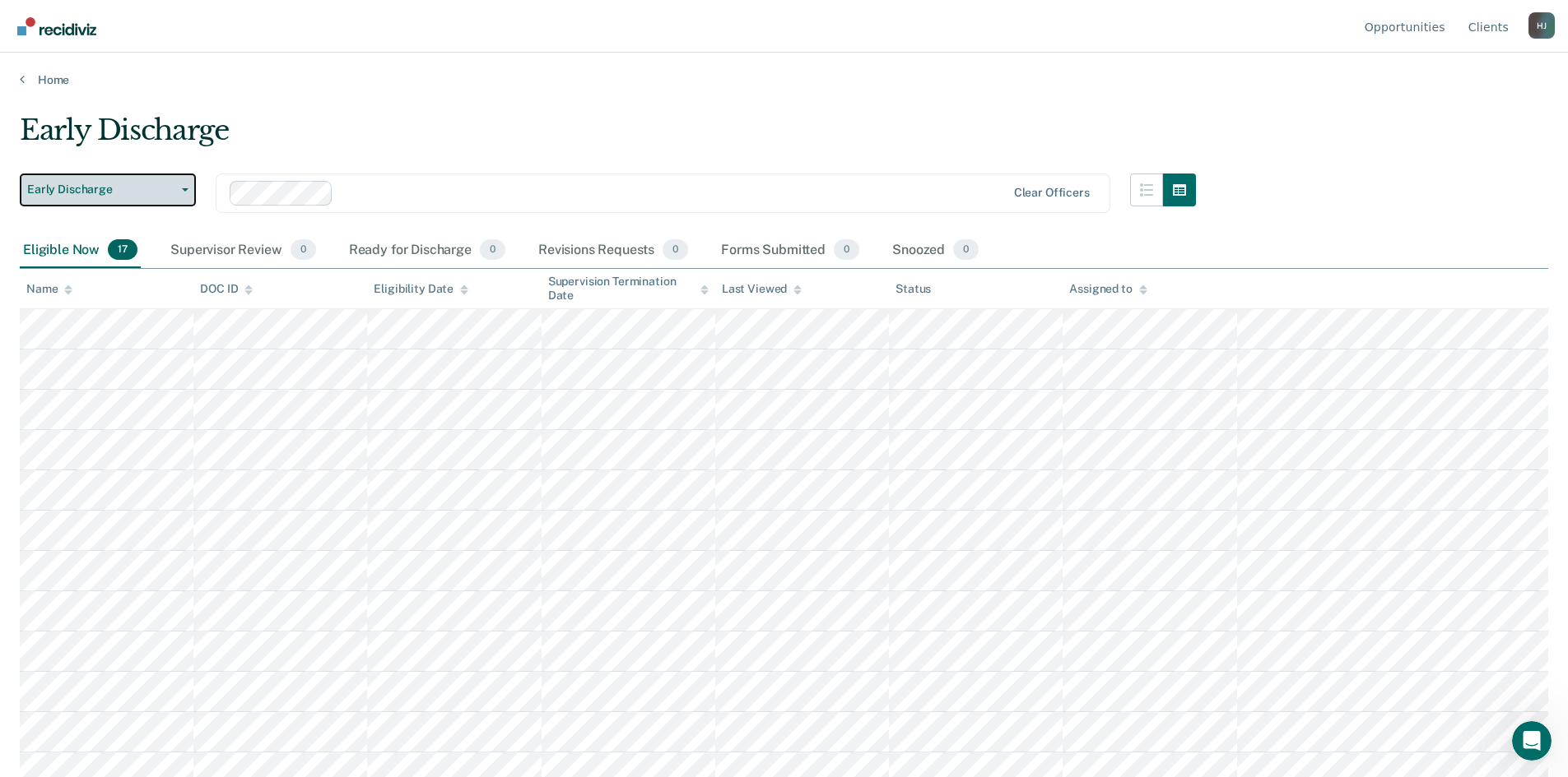
click at [109, 195] on span "Early Discharge" at bounding box center [101, 189] width 149 height 14
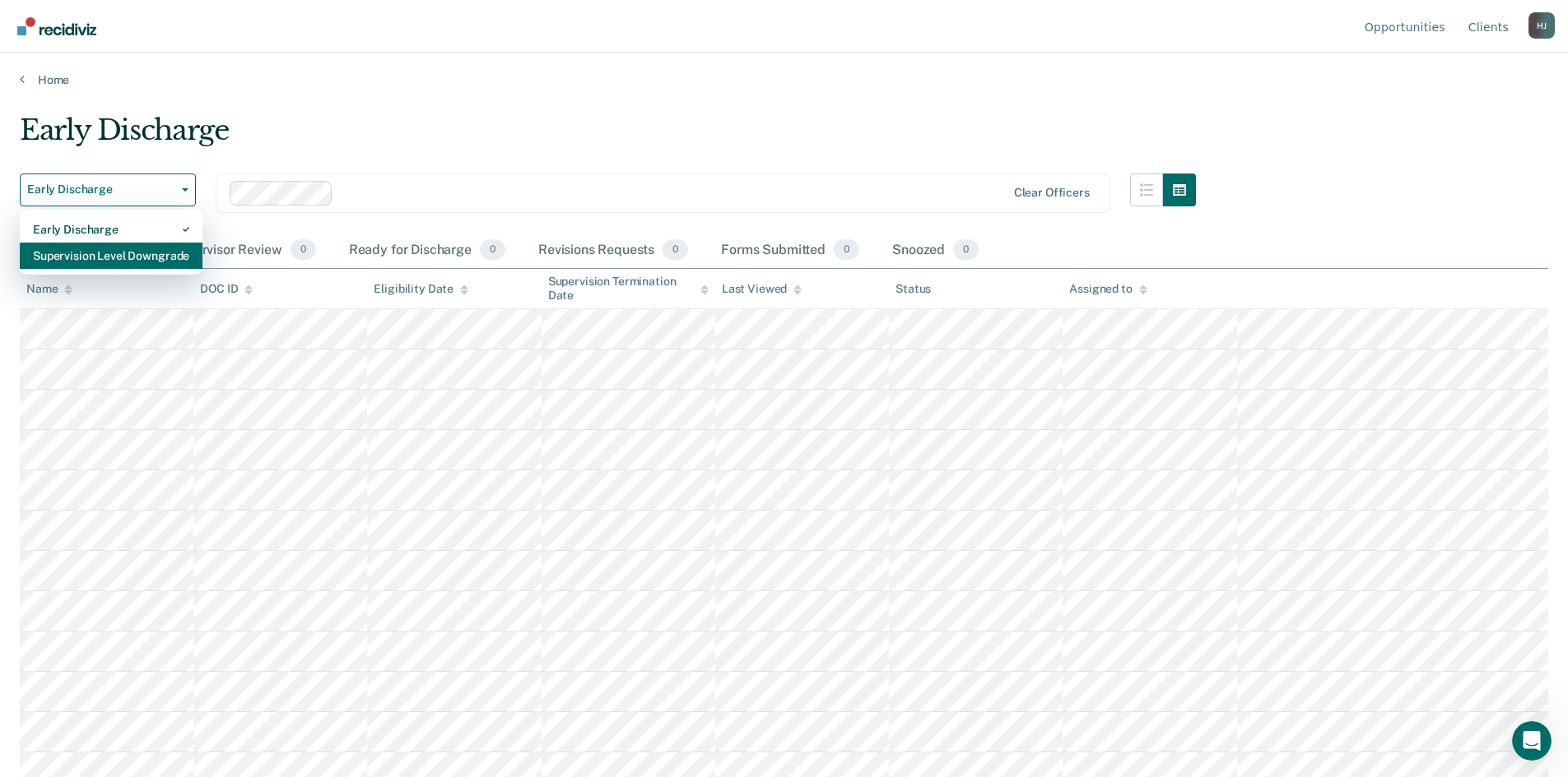
click at [122, 256] on div "Supervision Level Downgrade" at bounding box center [111, 255] width 156 height 26
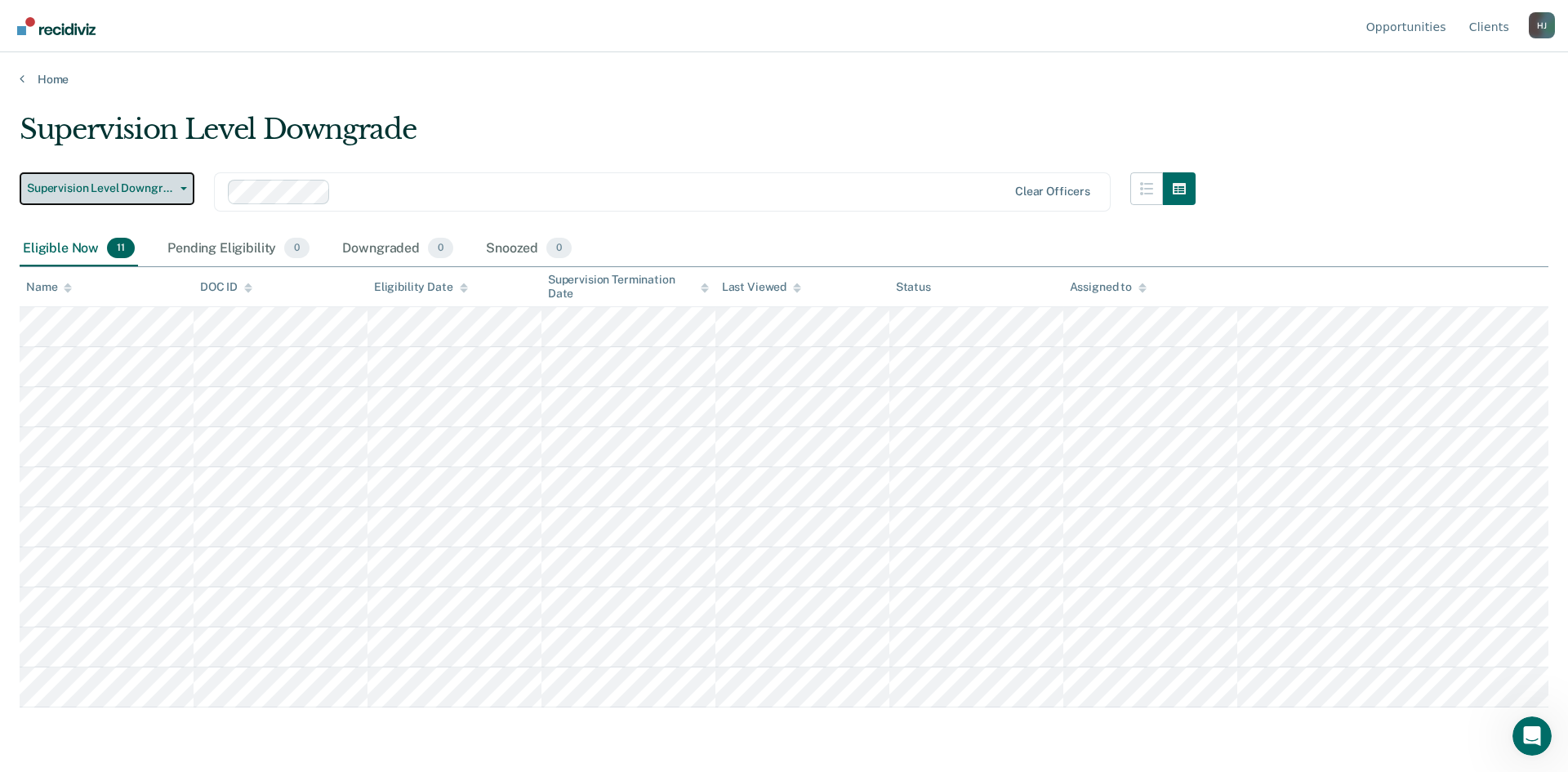
click at [118, 190] on span "Supervision Level Downgrade" at bounding box center [100, 188] width 147 height 14
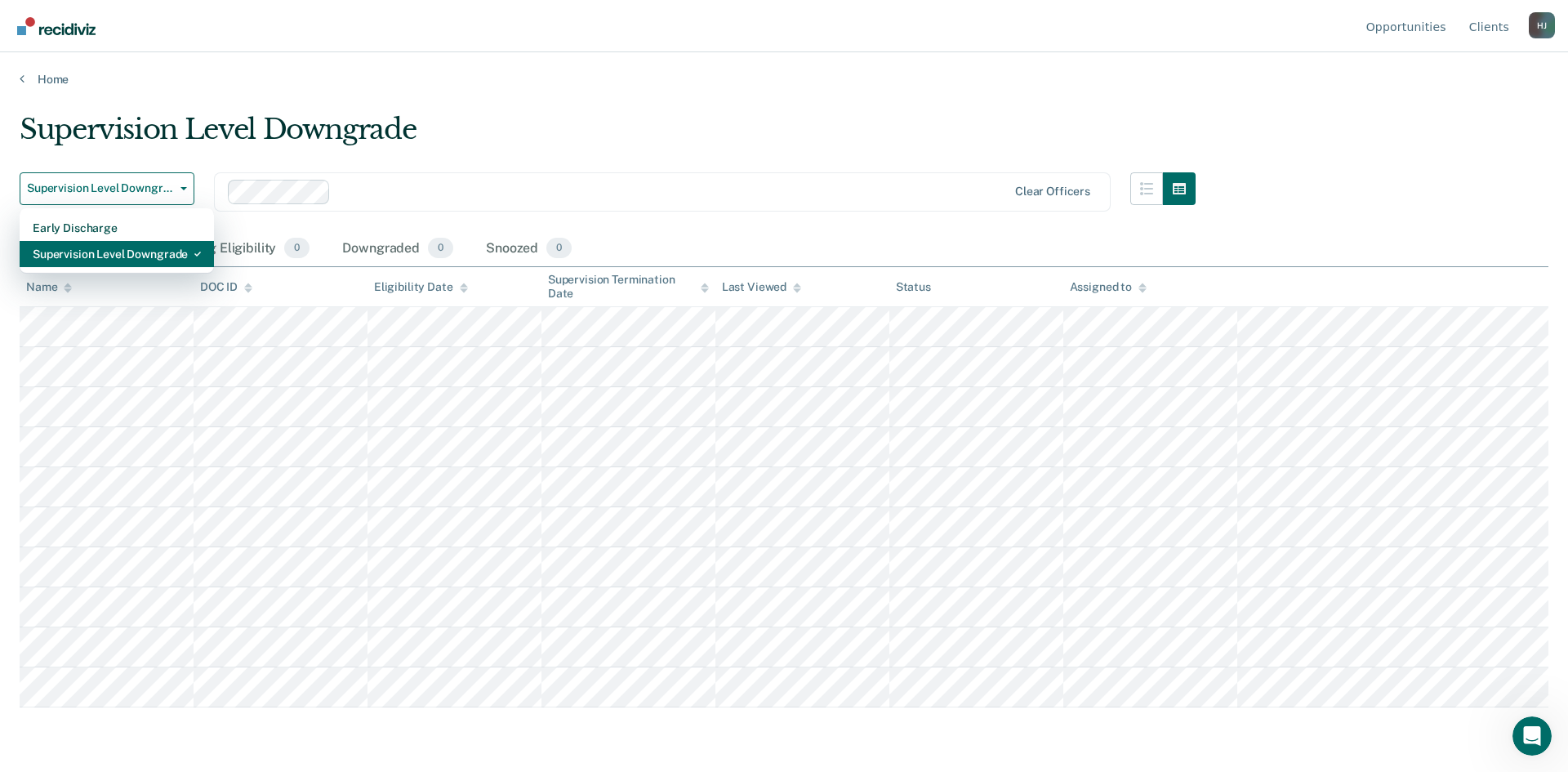
click at [112, 255] on div "Supervision Level Downgrade" at bounding box center [116, 254] width 169 height 26
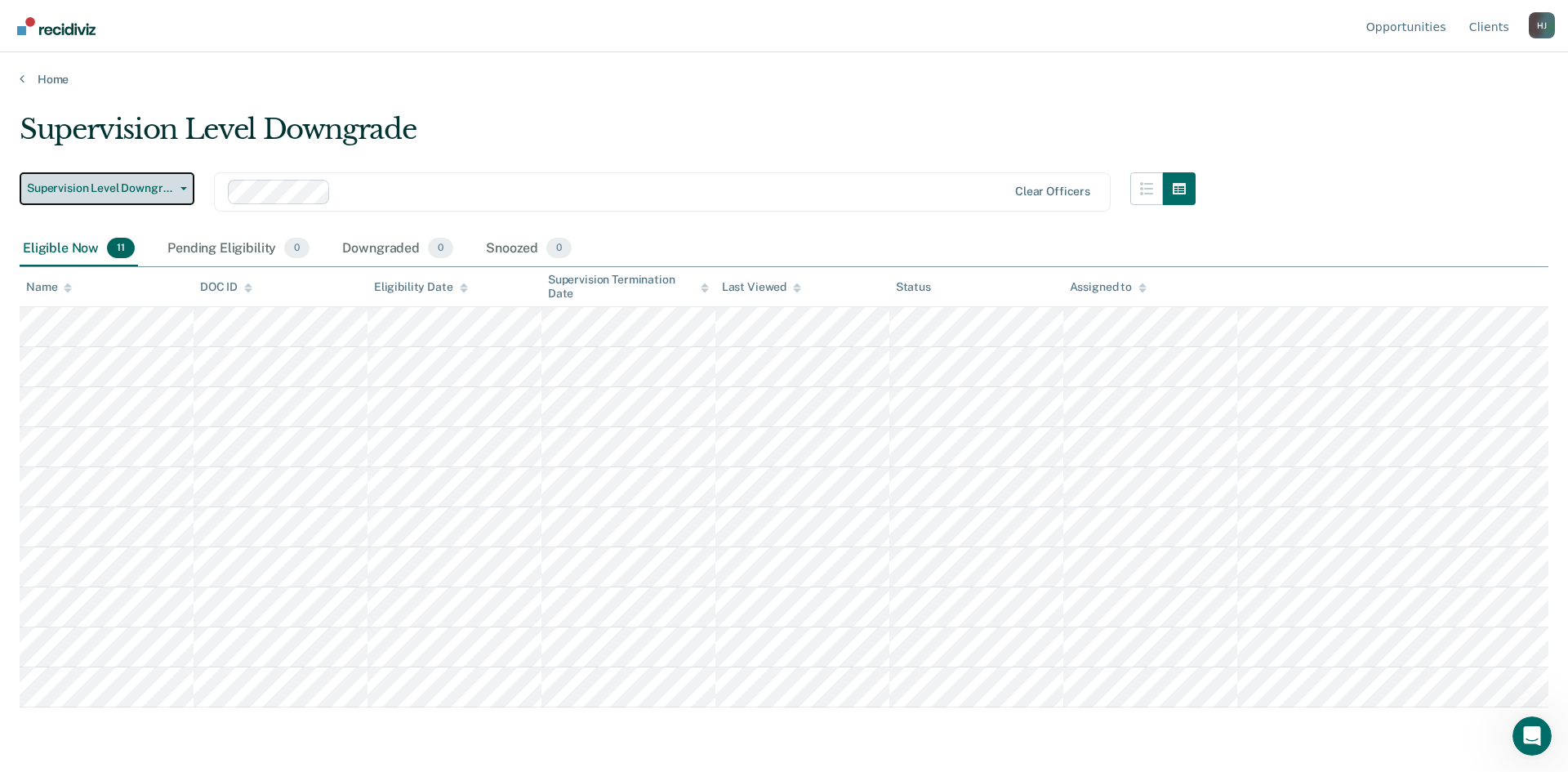
click at [100, 196] on button "Supervision Level Downgrade" at bounding box center [107, 188] width 175 height 32
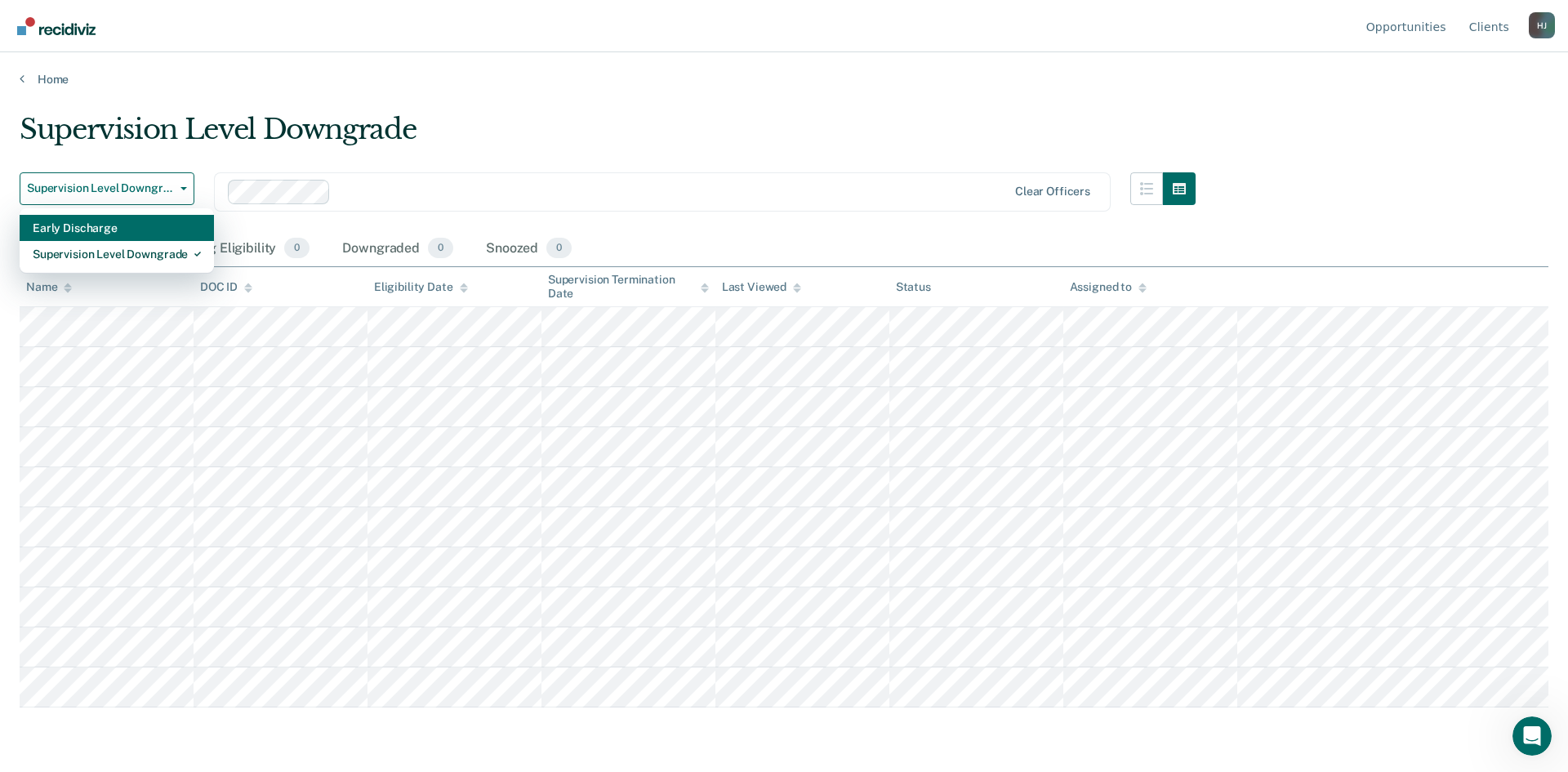
click at [101, 218] on div "Early Discharge" at bounding box center [116, 228] width 169 height 26
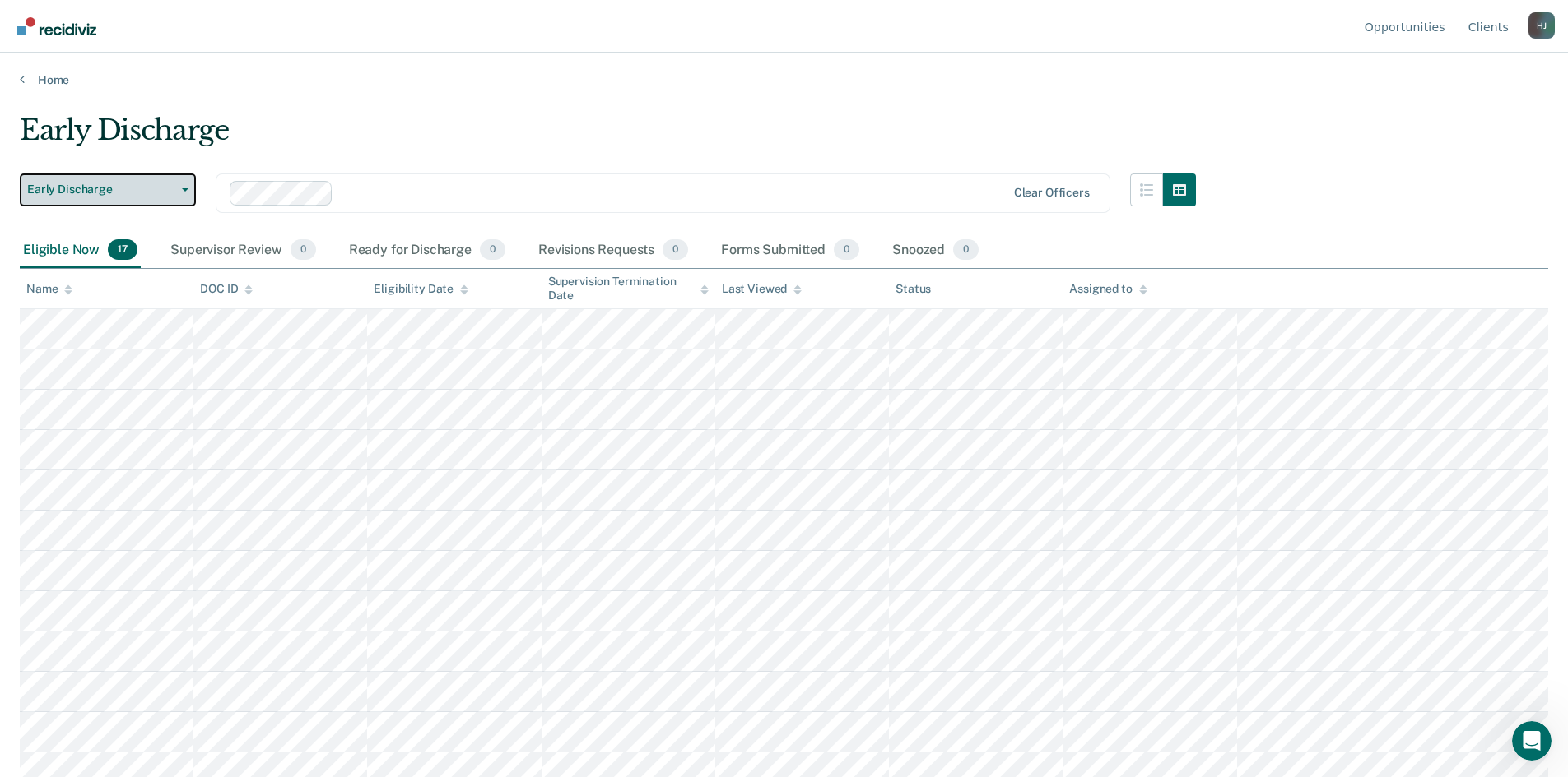
click at [122, 187] on span "Early Discharge" at bounding box center [101, 189] width 149 height 14
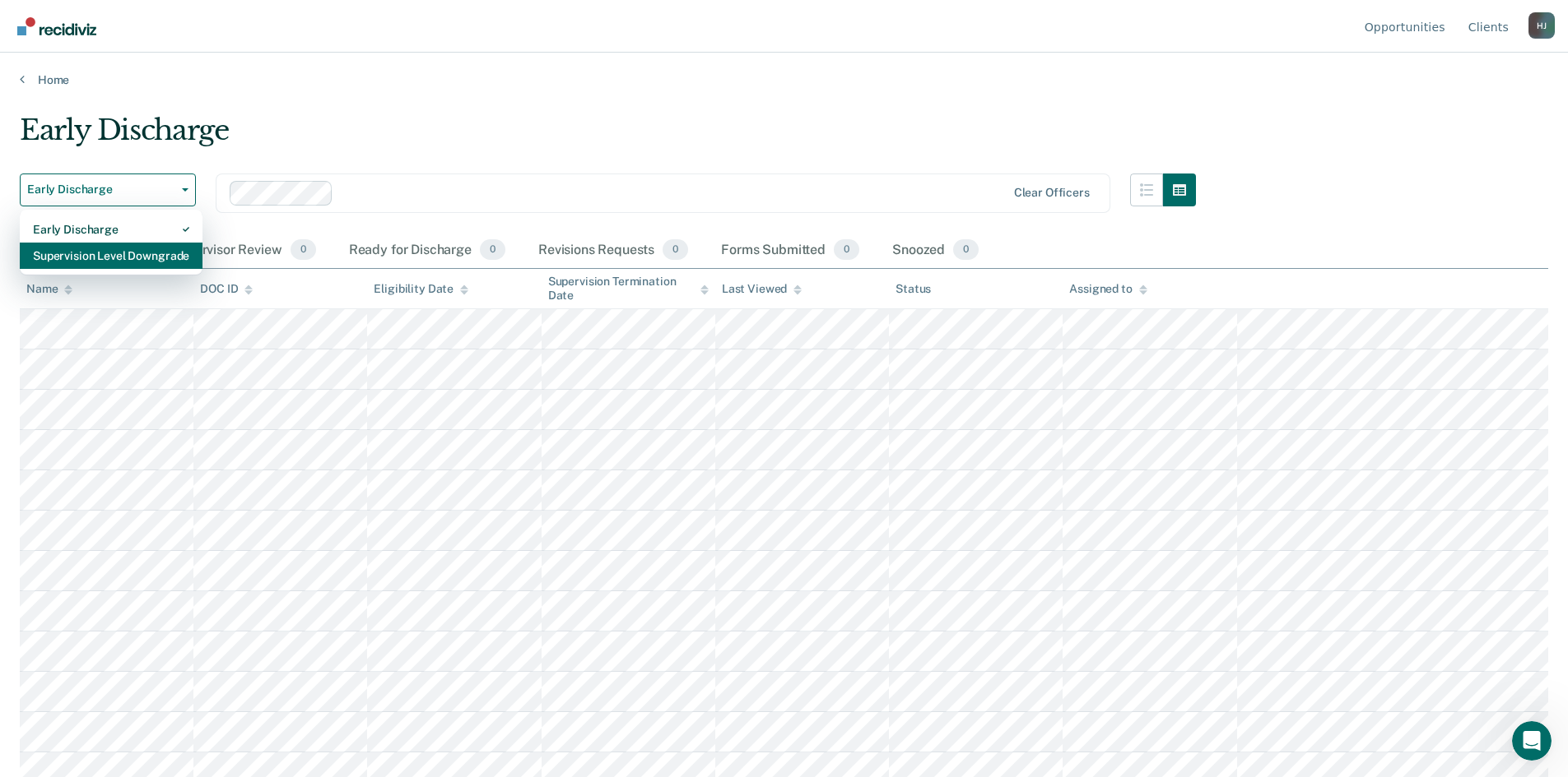
click at [124, 260] on div "Supervision Level Downgrade" at bounding box center [111, 255] width 156 height 26
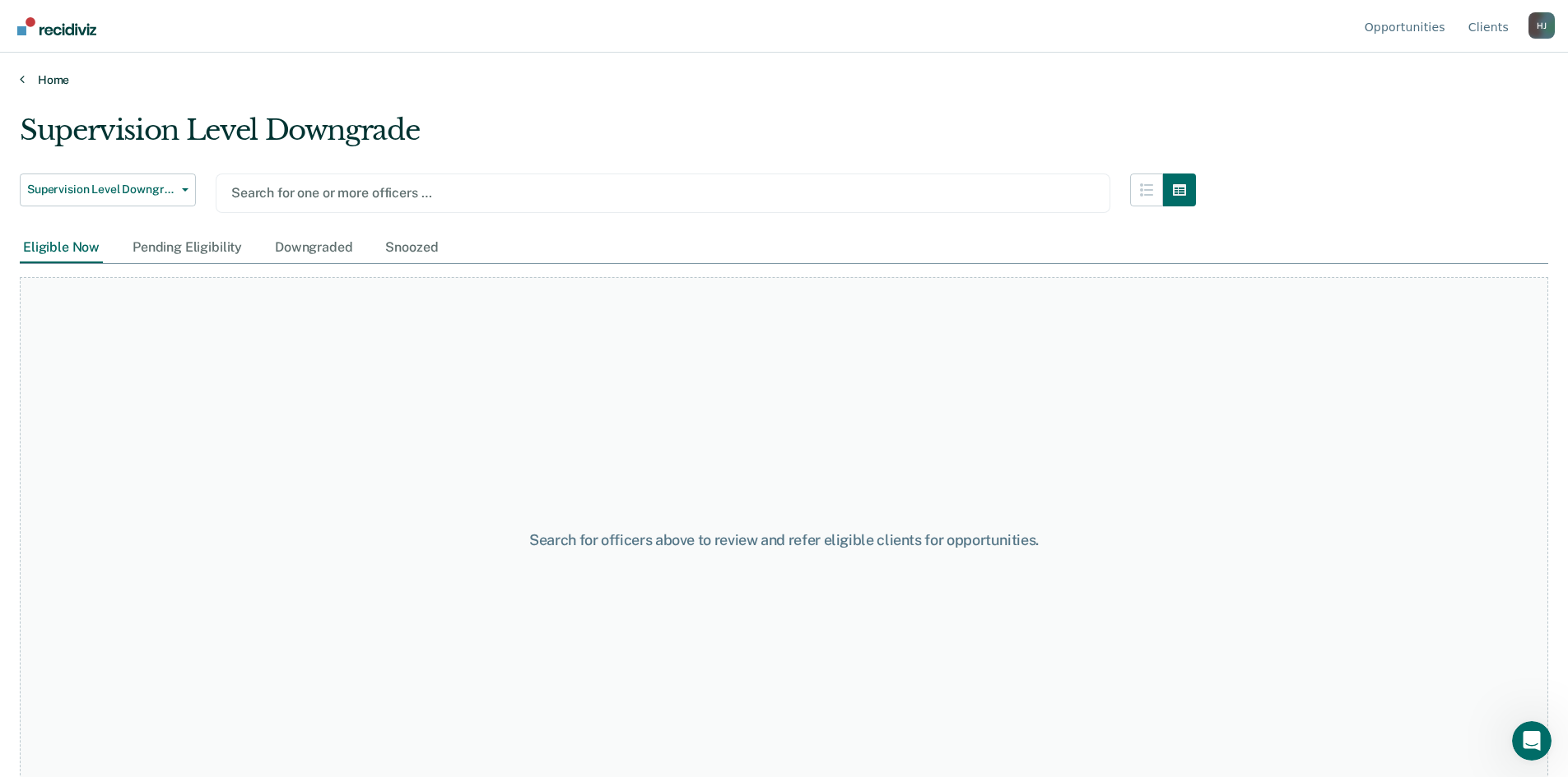
click at [53, 76] on link "Home" at bounding box center [784, 80] width 1529 height 15
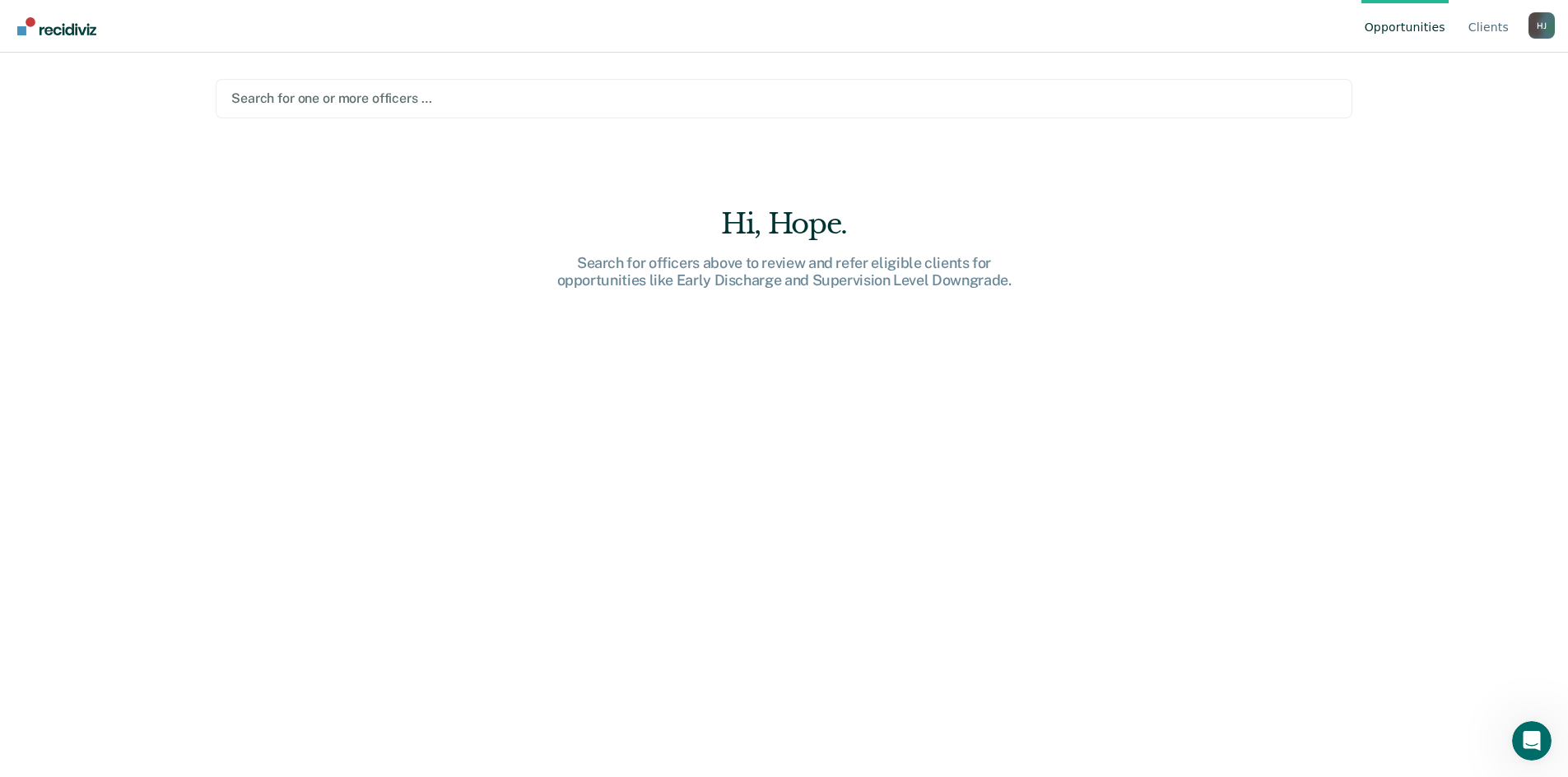
click at [341, 89] on div at bounding box center [784, 98] width 1105 height 19
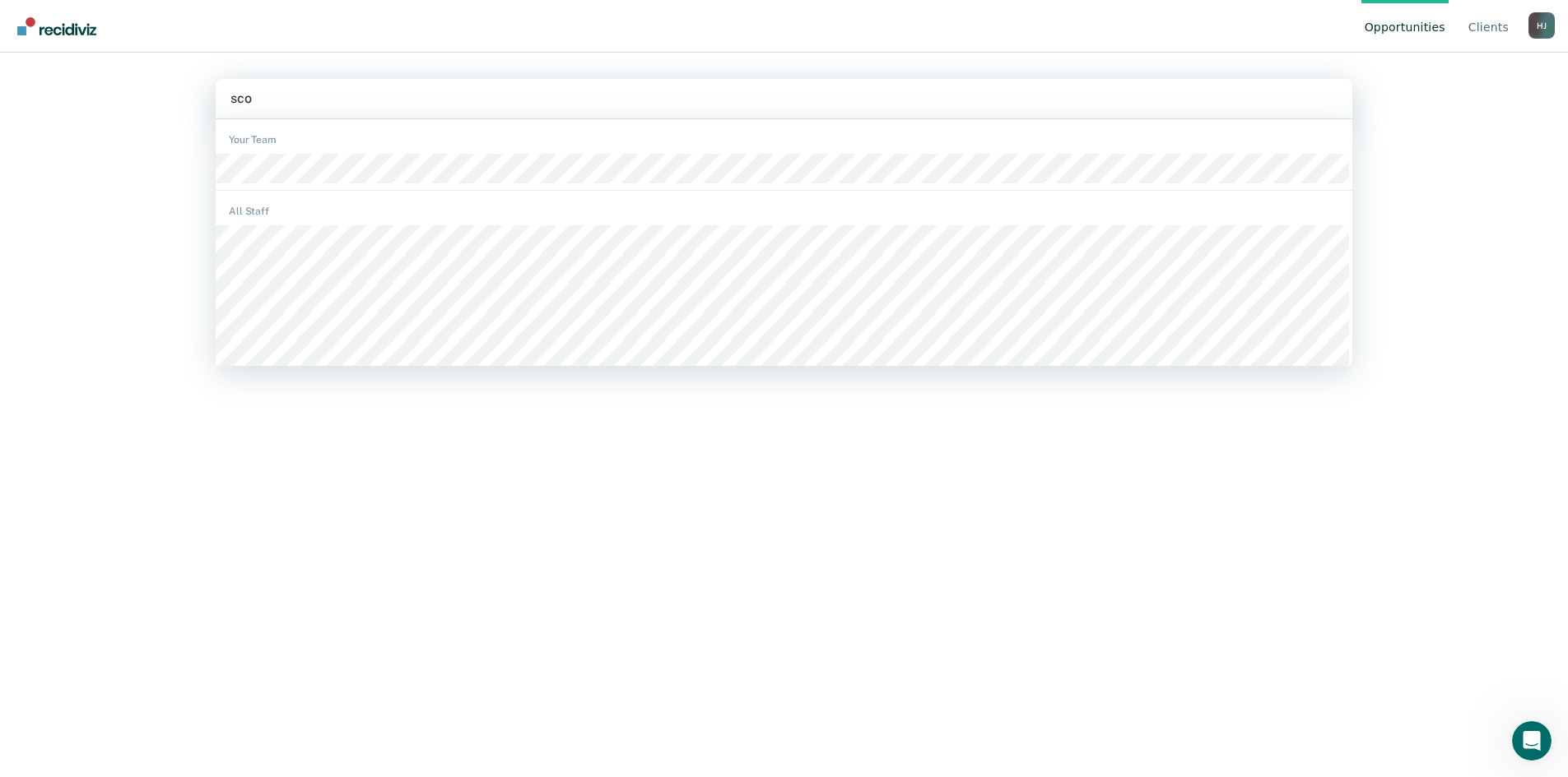
type input "[PERSON_NAME]"
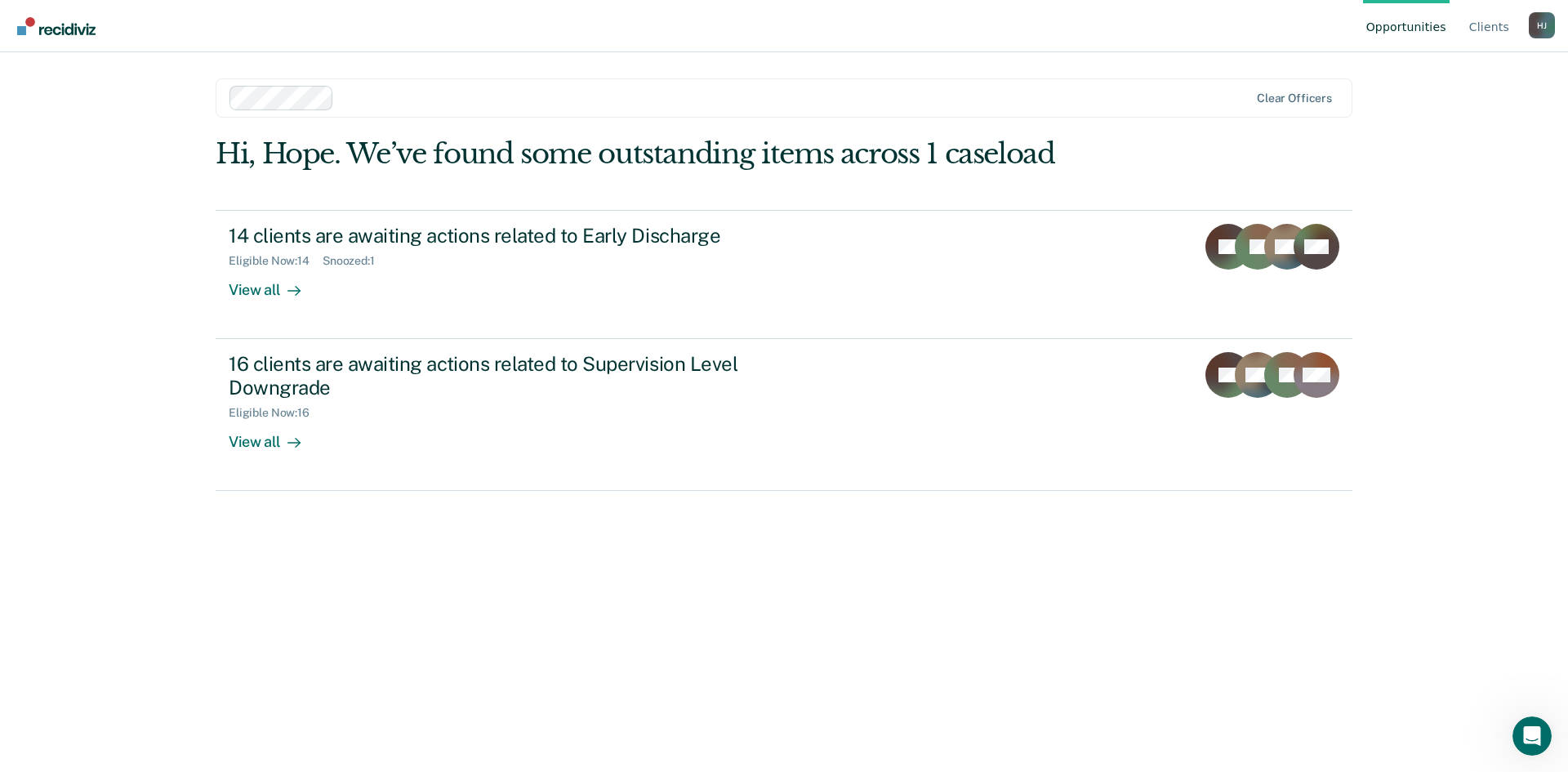
drag, startPoint x: 771, startPoint y: 805, endPoint x: 466, endPoint y: 573, distance: 383.2
click at [466, 573] on div "Hi, Hope. We’ve found some outstanding items across 1 caseload 14 clients are a…" at bounding box center [784, 432] width 1137 height 589
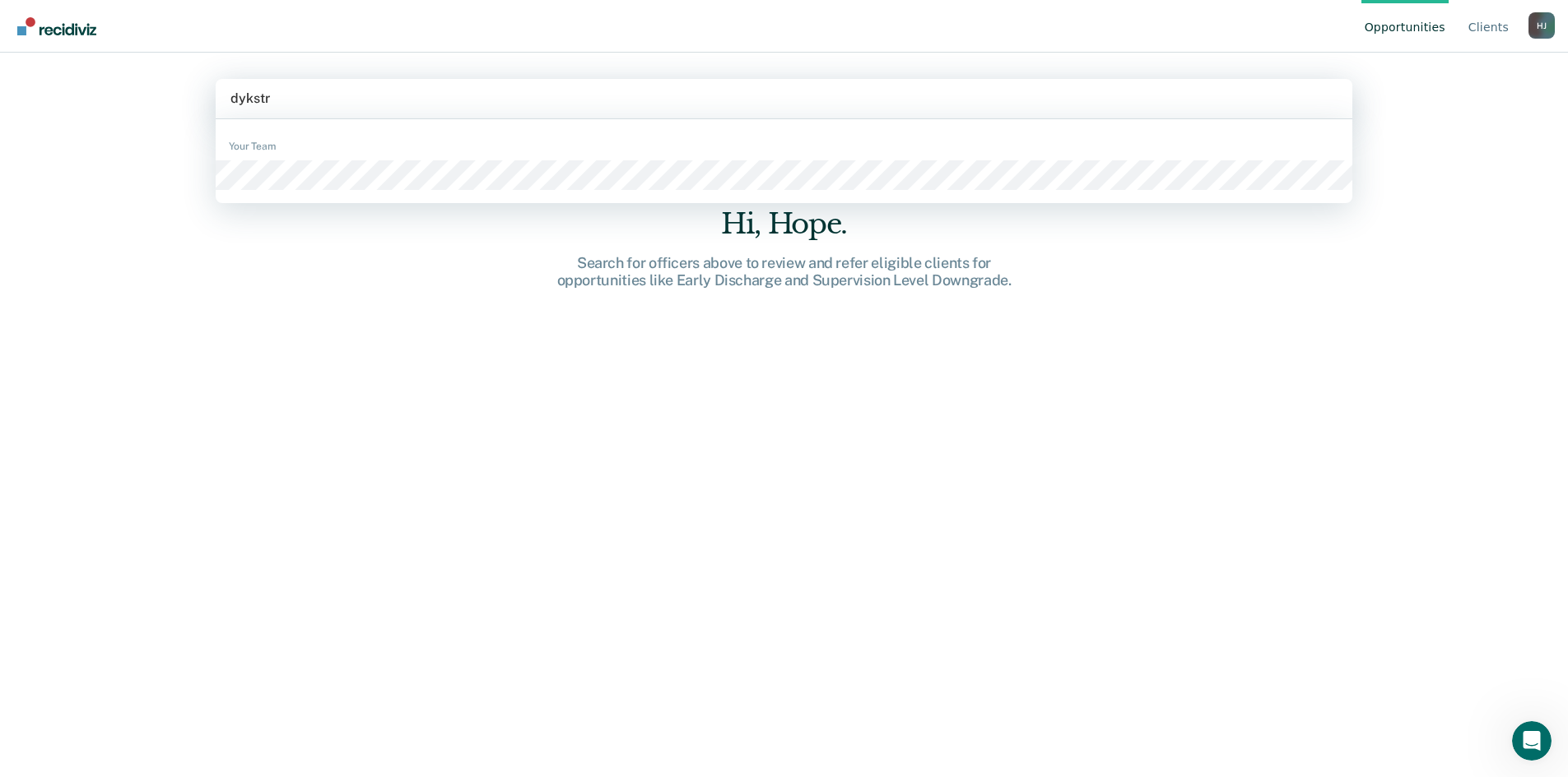
type input "[PERSON_NAME]"
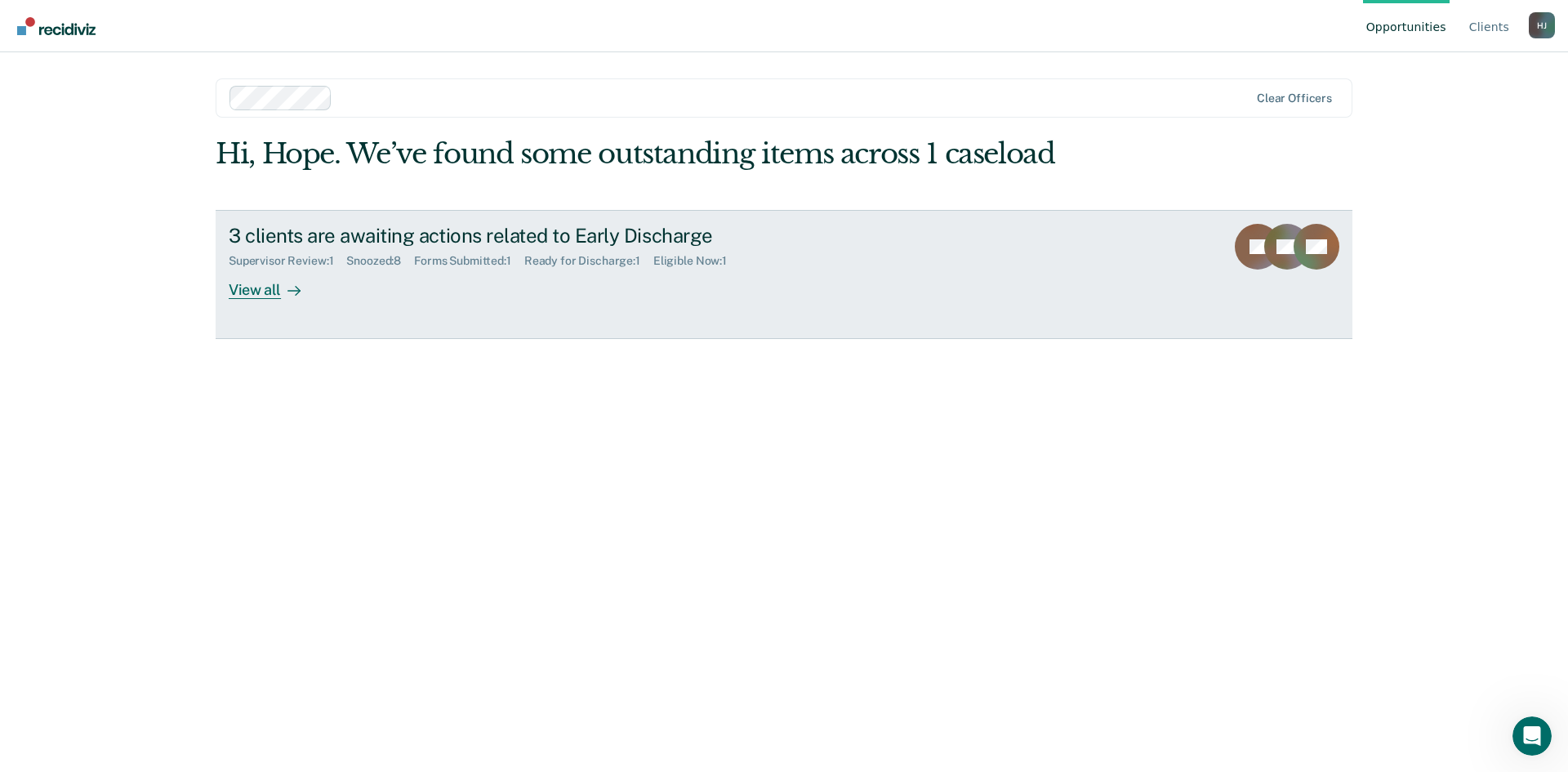
click at [291, 274] on div "View all" at bounding box center [274, 283] width 91 height 32
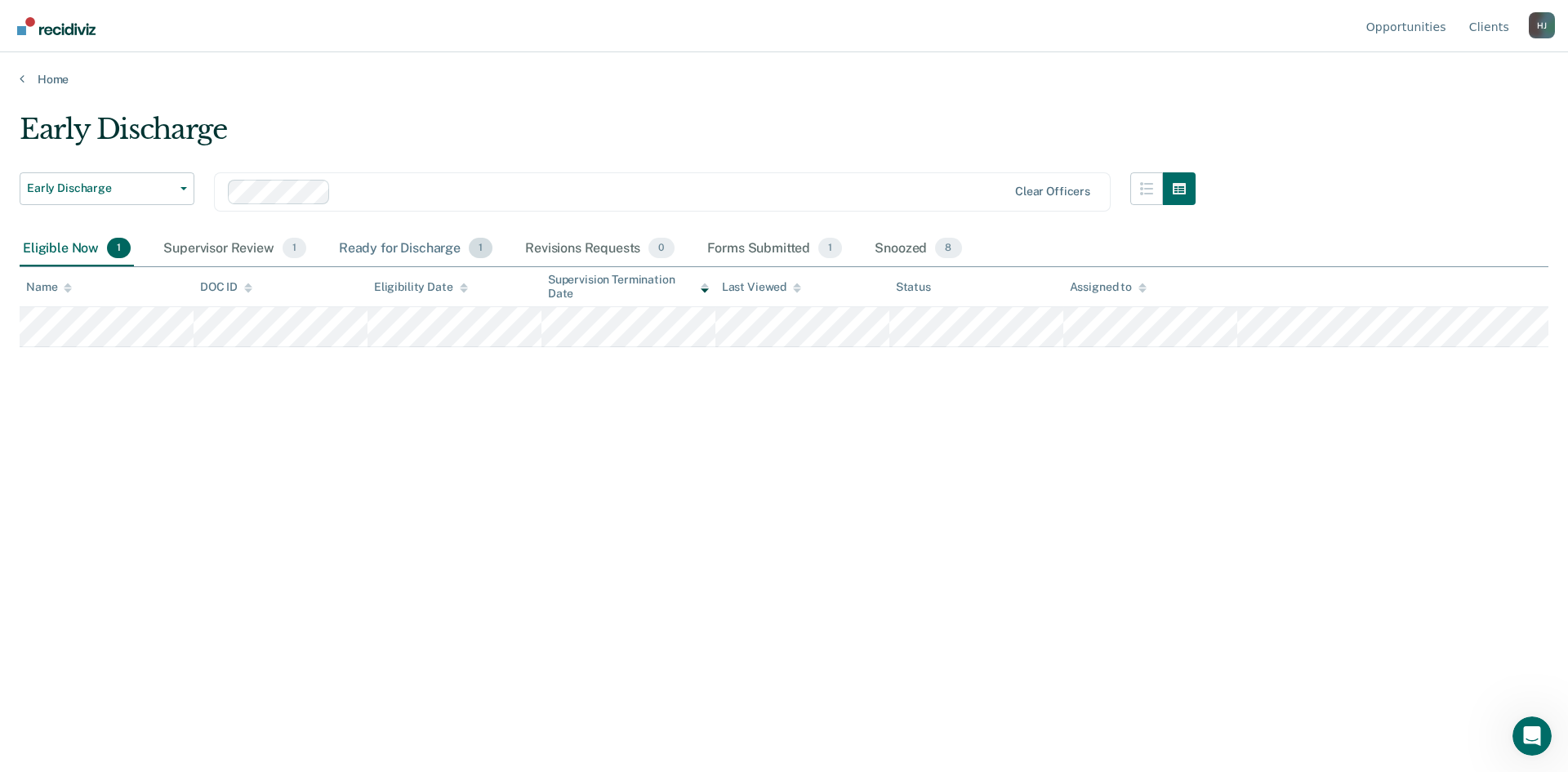
click at [391, 255] on div "Ready for Discharge 1" at bounding box center [416, 249] width 160 height 36
click at [251, 250] on div "Supervisor Review 1" at bounding box center [235, 249] width 149 height 36
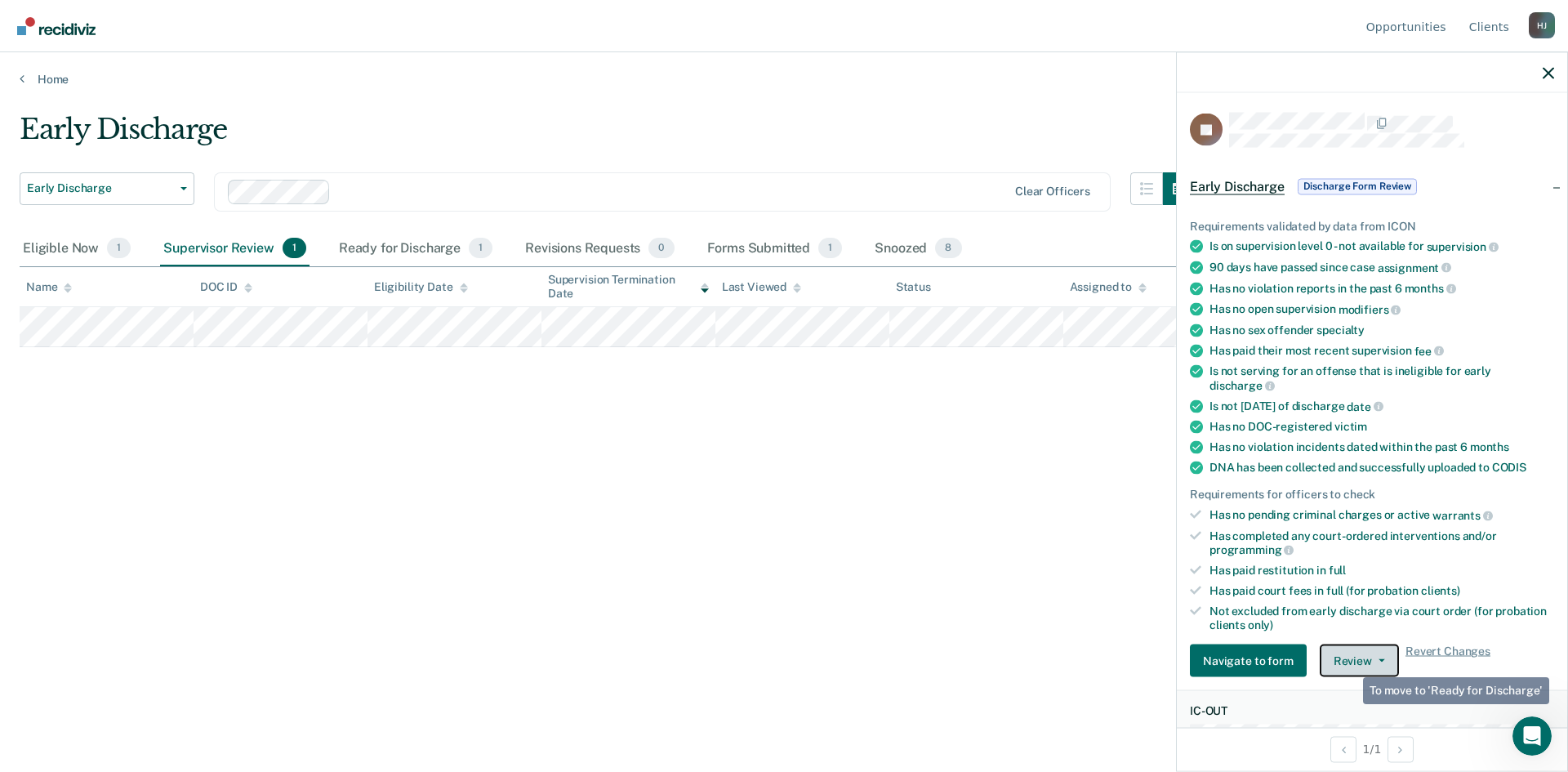
click at [1352, 660] on button "Review" at bounding box center [1360, 660] width 79 height 32
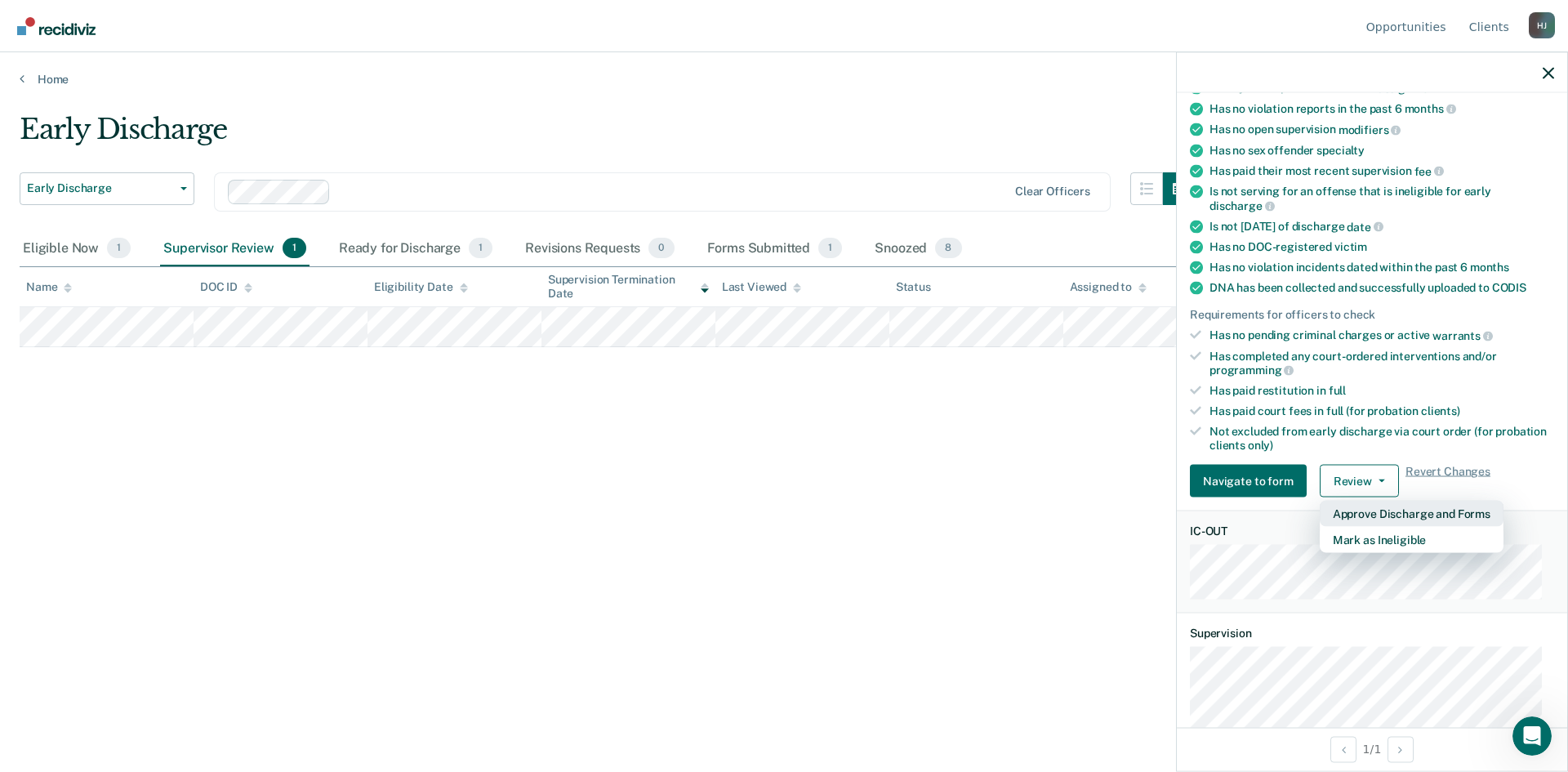
scroll to position [245, 0]
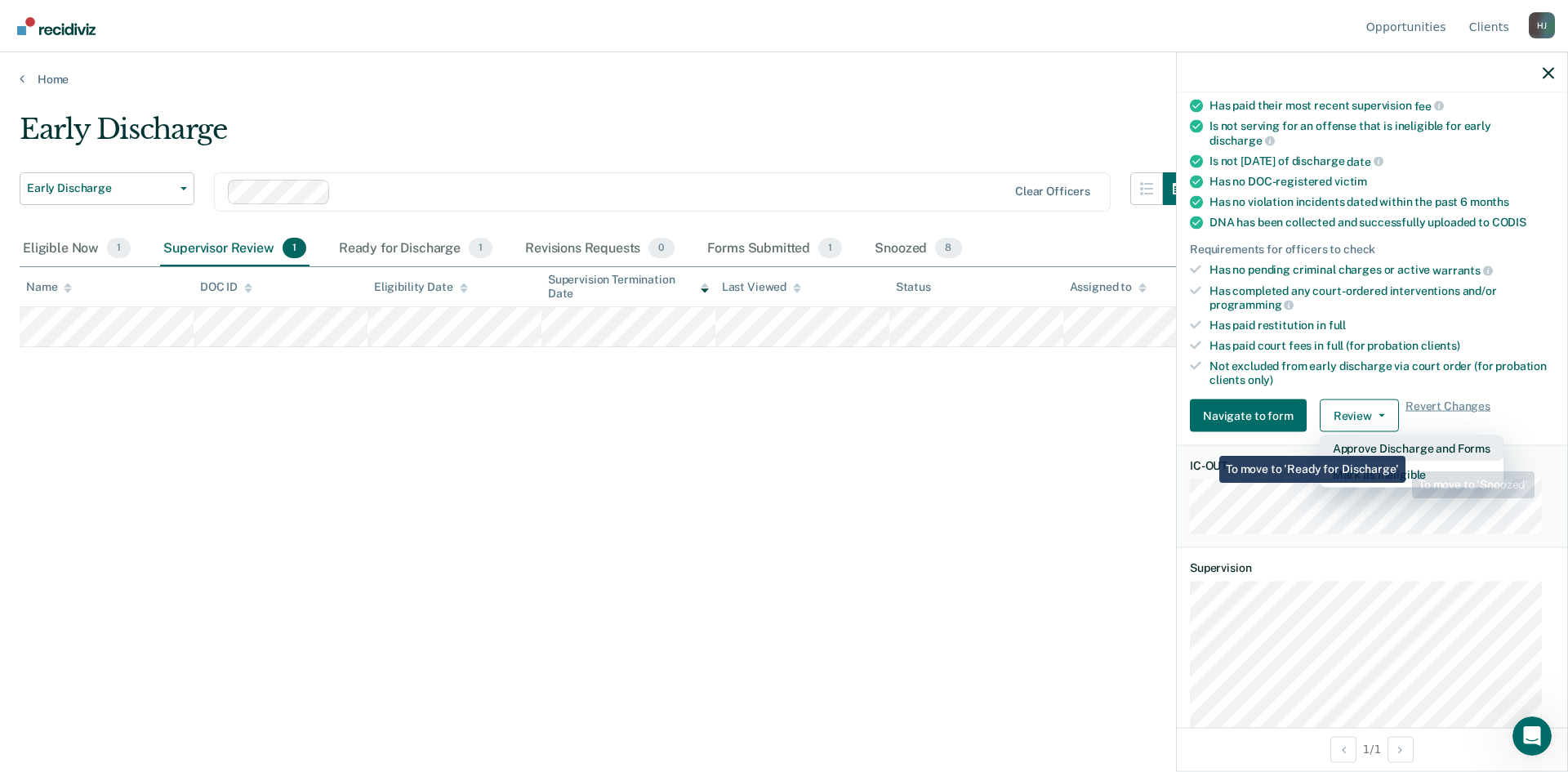
click at [1406, 444] on button "Approve Discharge and Forms" at bounding box center [1411, 448] width 183 height 26
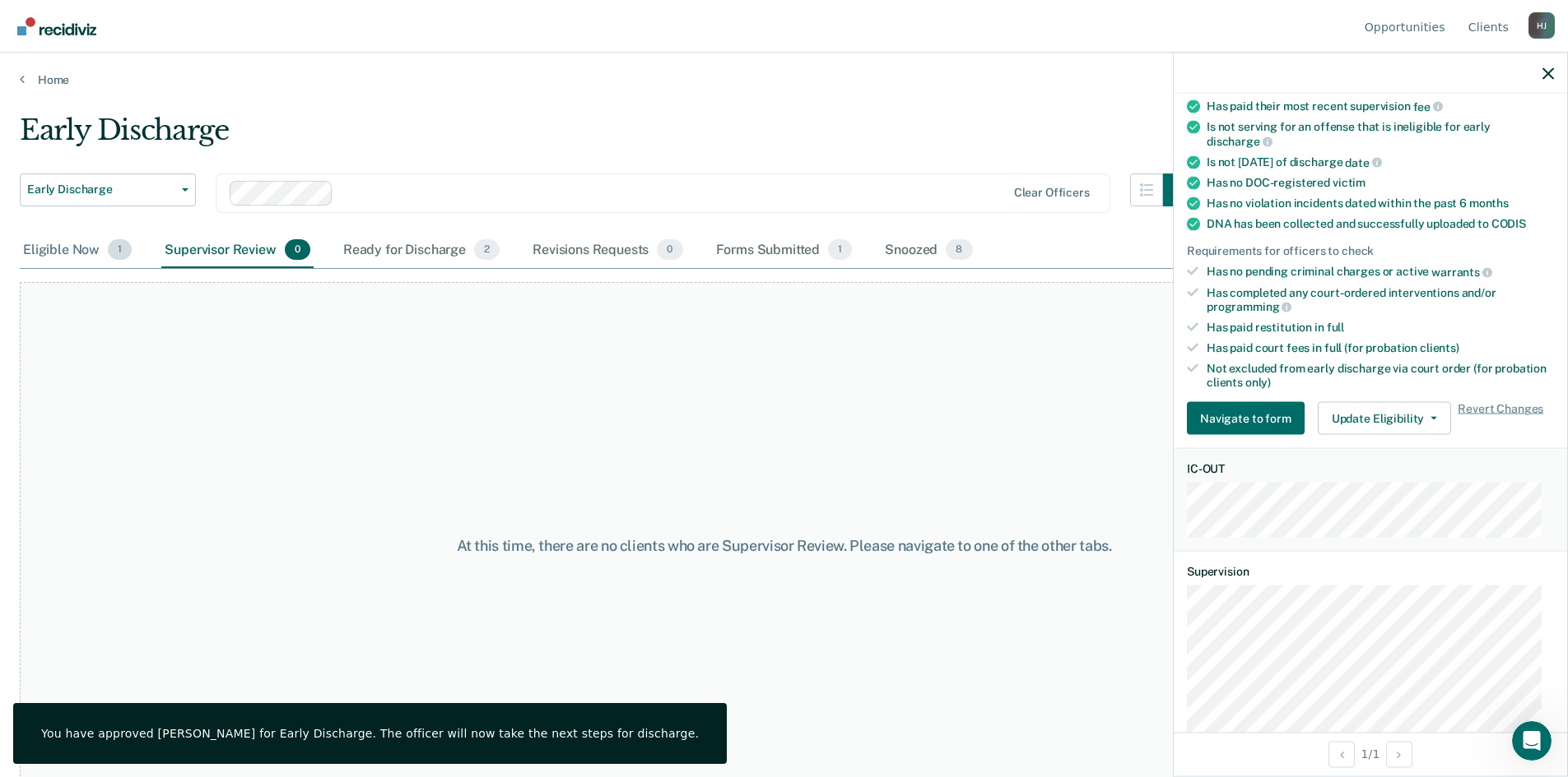
click at [78, 252] on div "Eligible Now 1" at bounding box center [77, 251] width 115 height 36
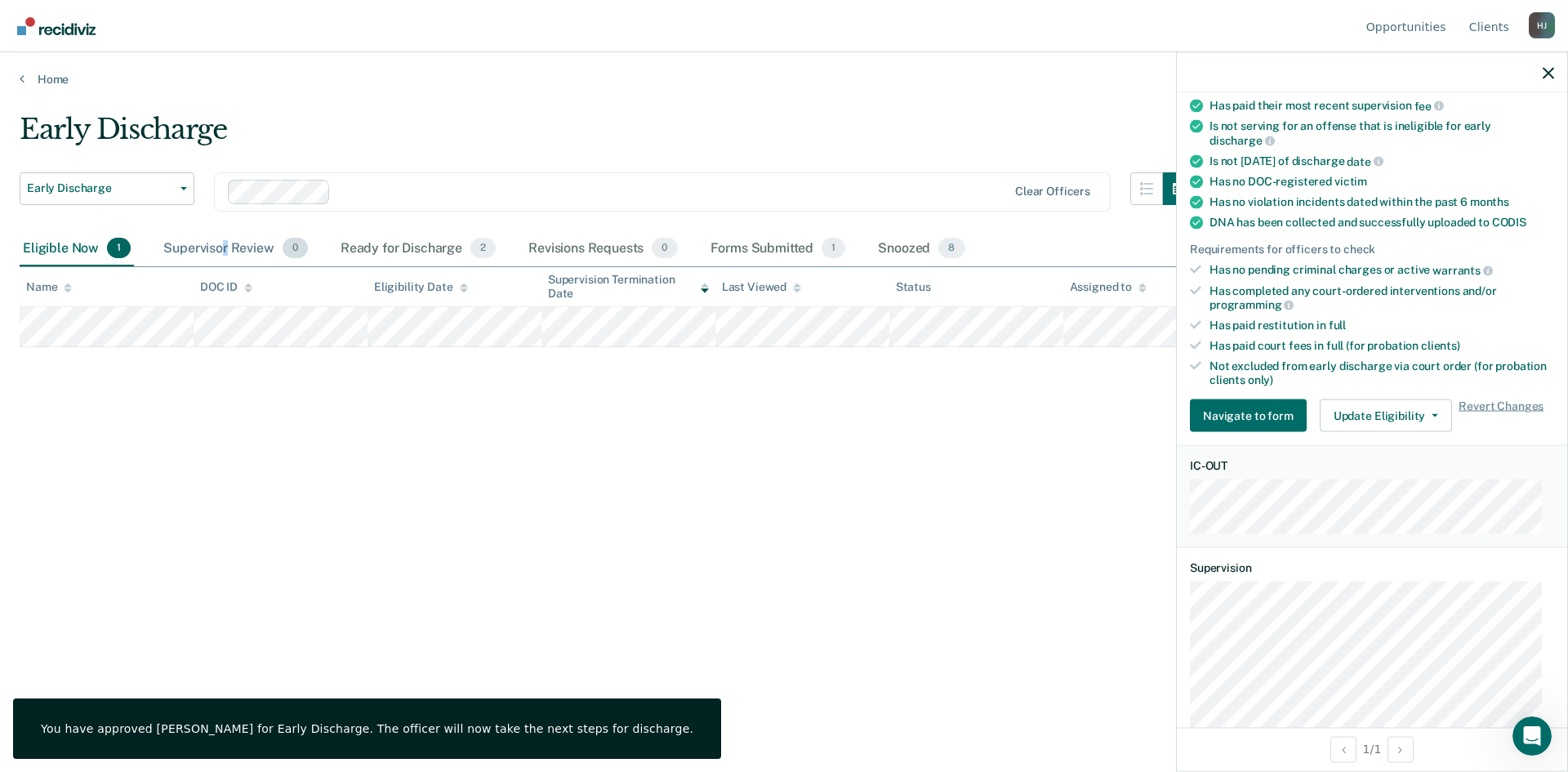
click at [224, 255] on div "Supervisor Review 0" at bounding box center [236, 249] width 151 height 36
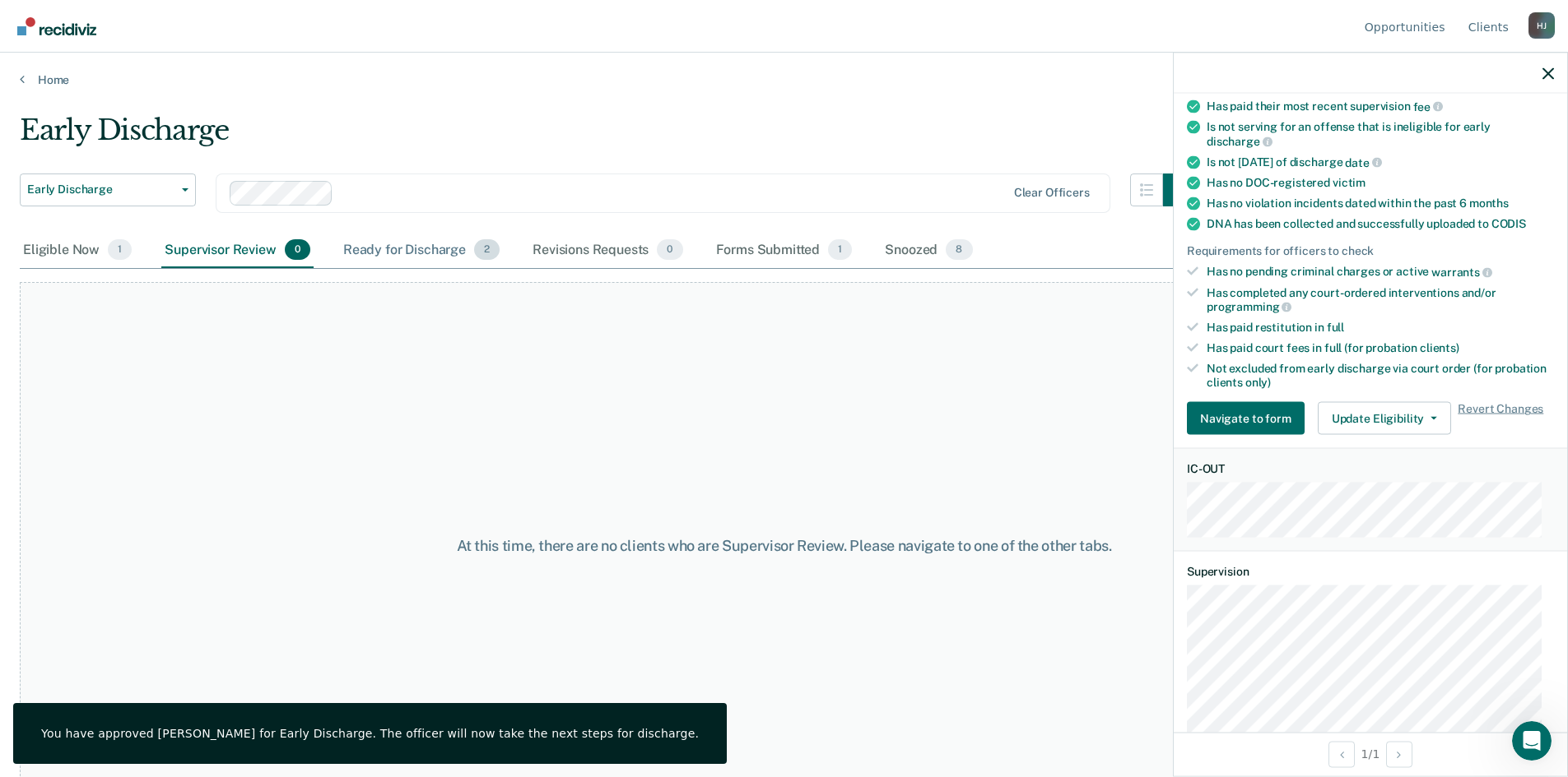
click at [464, 253] on div "Ready for Discharge 2" at bounding box center [421, 251] width 163 height 36
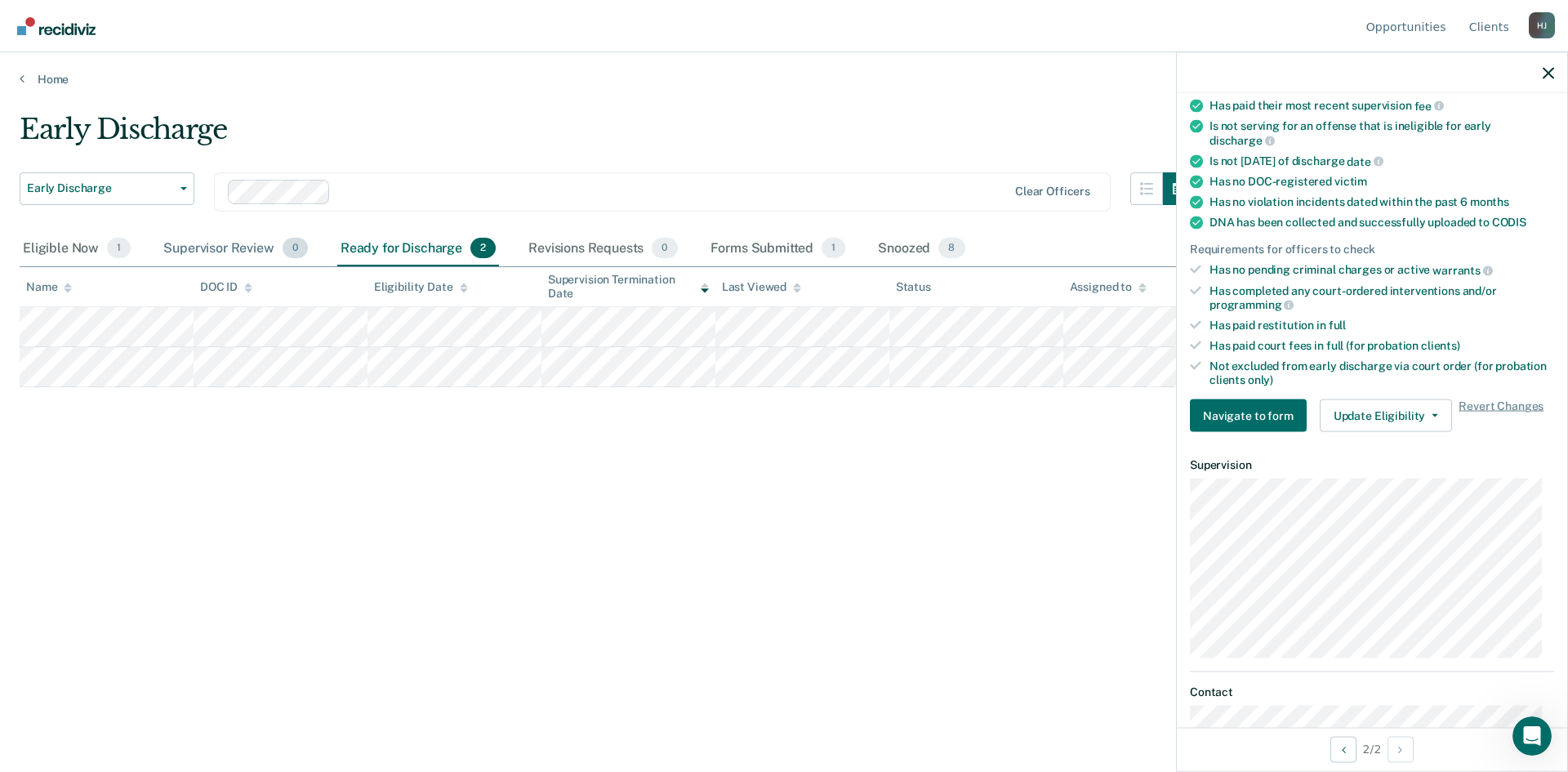
click at [220, 242] on div "Supervisor Review 0" at bounding box center [236, 249] width 151 height 36
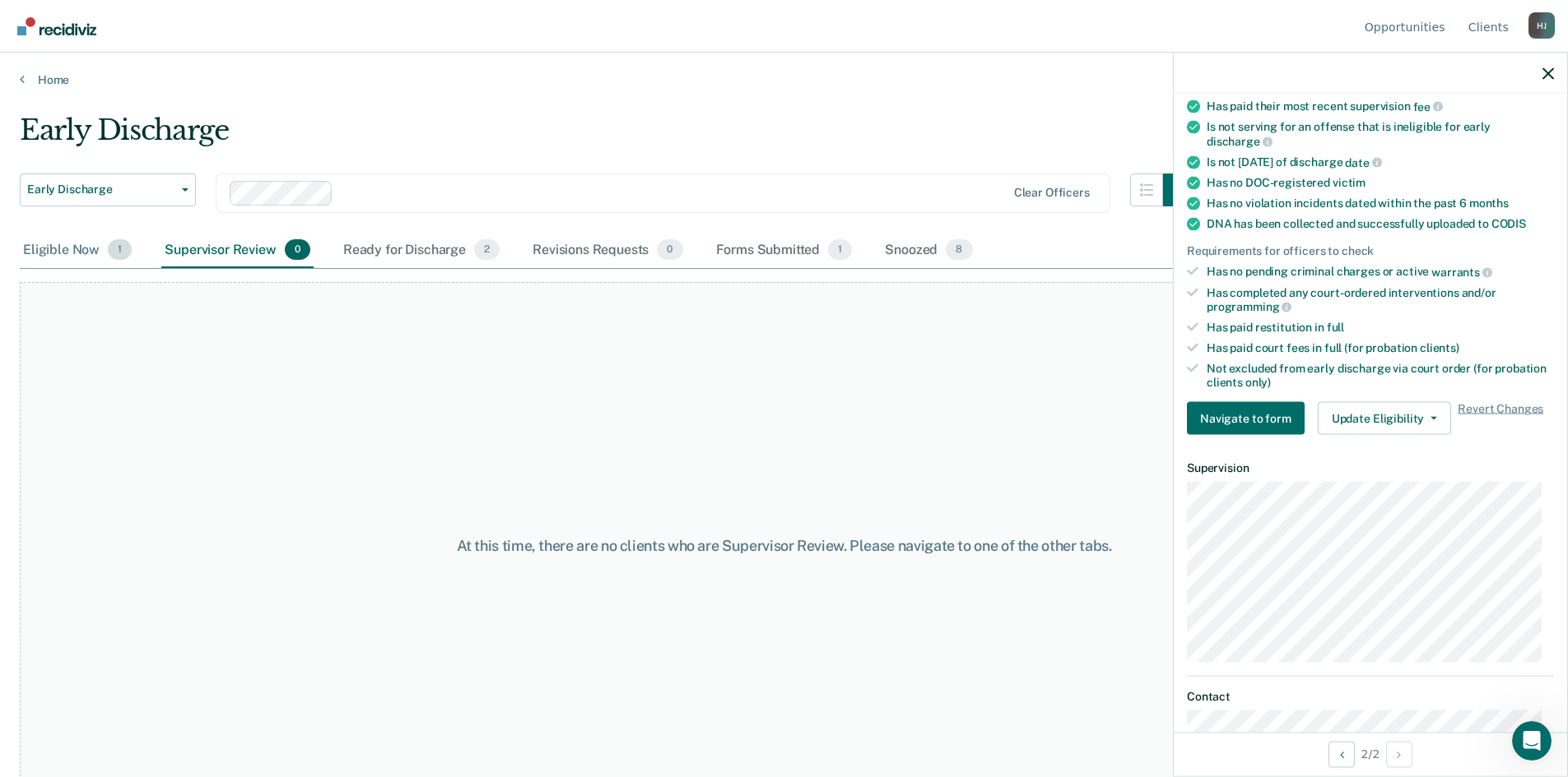
click at [23, 250] on div "Eligible Now 1" at bounding box center [77, 251] width 115 height 36
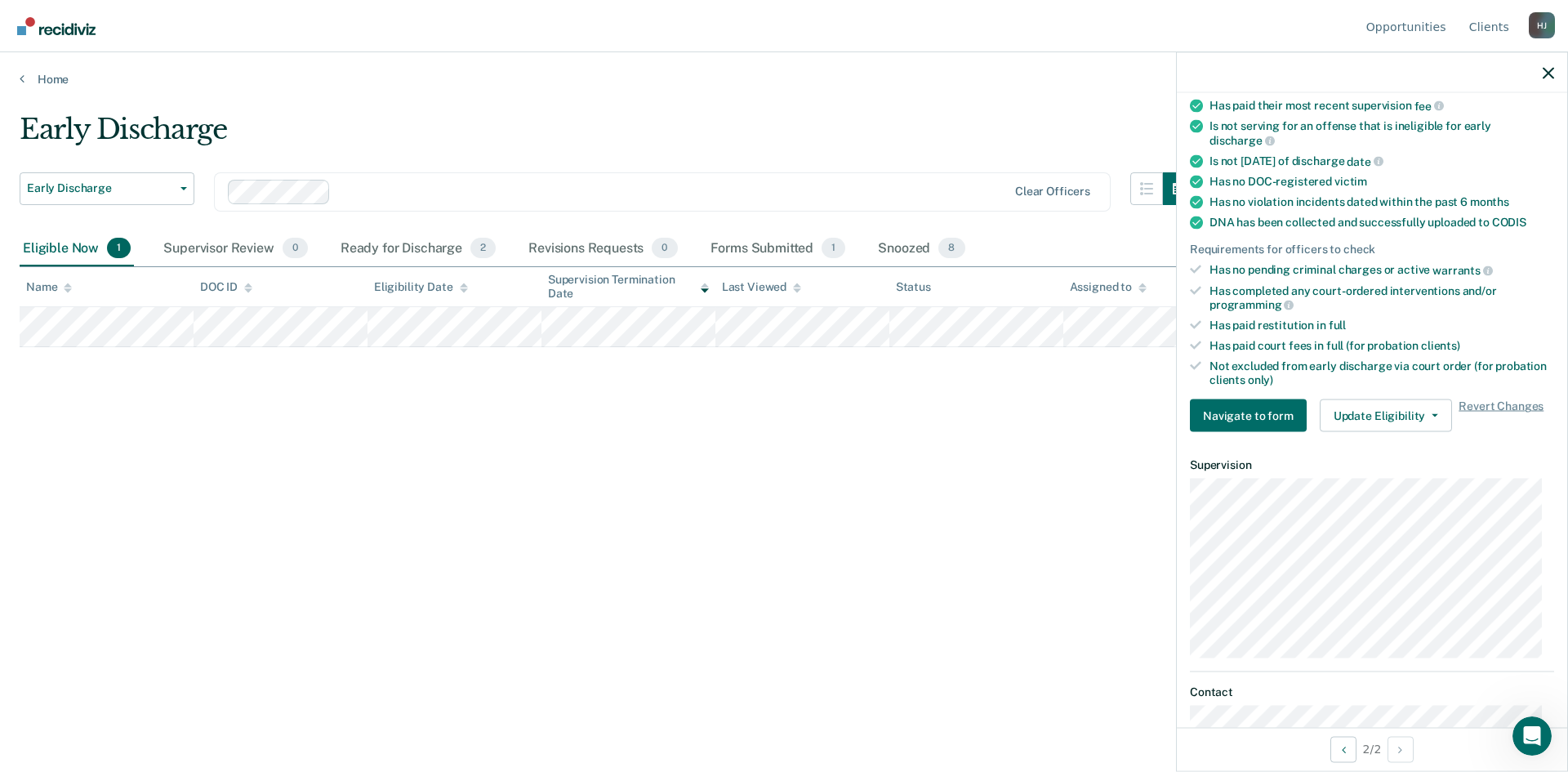
click at [1541, 69] on div at bounding box center [1373, 73] width 391 height 41
click at [1553, 76] on icon "button" at bounding box center [1549, 73] width 11 height 11
